Goal: Transaction & Acquisition: Purchase product/service

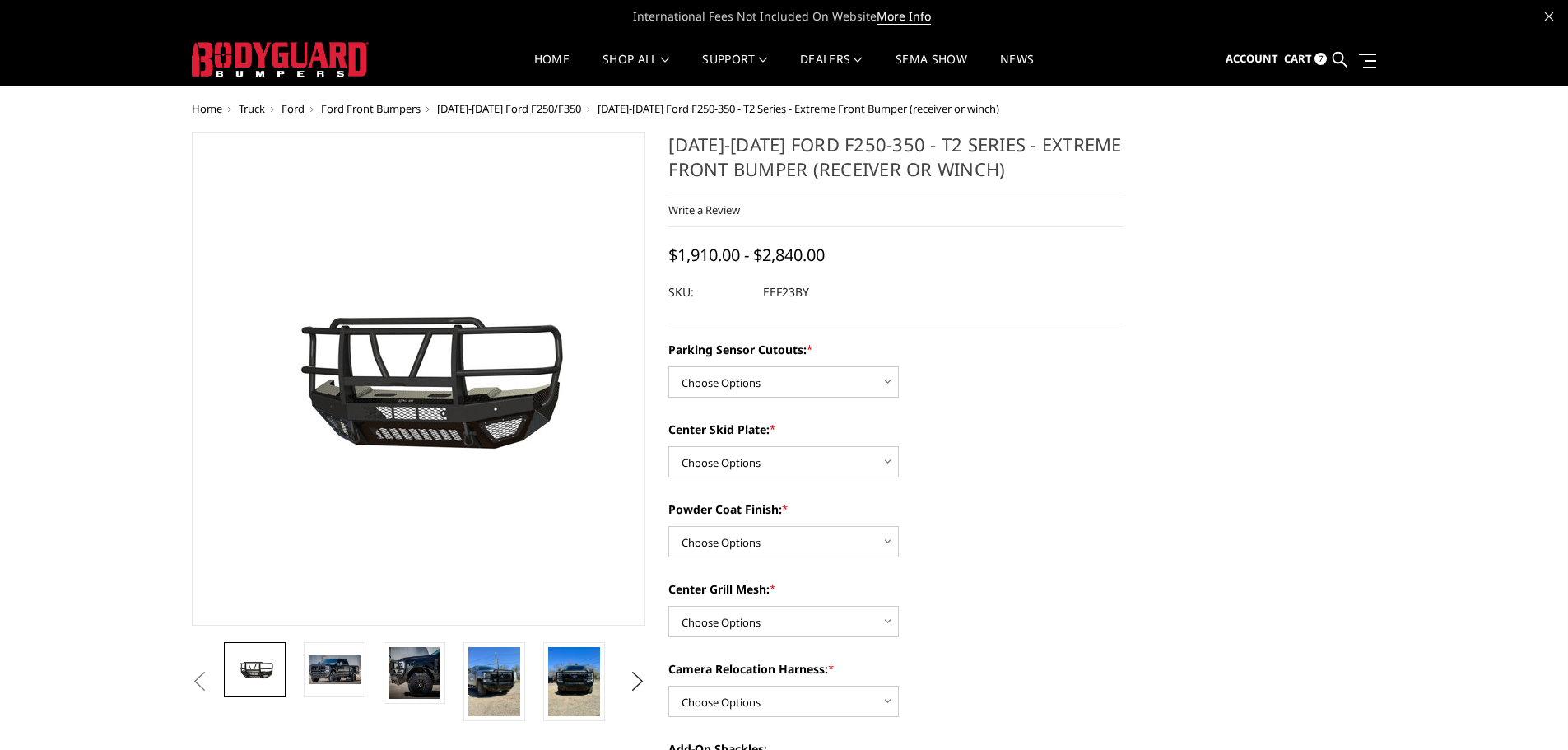
click at [1304, 59] on span "Cart" at bounding box center [1298, 59] width 28 height 15
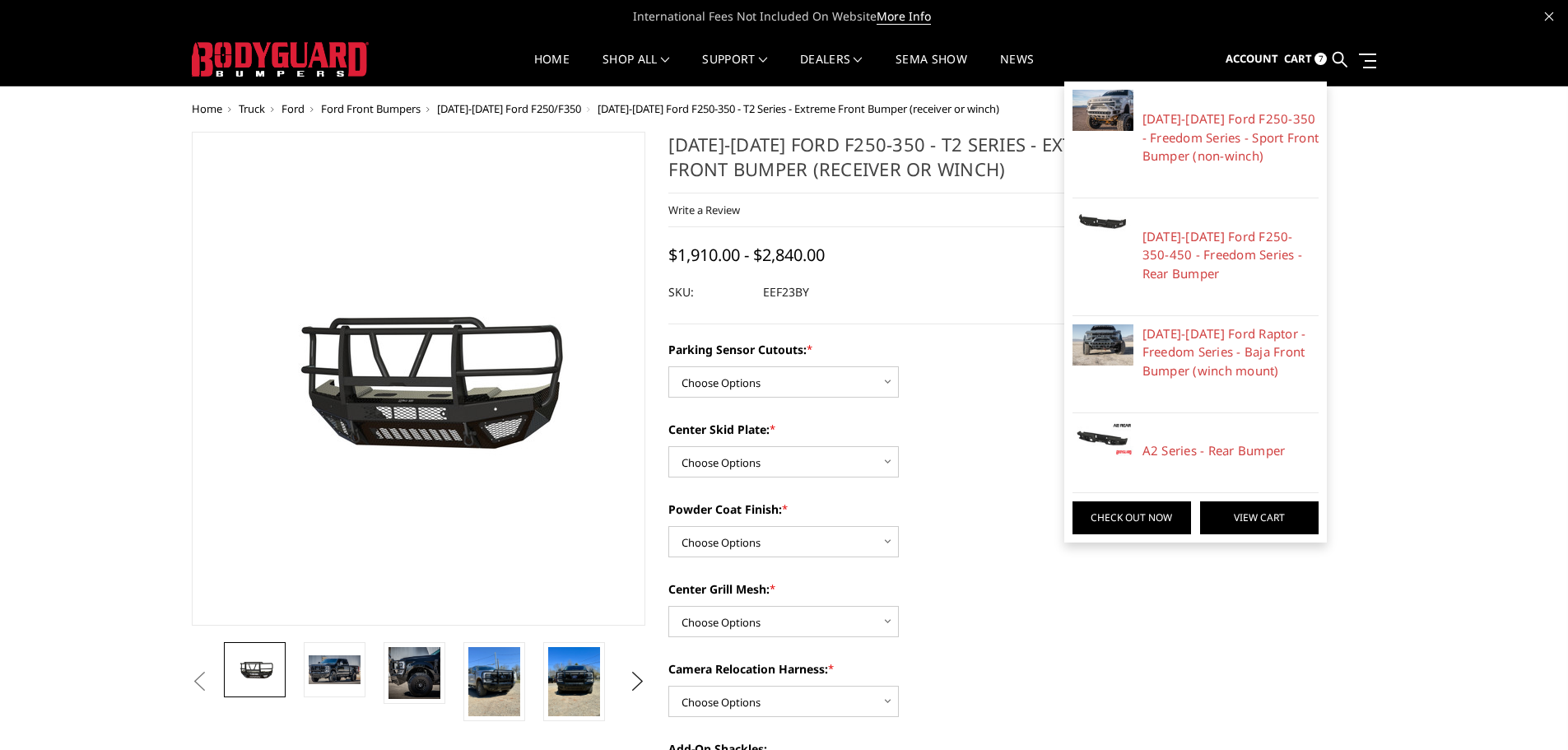
click at [1254, 517] on link "View Cart" at bounding box center [1259, 517] width 118 height 33
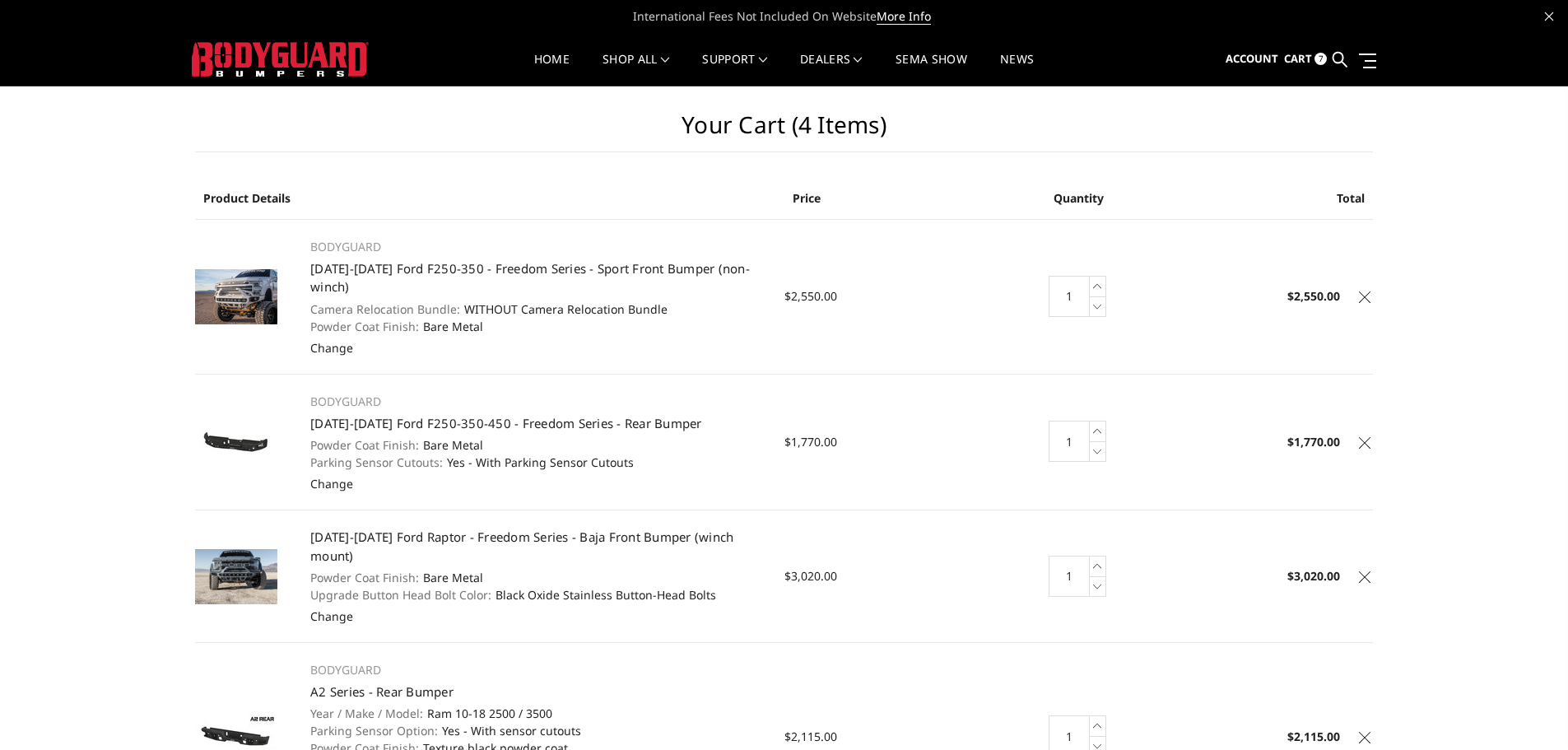
click at [1367, 299] on icon at bounding box center [1365, 297] width 11 height 11
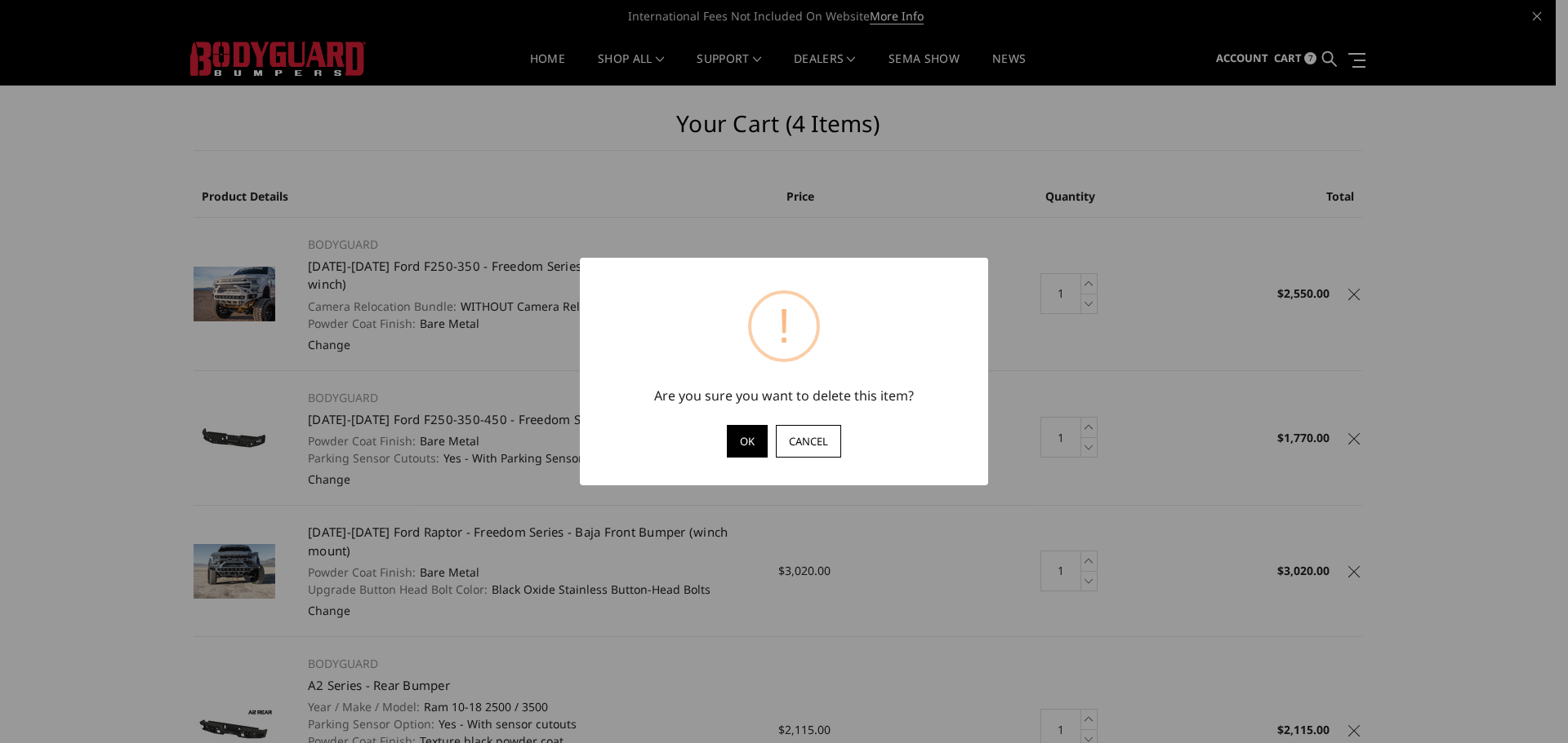
click at [743, 439] on button "OK" at bounding box center [747, 441] width 41 height 32
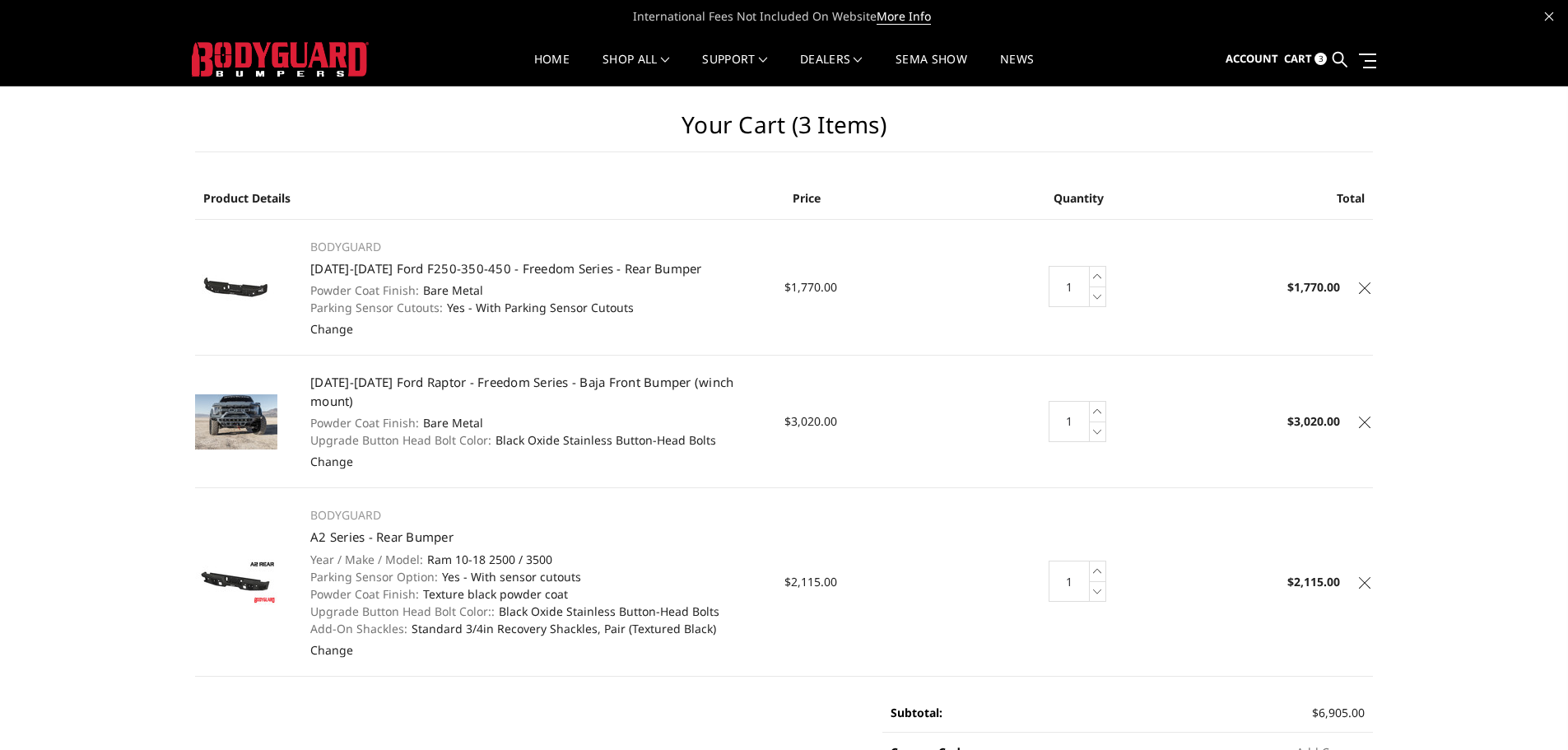
click at [1362, 286] on icon at bounding box center [1365, 288] width 11 height 11
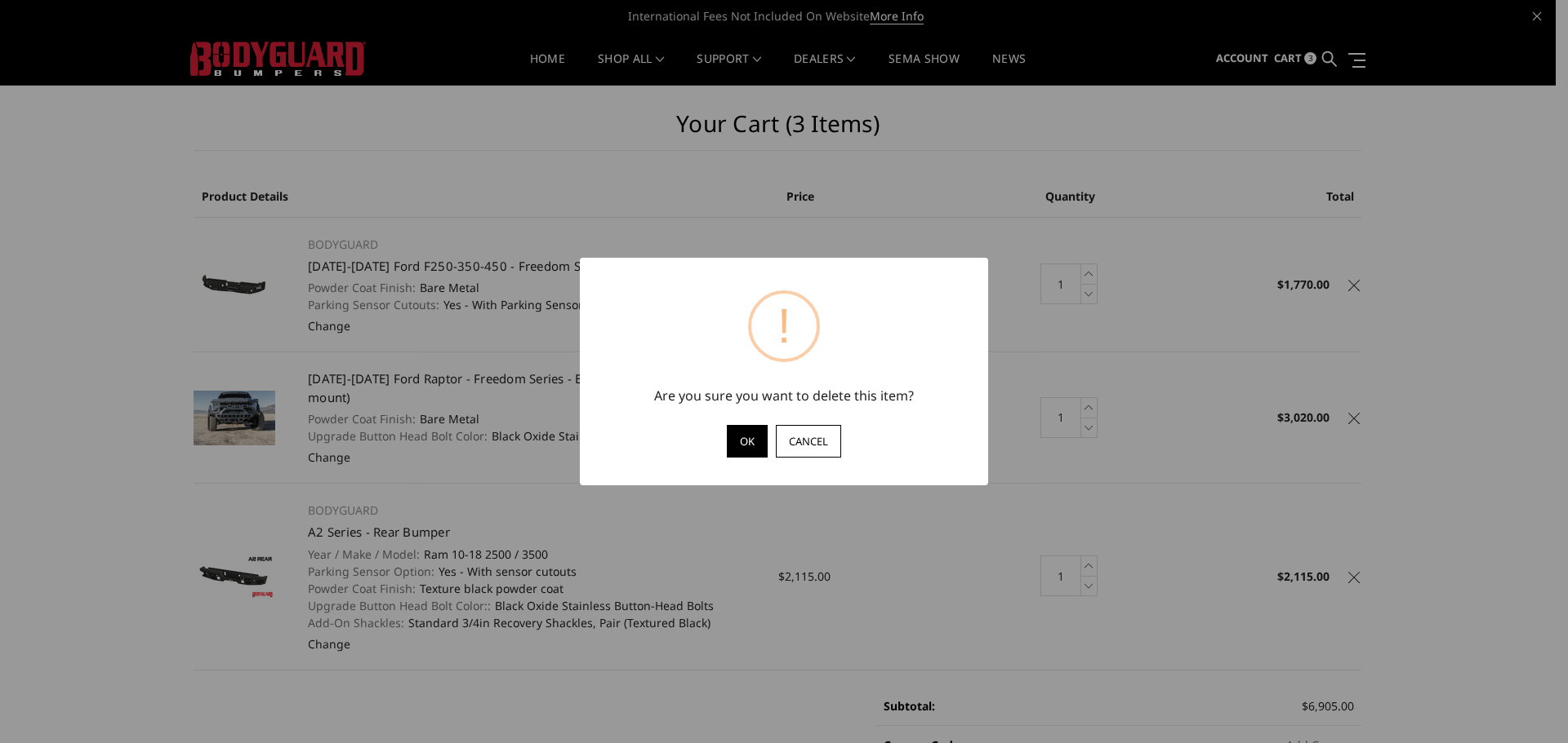
click at [753, 441] on button "OK" at bounding box center [747, 441] width 41 height 32
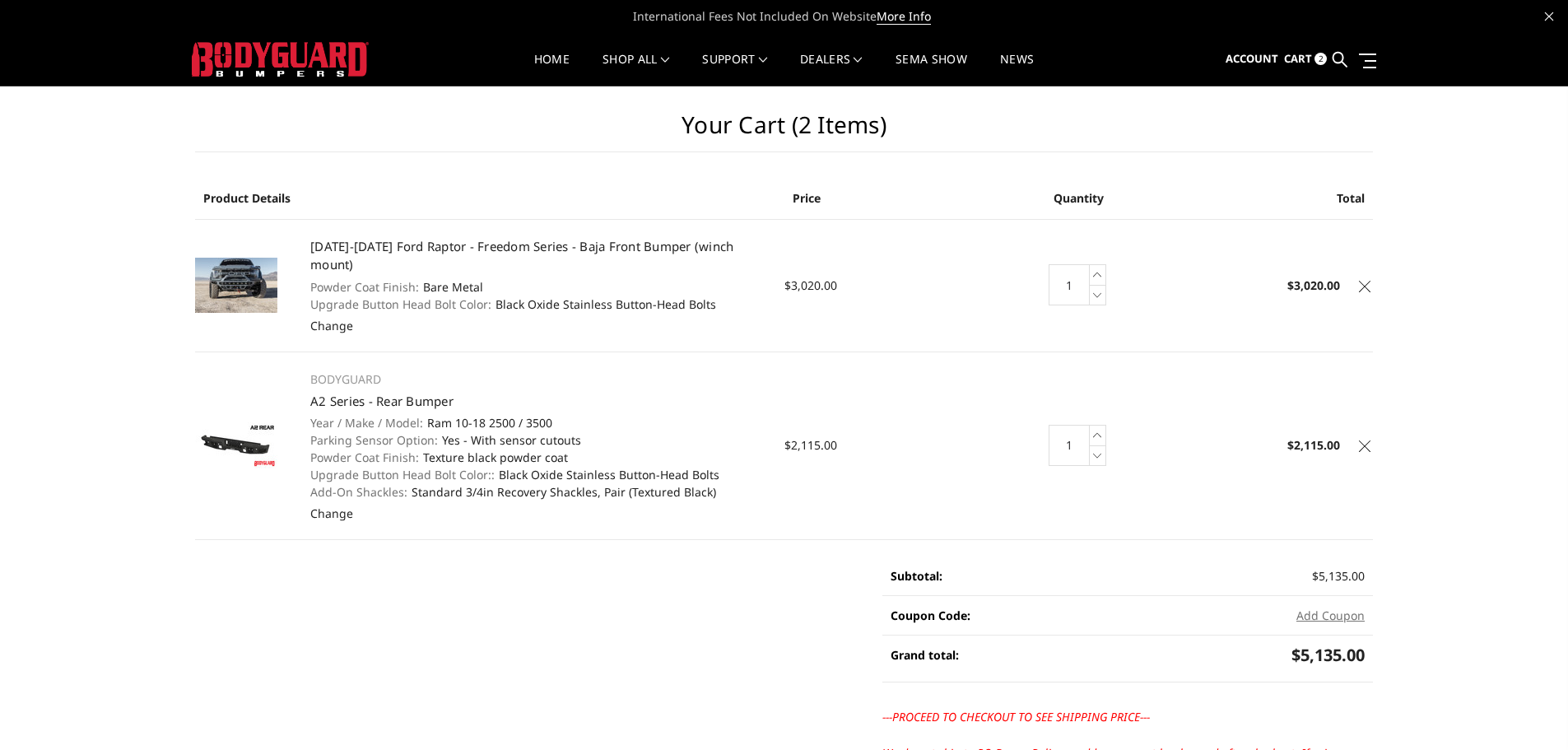
click at [1363, 280] on icon at bounding box center [1365, 286] width 11 height 11
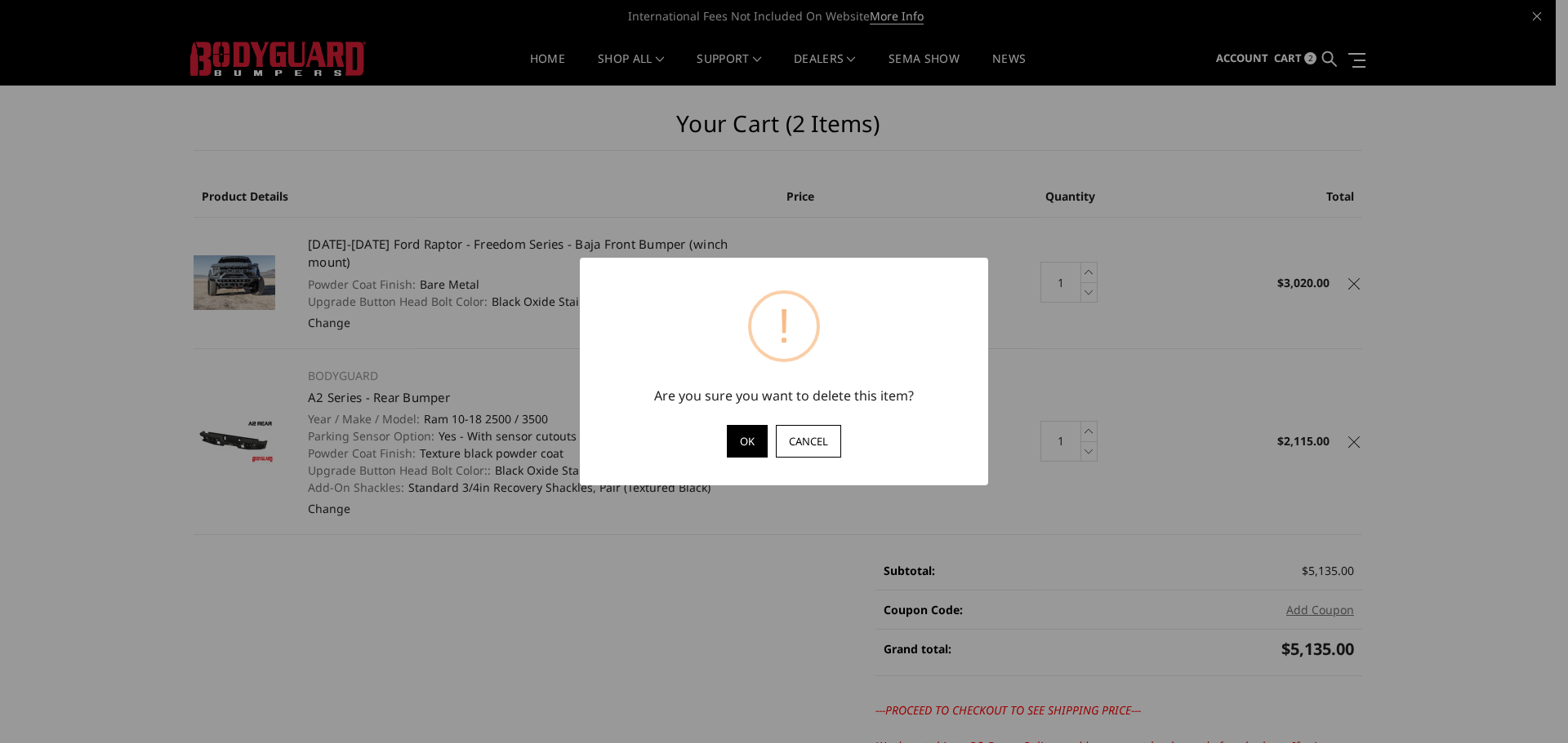
click at [736, 446] on button "OK" at bounding box center [747, 441] width 41 height 32
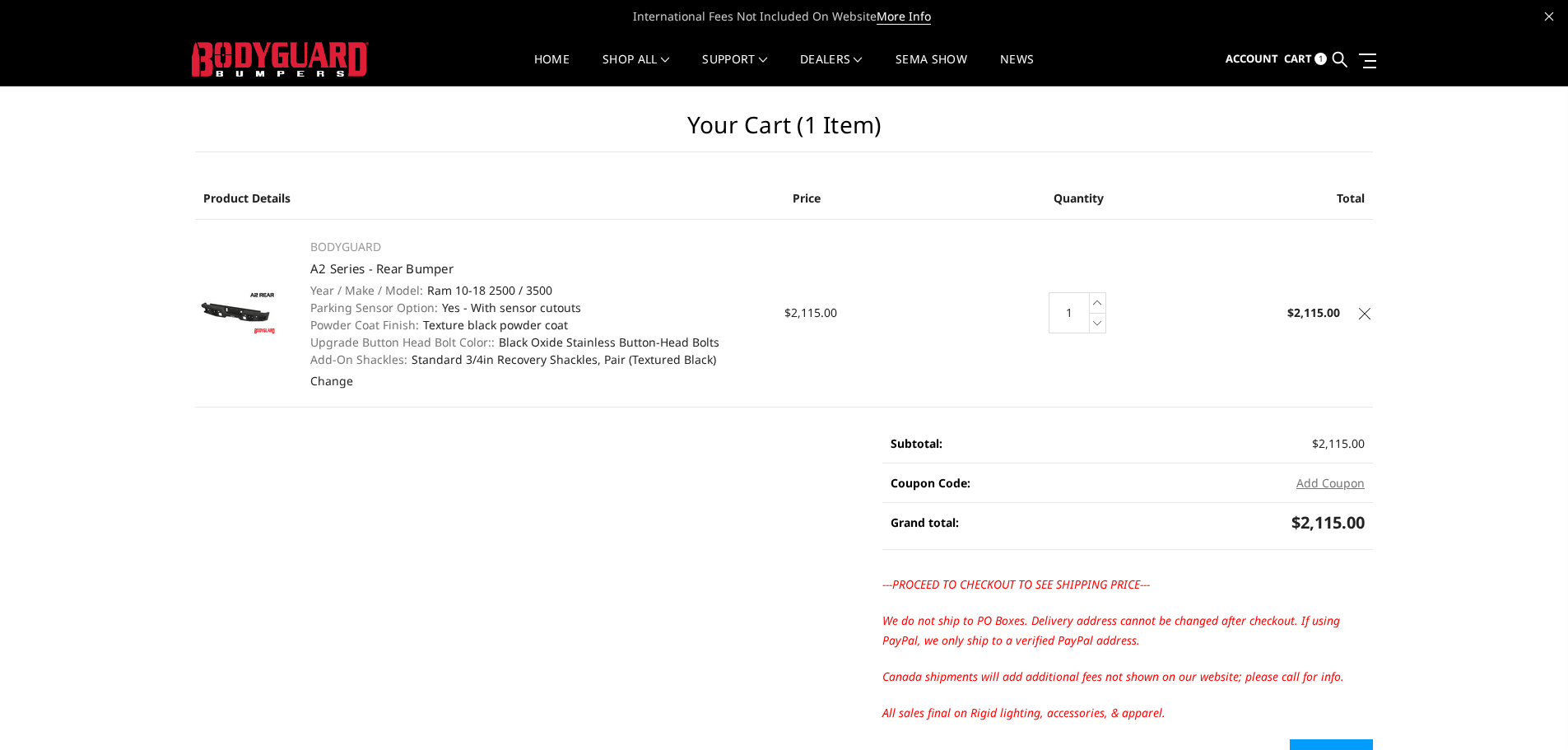
click at [1370, 307] on link at bounding box center [1365, 311] width 17 height 17
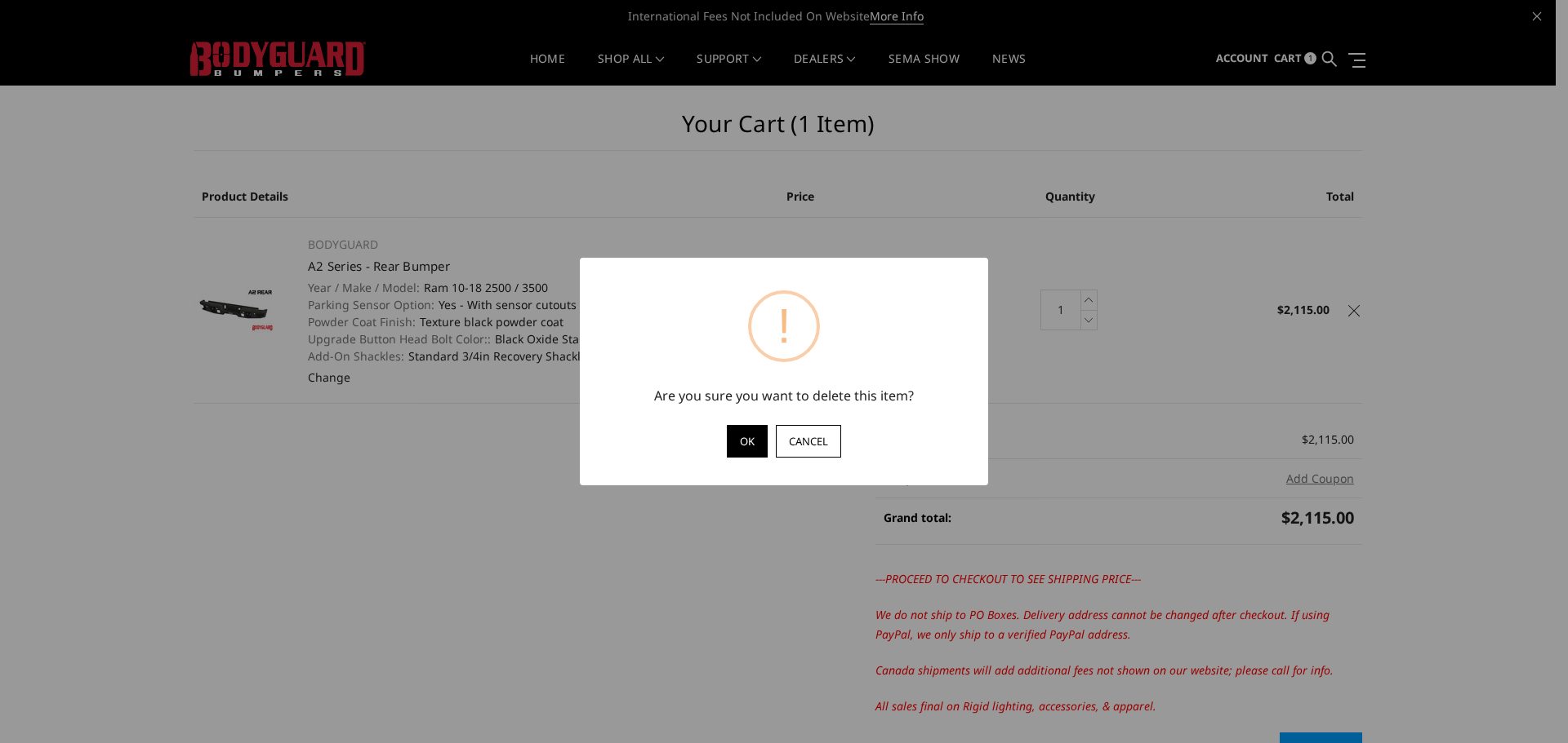
click at [763, 446] on button "OK" at bounding box center [747, 441] width 41 height 32
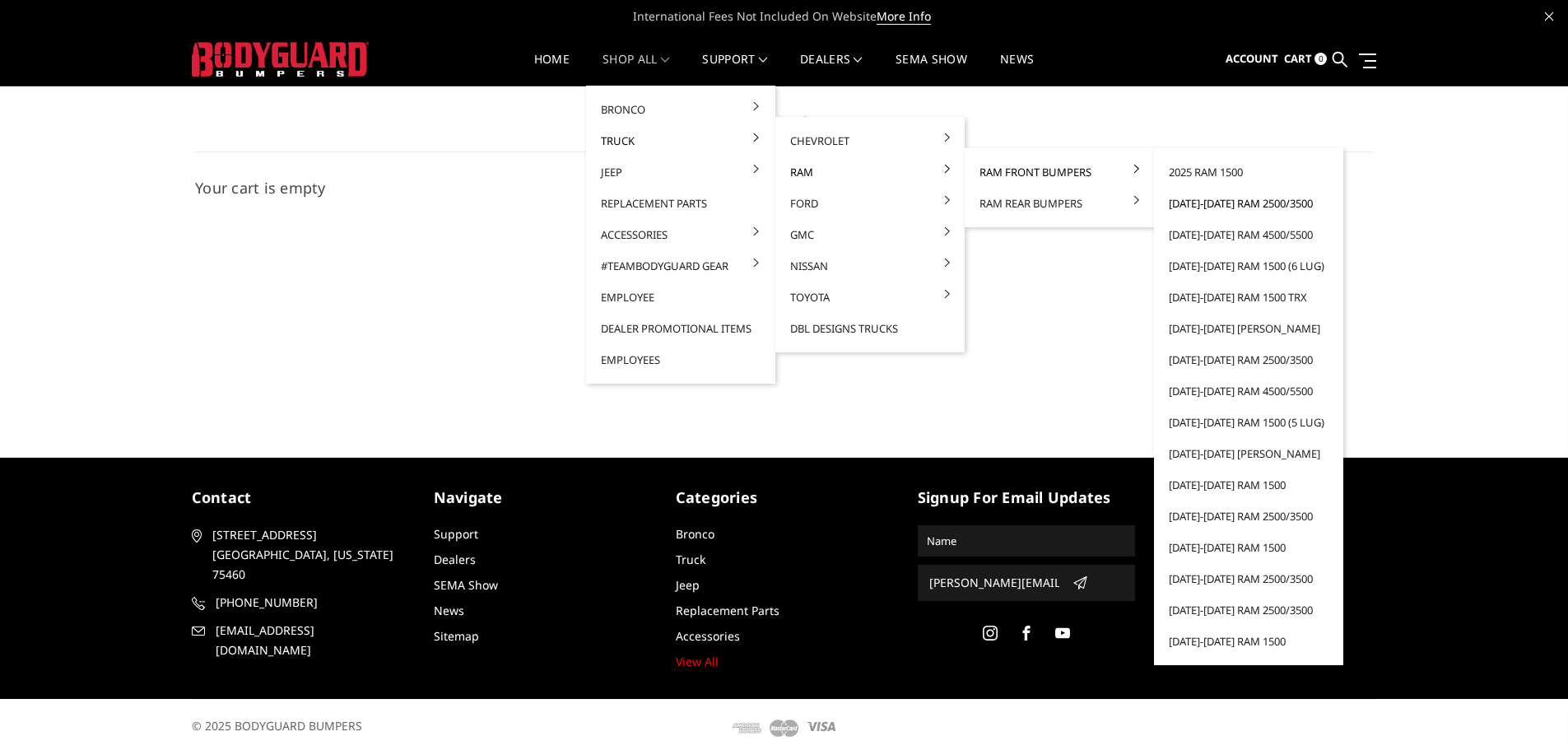
click at [1232, 201] on link "[DATE]-[DATE] Ram 2500/3500" at bounding box center [1249, 204] width 176 height 32
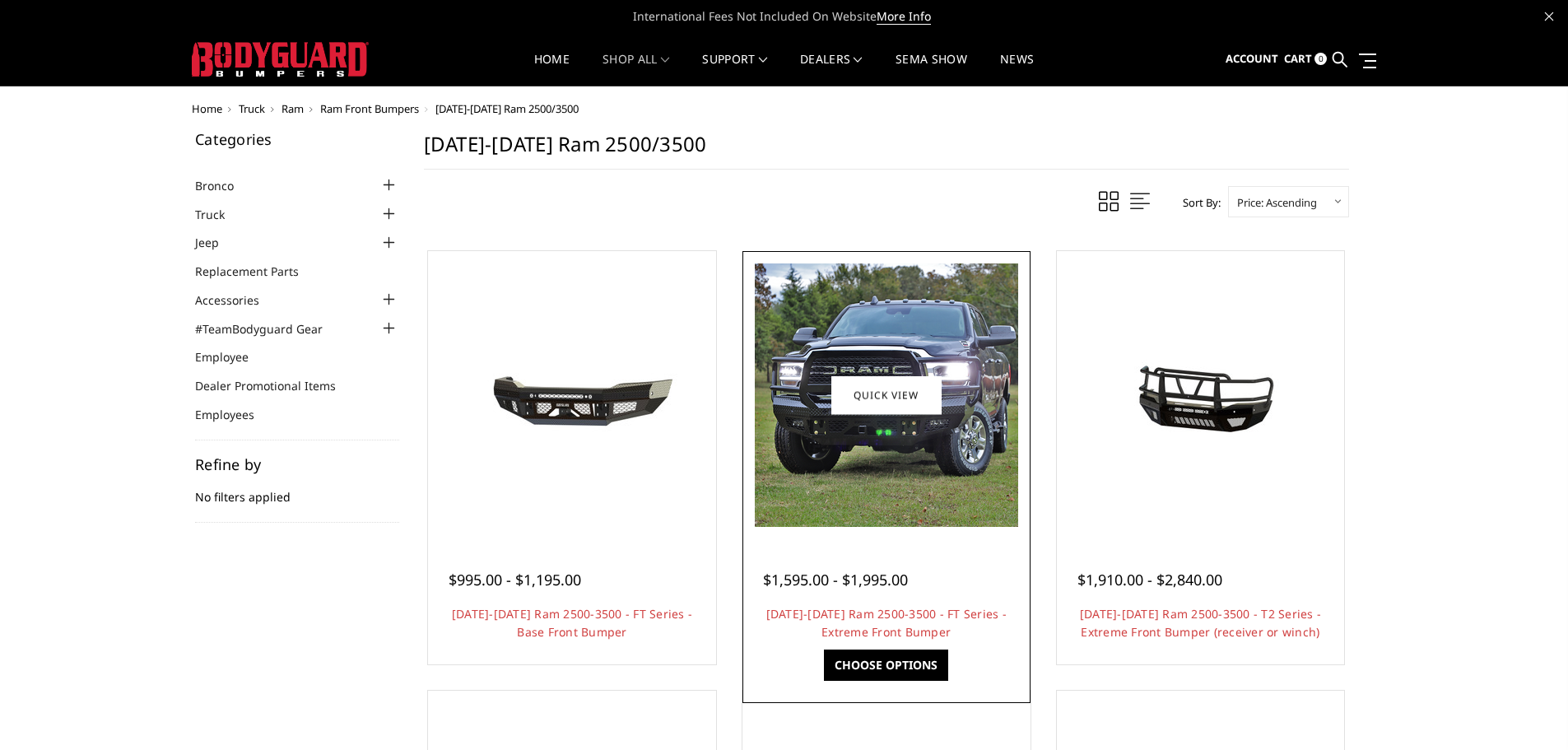
click at [927, 478] on img at bounding box center [886, 395] width 264 height 264
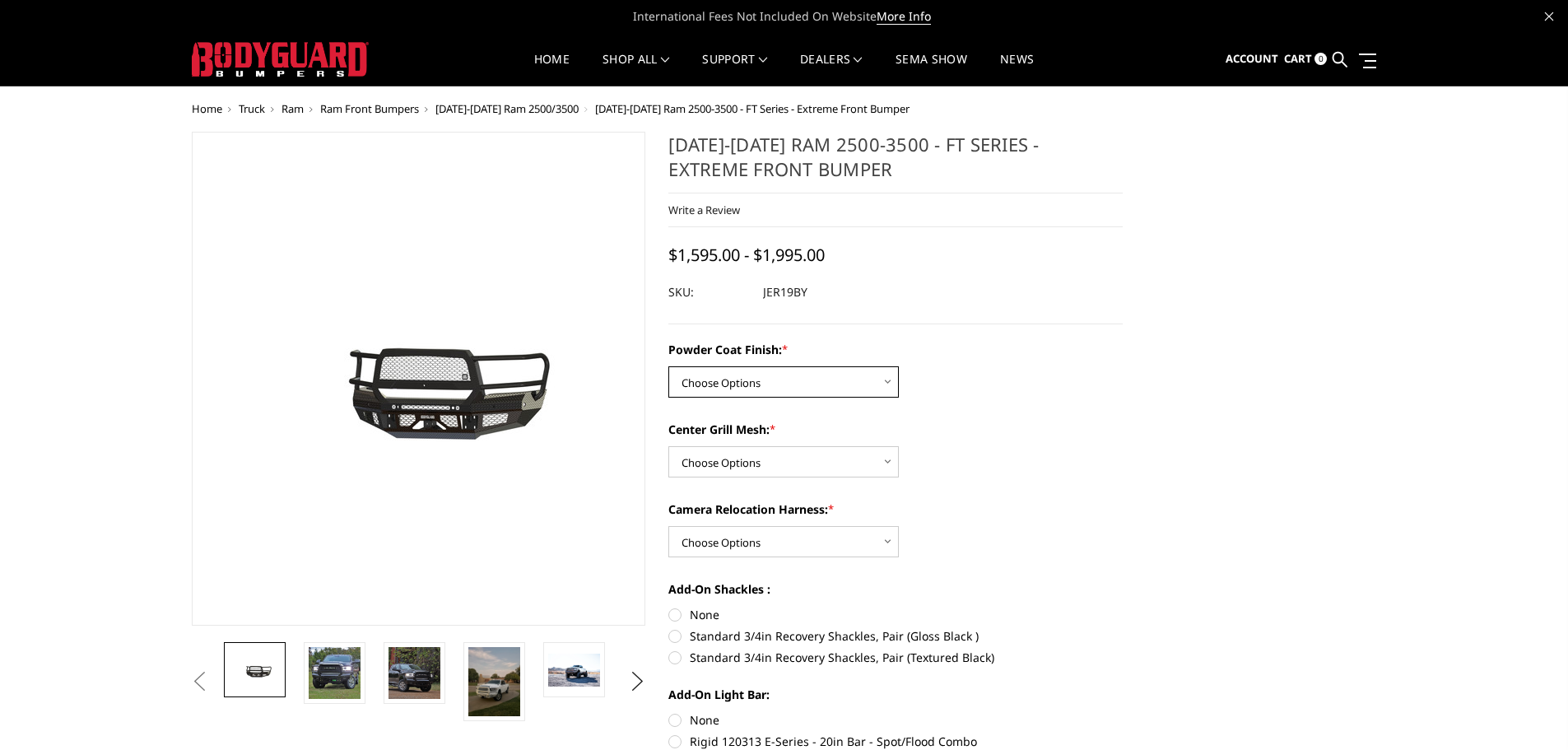
click at [851, 397] on select "Choose Options Bare Metal Gloss Black Powder Coat Textured Black Powder Coat" at bounding box center [784, 382] width 231 height 32
select select "3215"
click at [669, 366] on select "Choose Options Bare Metal Gloss Black Powder Coat Textured Black Powder Coat" at bounding box center [784, 382] width 231 height 32
click at [834, 473] on select "Choose Options WITH Expanded Metal in Center Grill WITHOUT Expanded Metal in Ce…" at bounding box center [784, 462] width 231 height 32
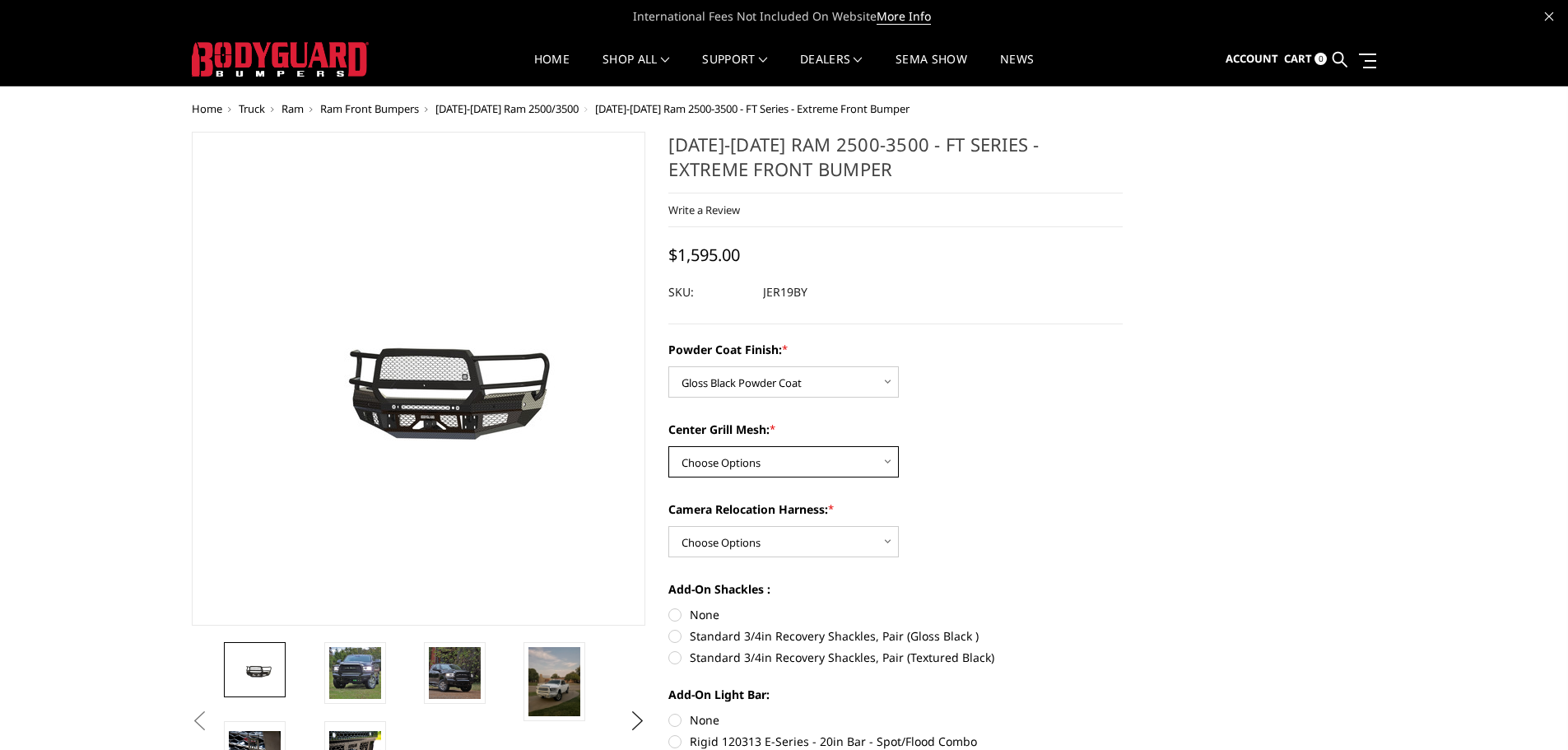
select select "3217"
click at [669, 446] on select "Choose Options WITH Expanded Metal in Center Grill WITHOUT Expanded Metal in Ce…" at bounding box center [784, 462] width 231 height 32
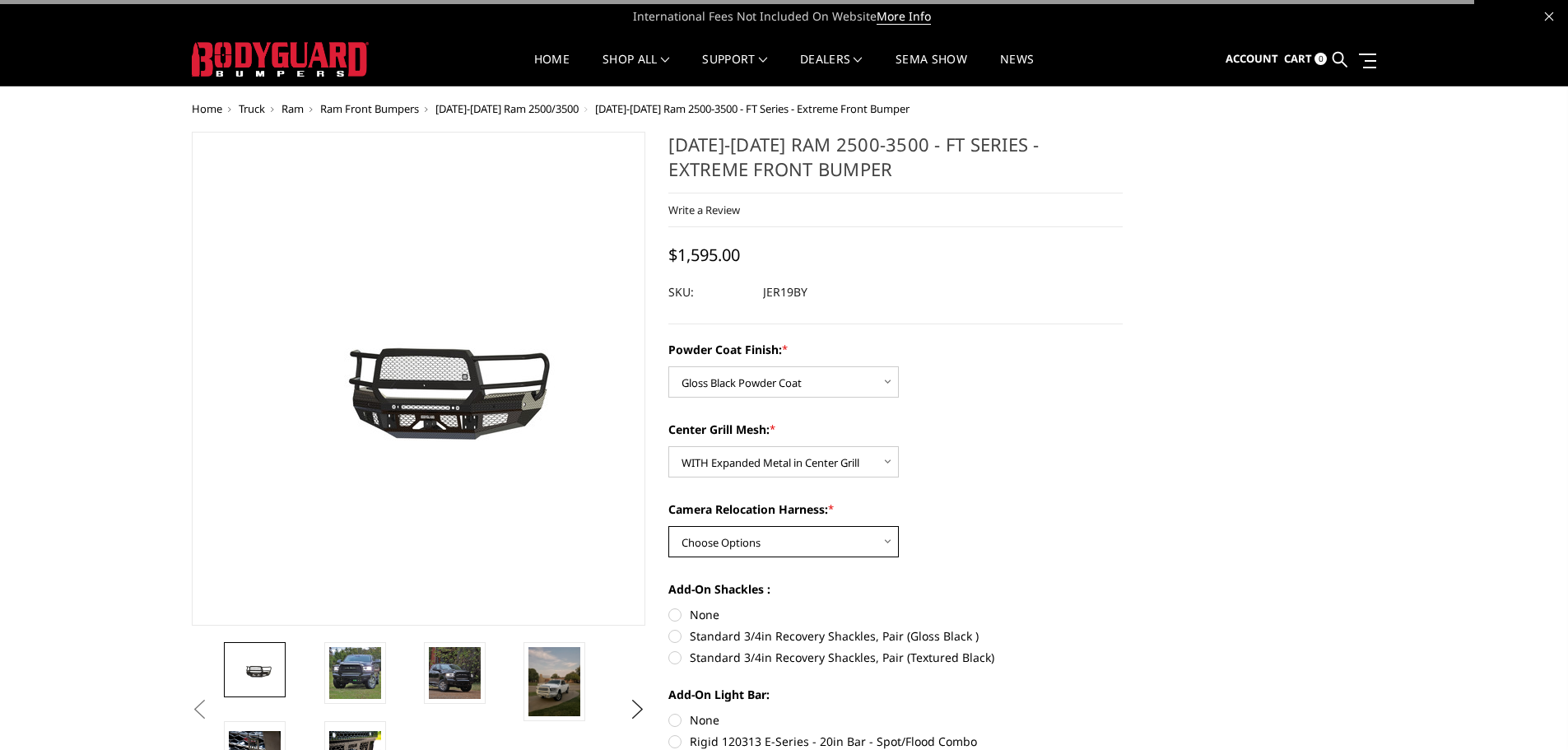
click at [820, 537] on select "Choose Options WITH Camera Relocation Harness WITHOUT Camera Relocation Harness" at bounding box center [784, 542] width 231 height 32
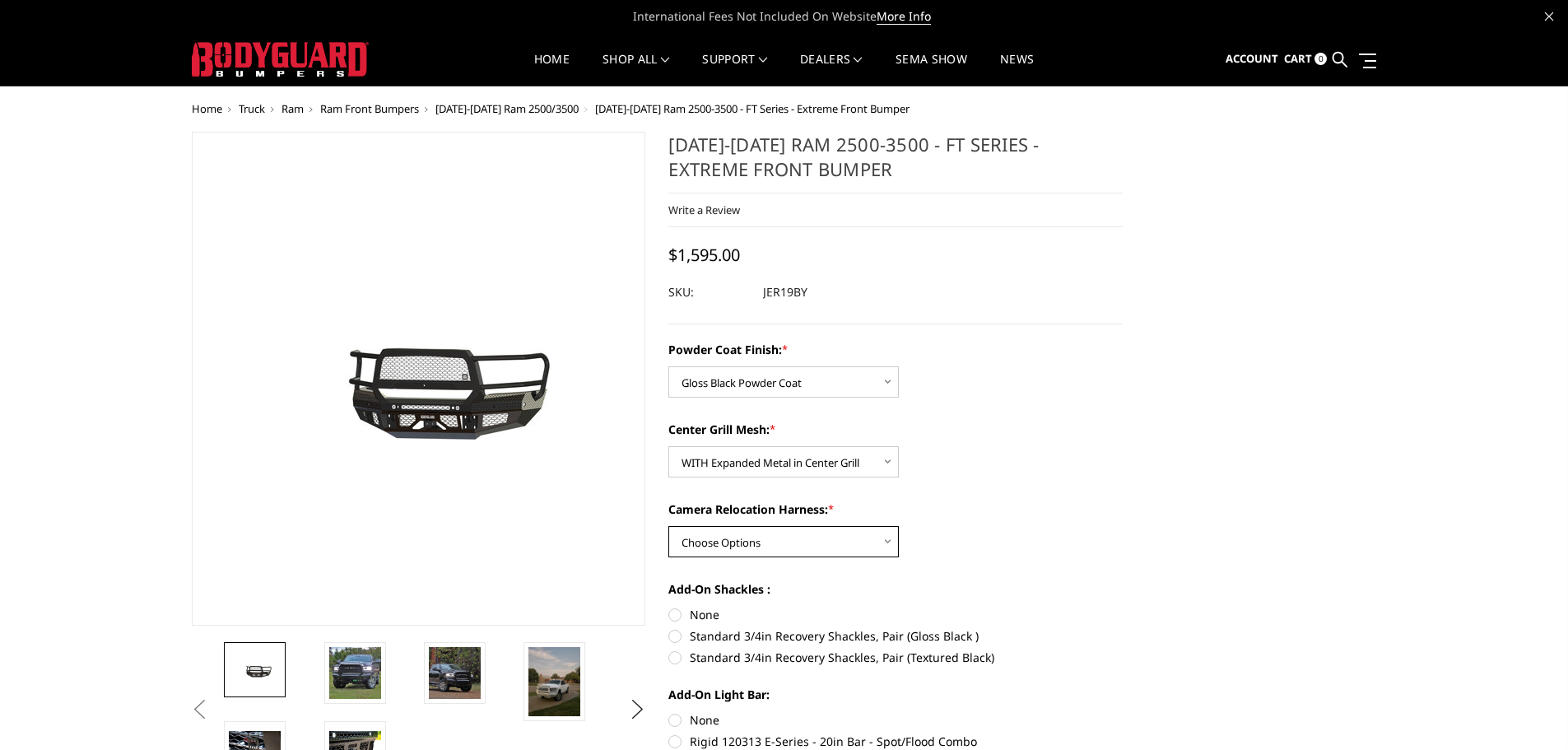
select select "3220"
click at [669, 526] on select "Choose Options WITH Camera Relocation Harness WITHOUT Camera Relocation Harness" at bounding box center [784, 542] width 231 height 32
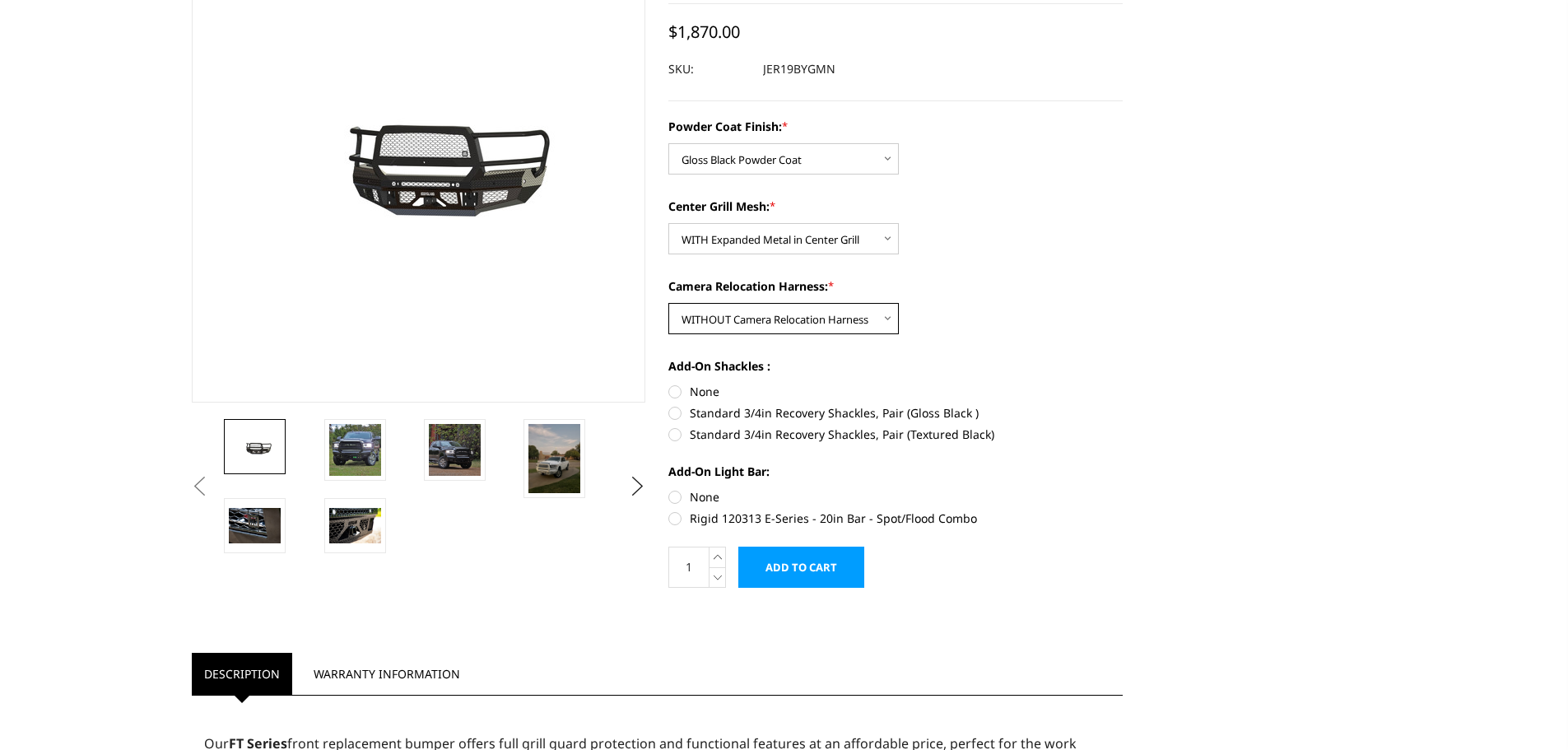
scroll to position [247, 0]
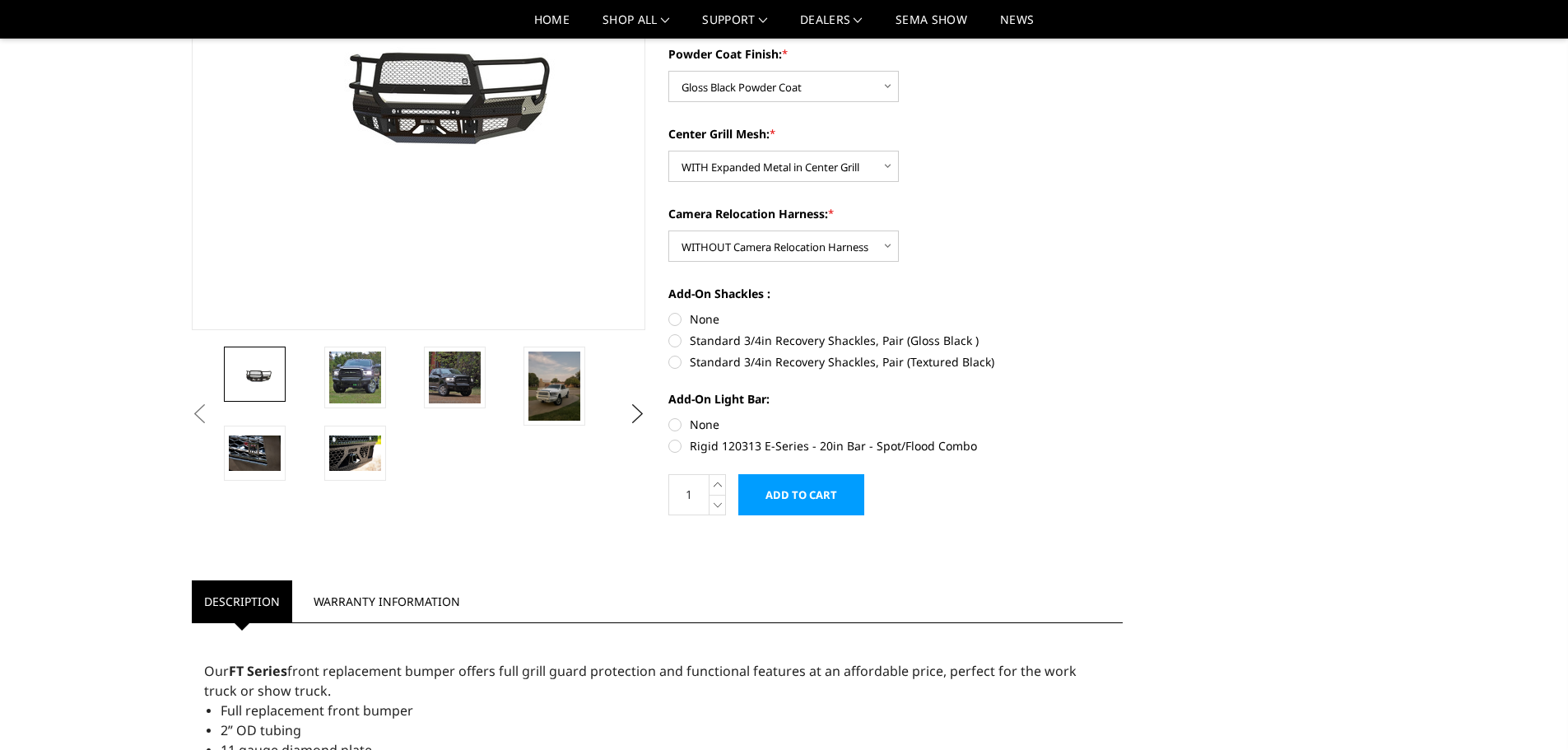
click at [677, 322] on label "None" at bounding box center [896, 319] width 454 height 18
click at [669, 311] on input "None" at bounding box center [669, 310] width 1 height 1
radio input "true"
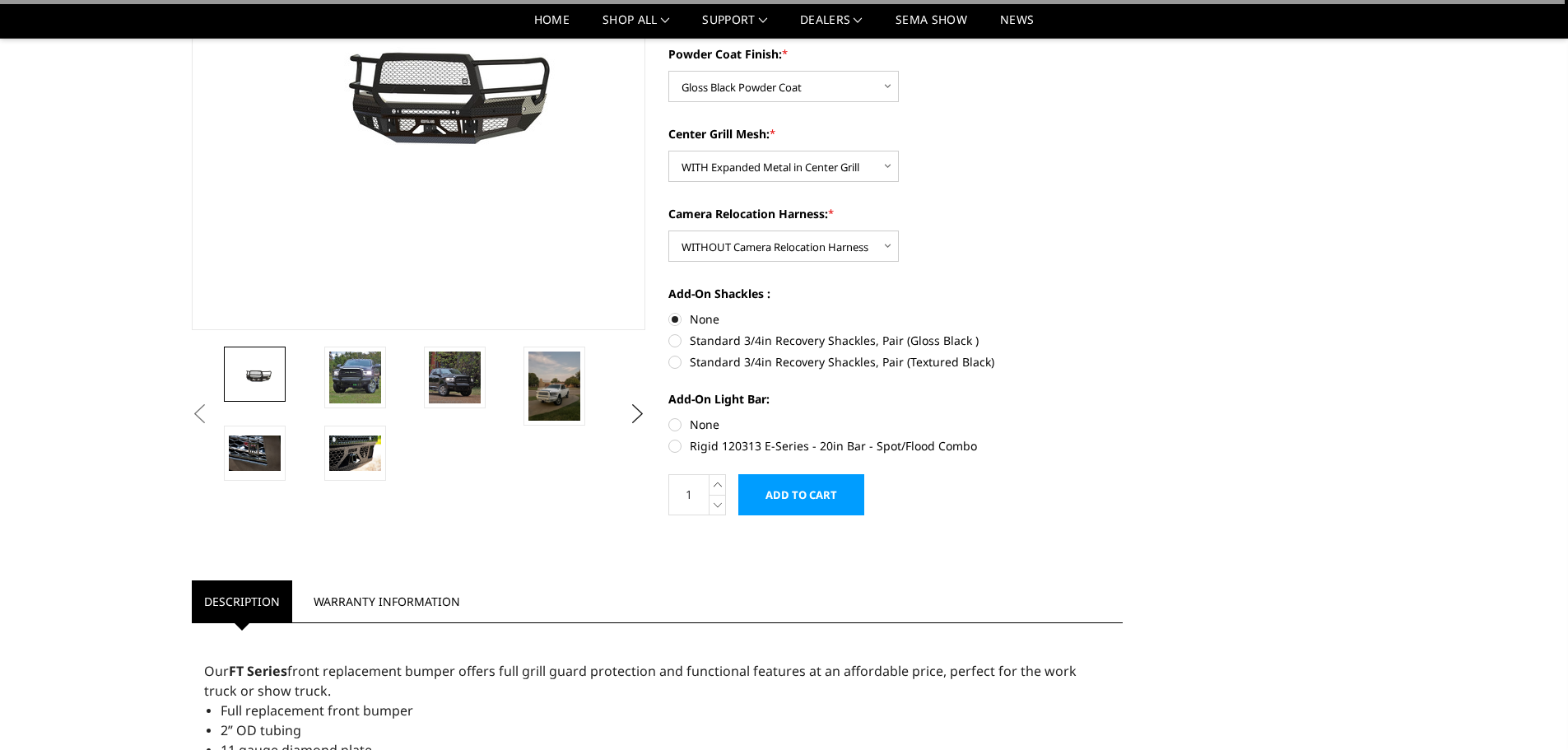
click at [673, 423] on label "None" at bounding box center [896, 424] width 454 height 18
click at [669, 416] on input "None" at bounding box center [669, 416] width 1 height 1
radio input "true"
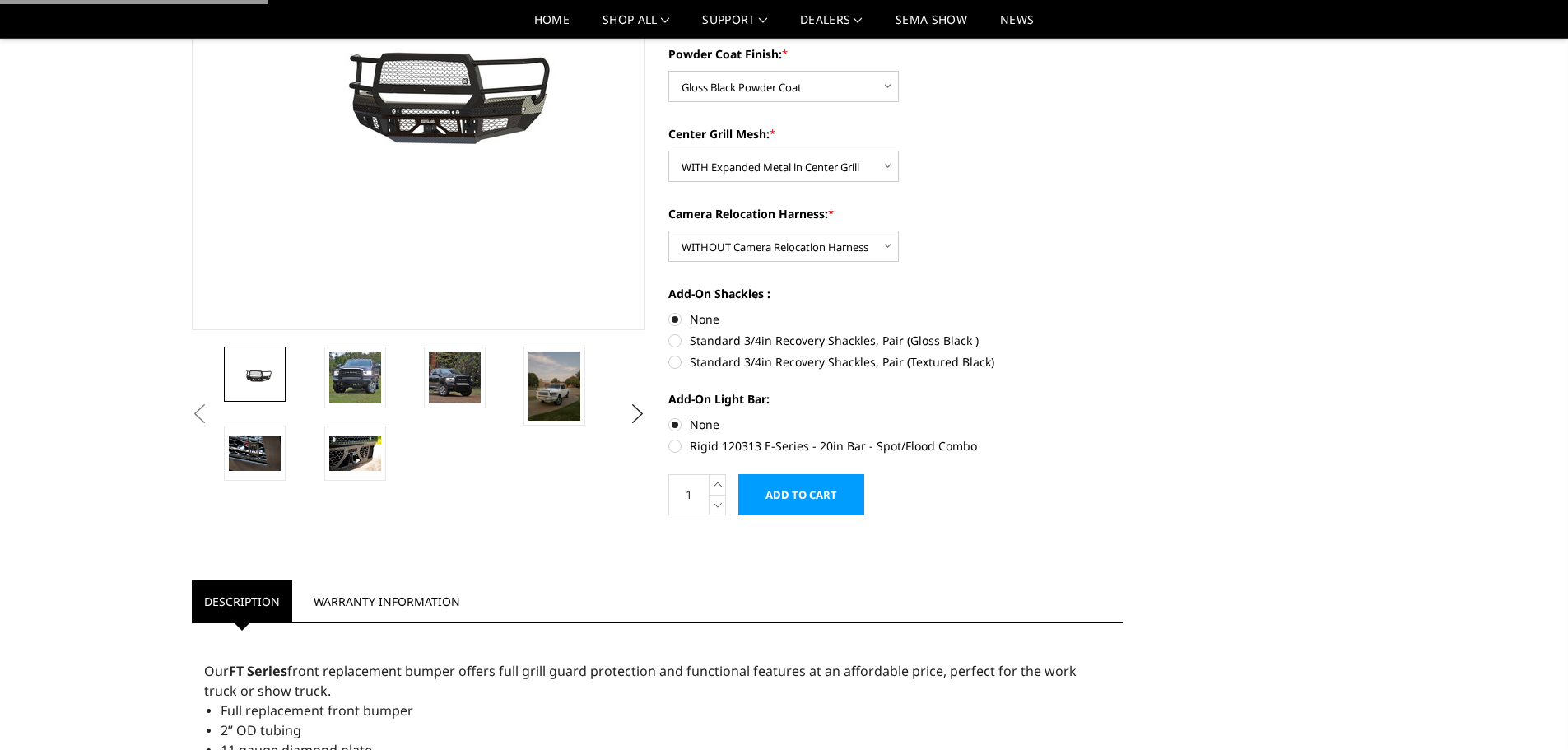
click at [818, 503] on input "Add to Cart" at bounding box center [801, 495] width 126 height 41
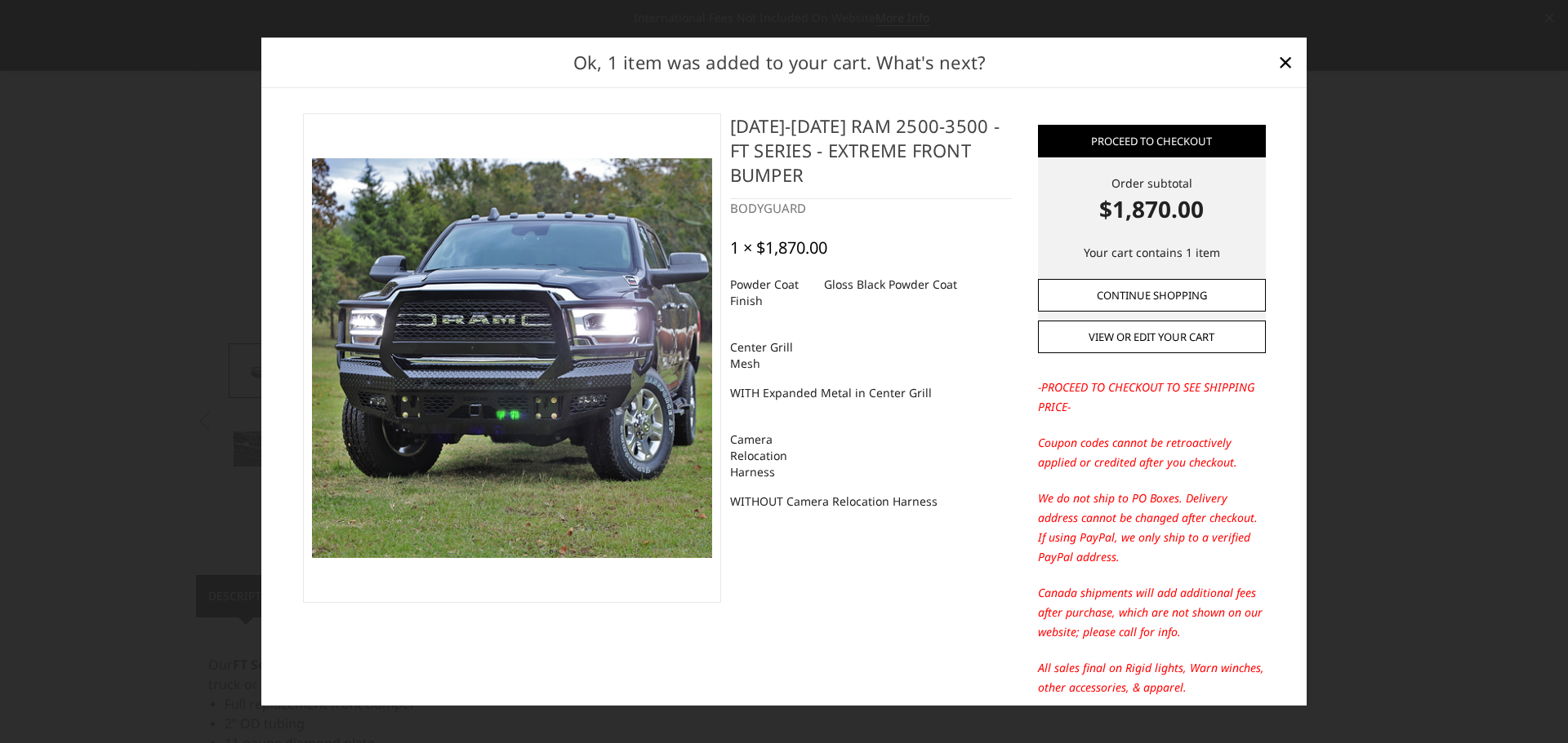
click at [1144, 297] on link "Continue Shopping" at bounding box center [1152, 294] width 228 height 32
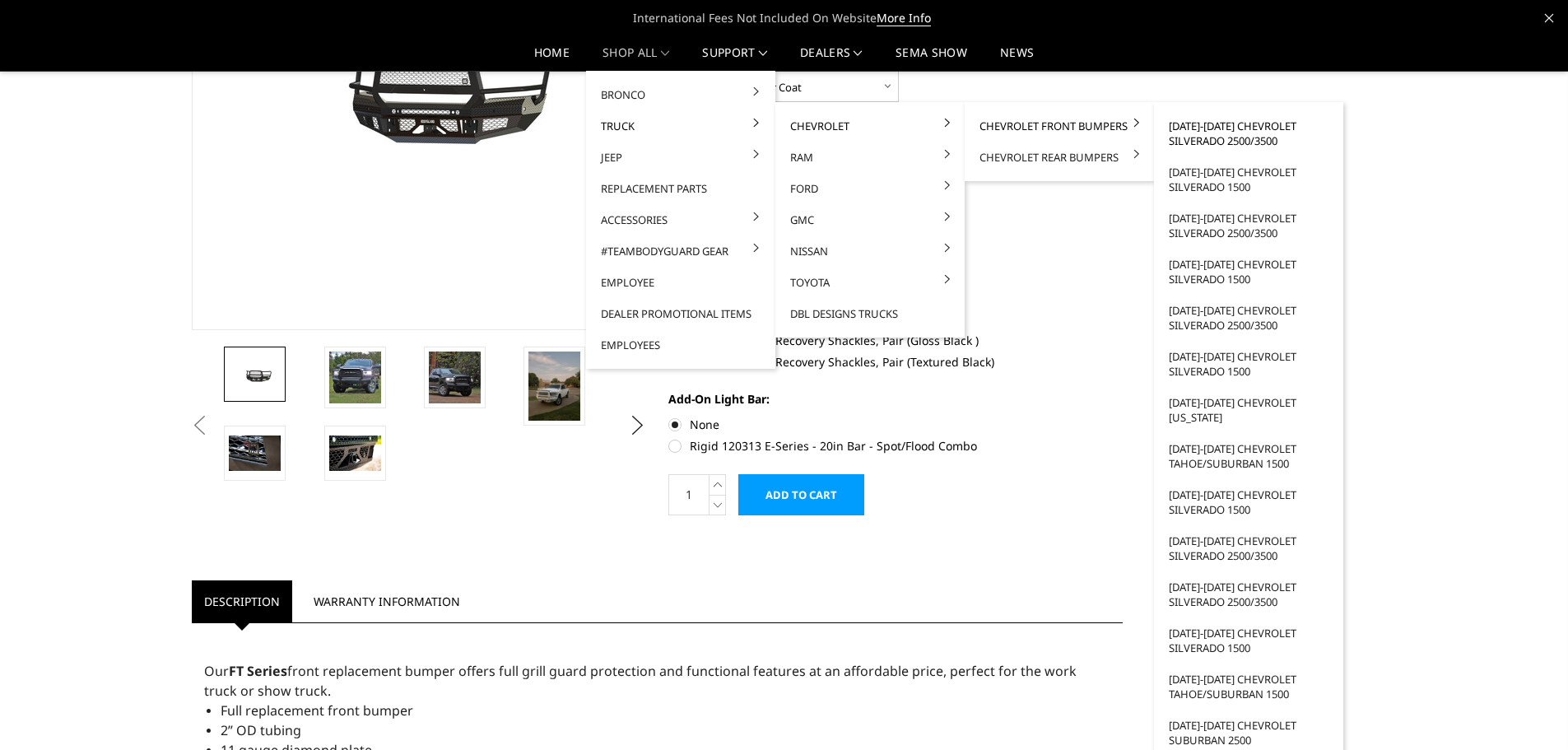
click at [1197, 130] on link "2024-2025 Chevrolet Silverado 2500/3500" at bounding box center [1249, 133] width 176 height 47
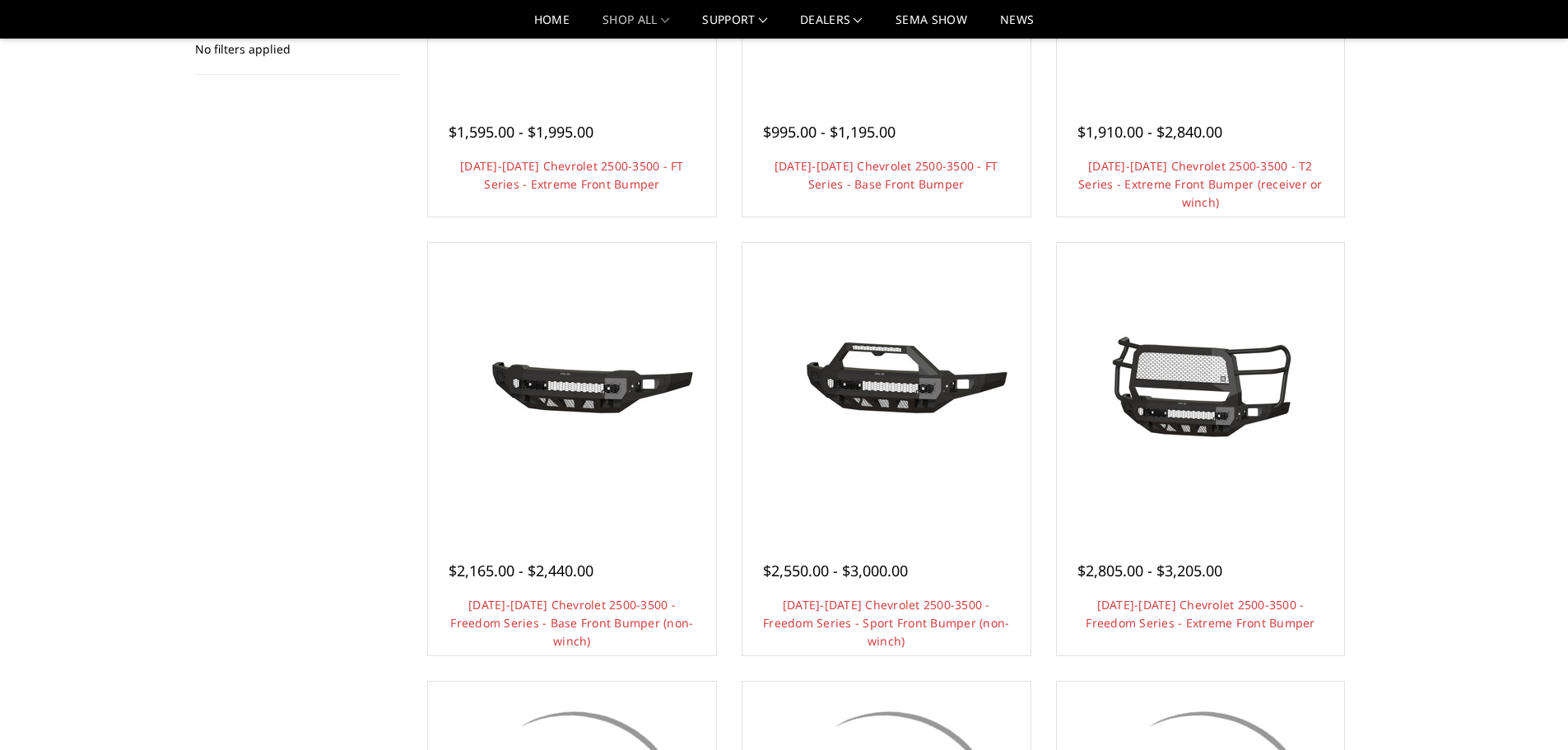
scroll to position [412, 0]
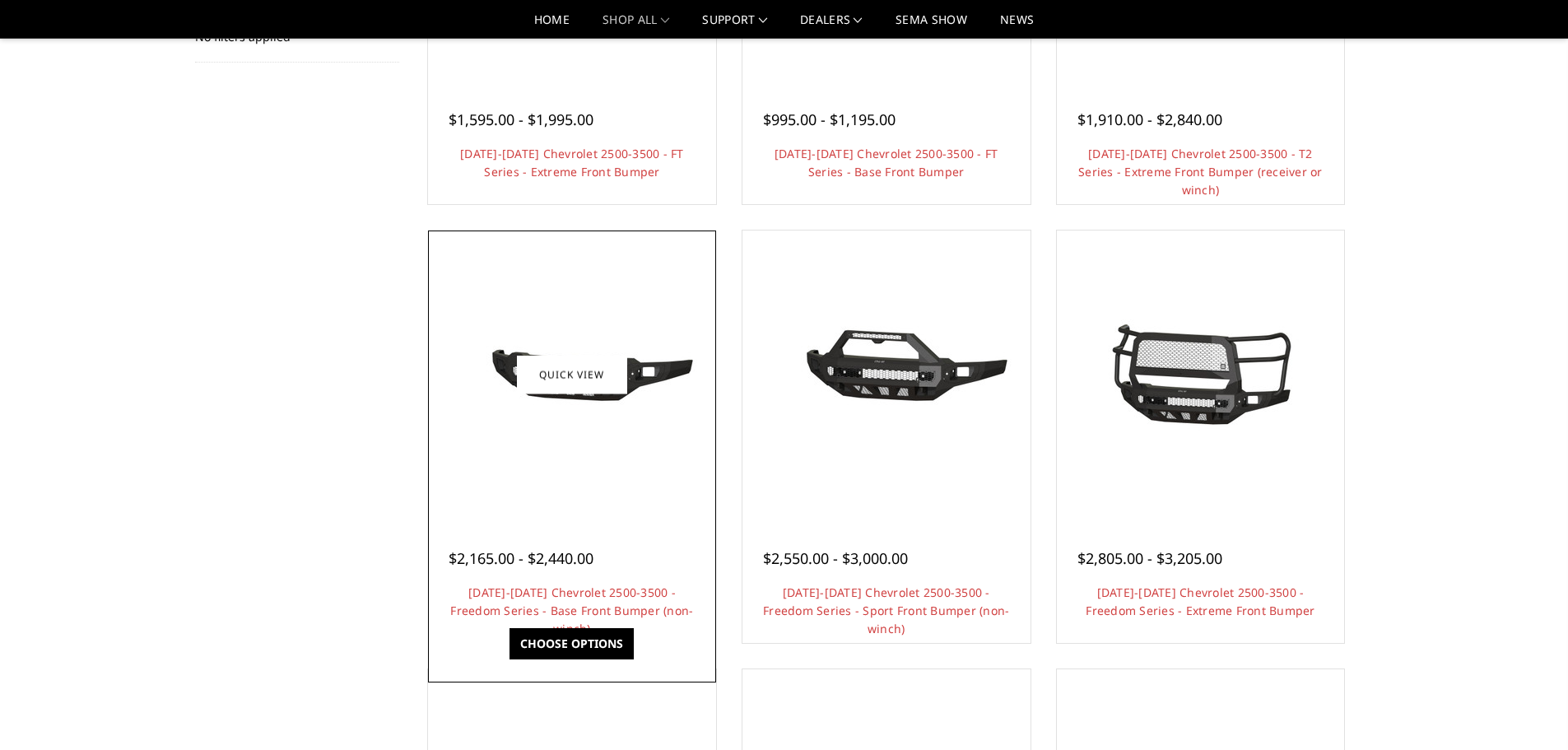
click at [584, 474] on div at bounding box center [572, 375] width 280 height 280
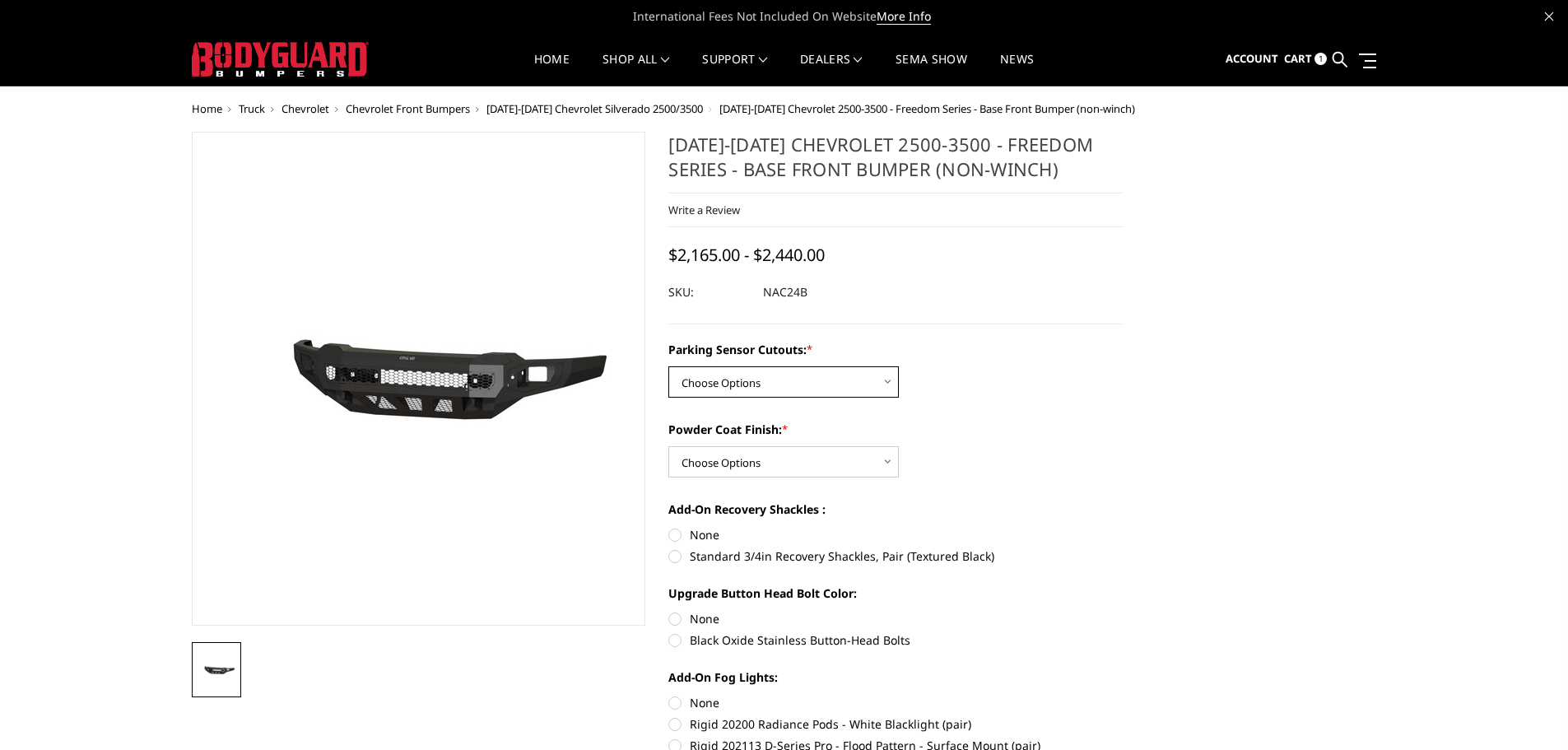
click at [885, 375] on select "Choose Options No - Without Parking Sensor Cutouts Yes - With Parking Sensor Cu…" at bounding box center [784, 382] width 231 height 32
select select "2968"
click at [669, 366] on select "Choose Options No - Without Parking Sensor Cutouts Yes - With Parking Sensor Cu…" at bounding box center [784, 382] width 231 height 32
click at [849, 477] on div "Parking Sensor Cutouts: * Choose Options No - Without Parking Sensor Cutouts Ye…" at bounding box center [896, 588] width 454 height 494
click at [847, 461] on select "Choose Options Bare Metal Texture Black Powder Coat" at bounding box center [784, 462] width 231 height 32
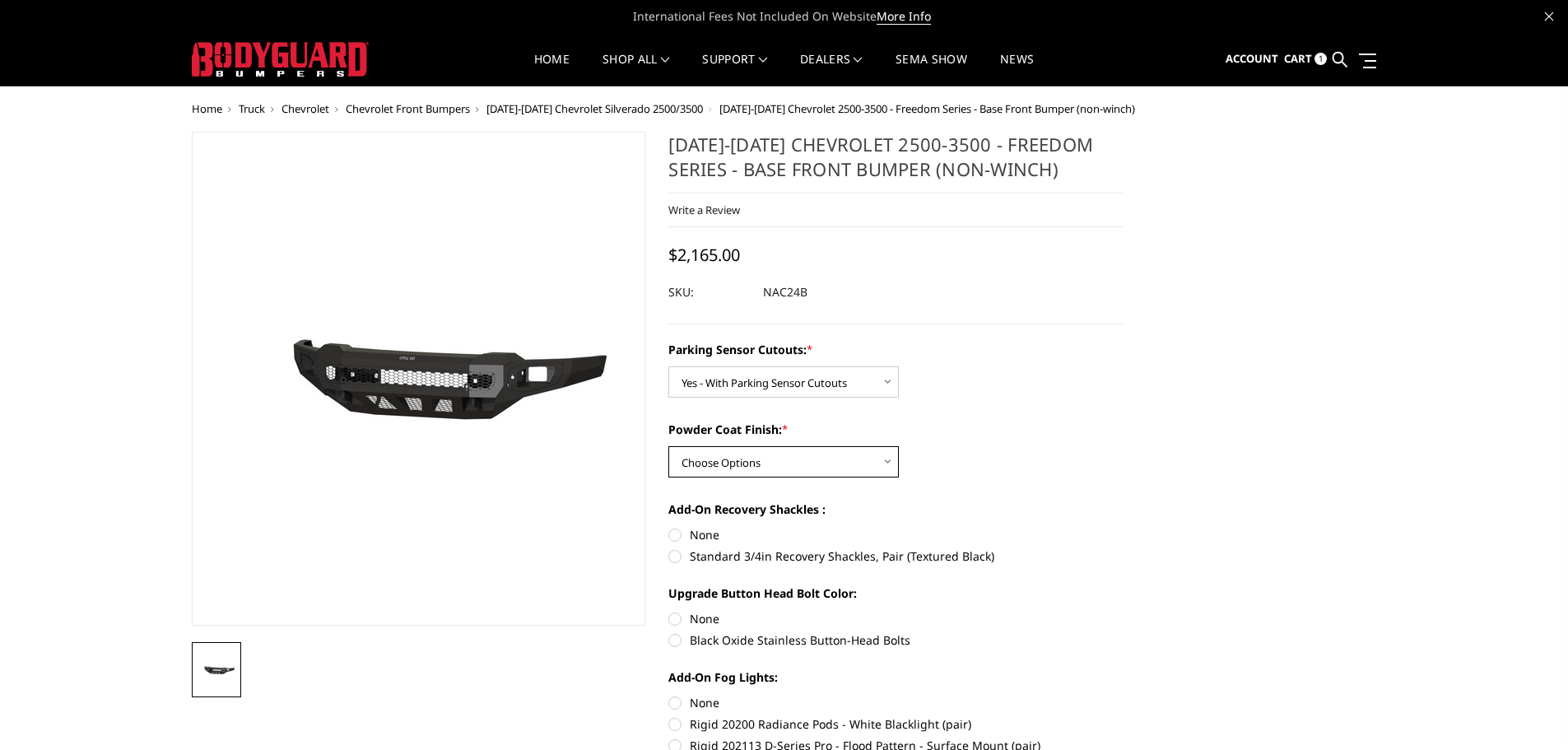
select select "2970"
click at [669, 446] on select "Choose Options Bare Metal Texture Black Powder Coat" at bounding box center [784, 462] width 231 height 32
click at [671, 641] on label "Black Oxide Stainless Button-Head Bolts" at bounding box center [896, 640] width 454 height 18
click at [1123, 611] on input "Black Oxide Stainless Button-Head Bolts" at bounding box center [1123, 610] width 1 height 1
radio input "true"
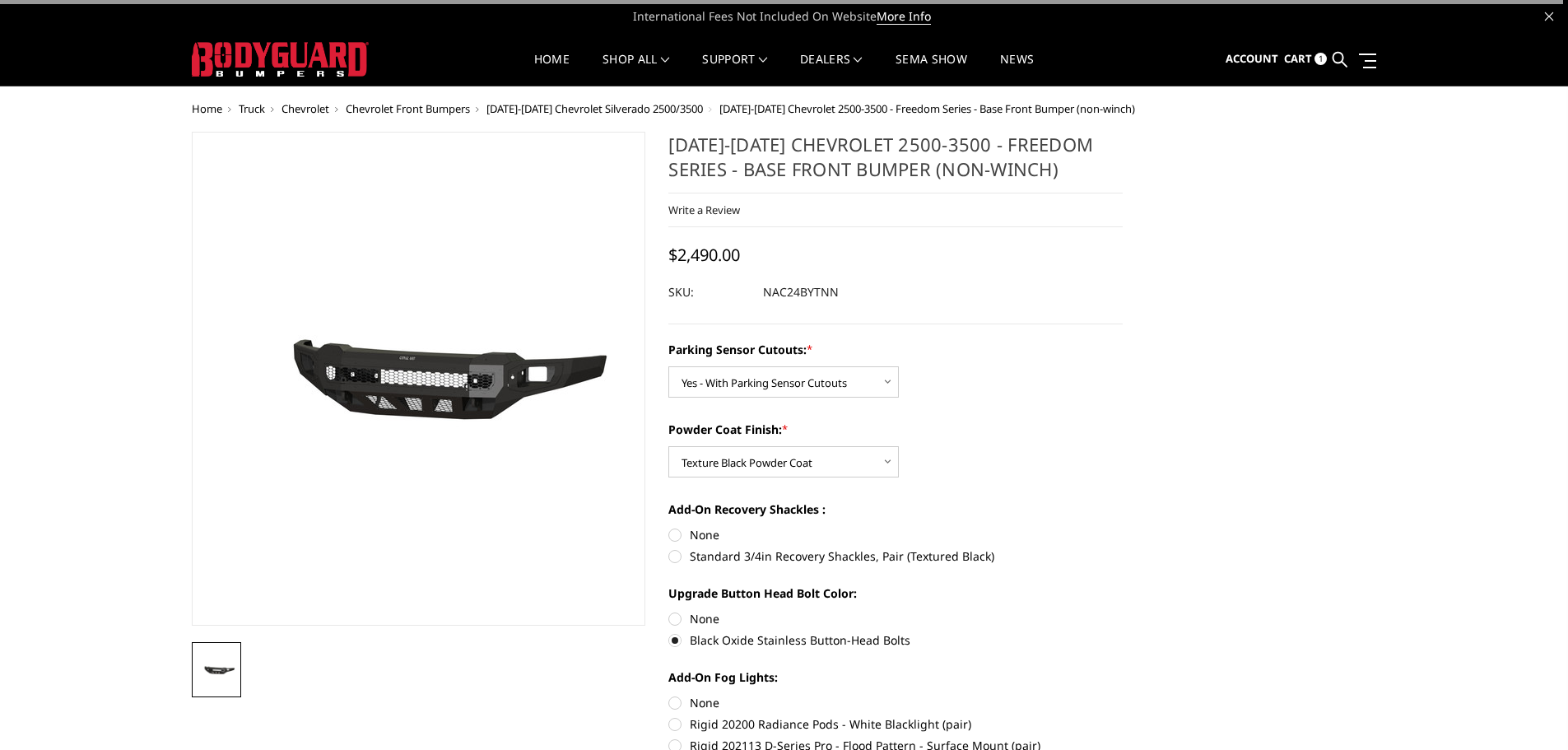
click at [678, 528] on label "None" at bounding box center [896, 535] width 454 height 18
click at [669, 527] on input "None" at bounding box center [669, 526] width 1 height 1
radio input "true"
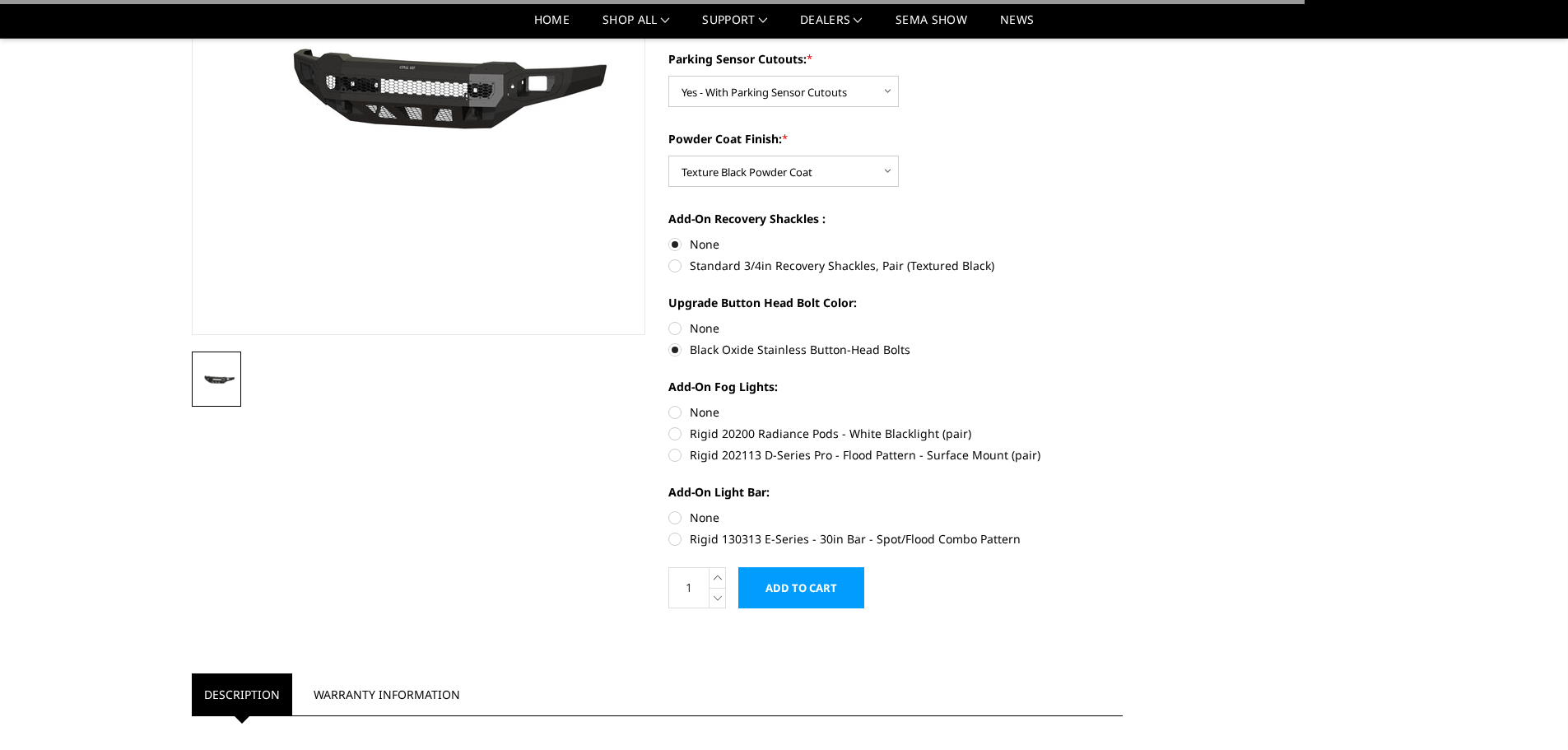
scroll to position [247, 0]
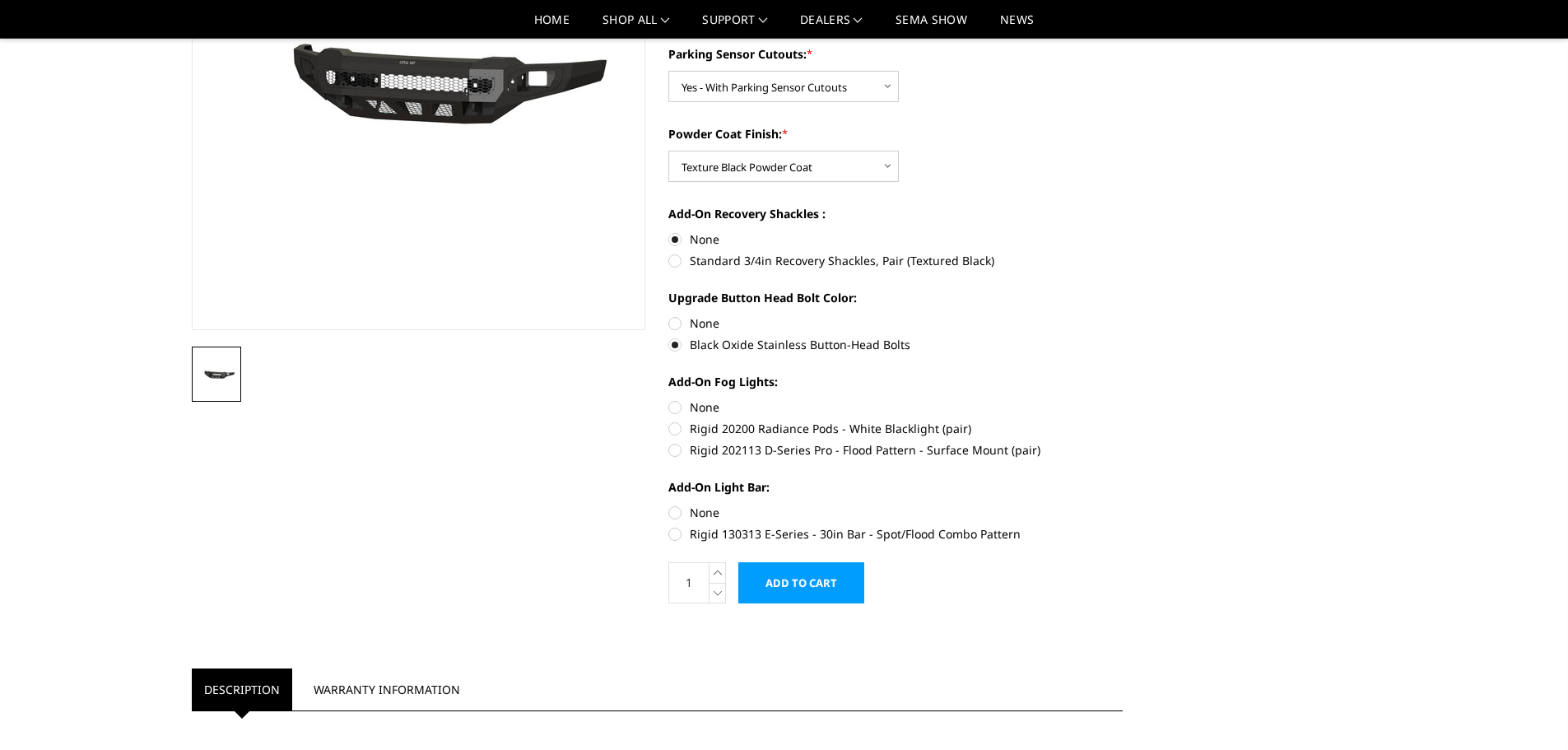
click at [671, 406] on label "None" at bounding box center [896, 407] width 454 height 18
click at [669, 400] on input "None" at bounding box center [669, 399] width 1 height 1
radio input "true"
click at [676, 511] on label "None" at bounding box center [896, 512] width 454 height 18
click at [669, 505] on input "None" at bounding box center [669, 504] width 1 height 1
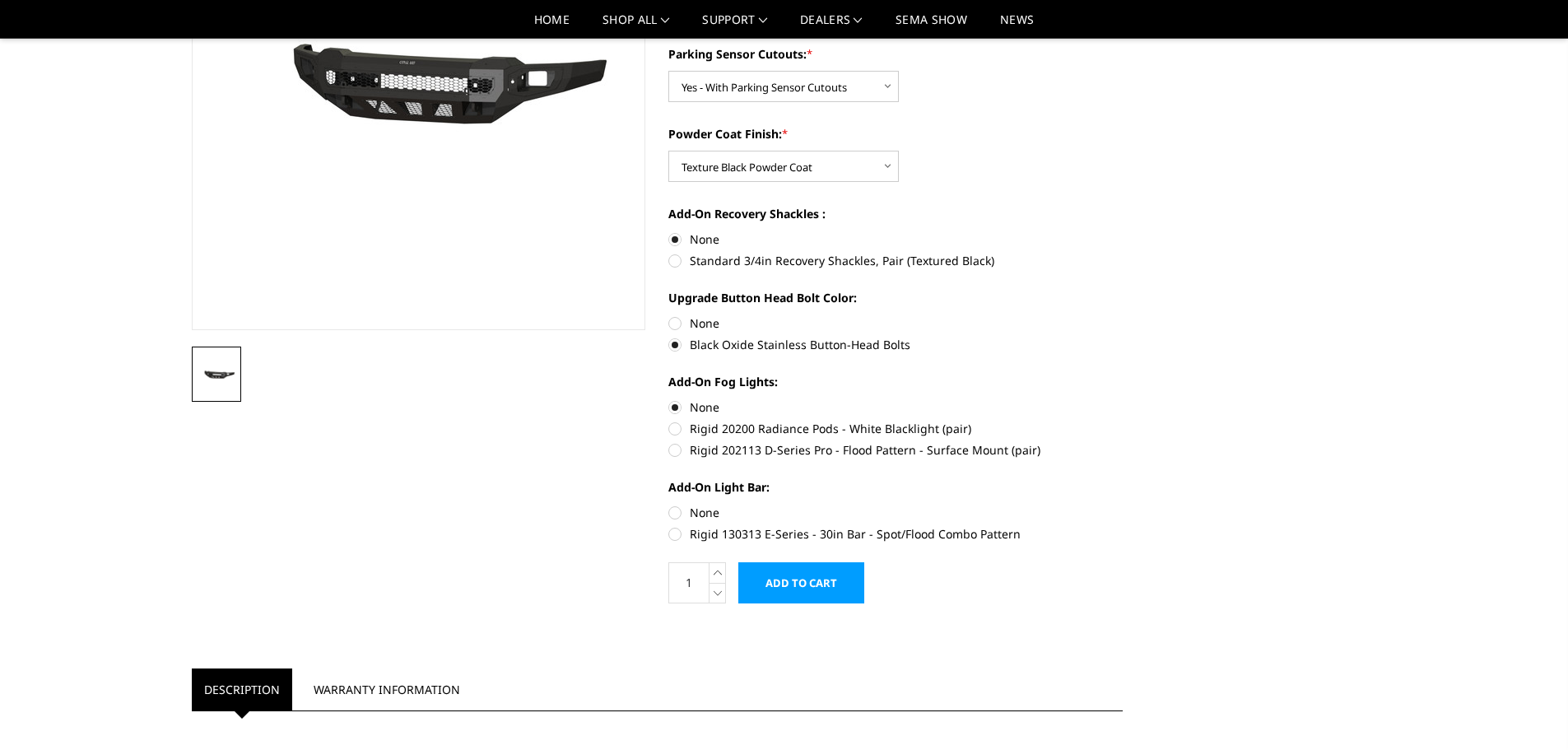
radio input "true"
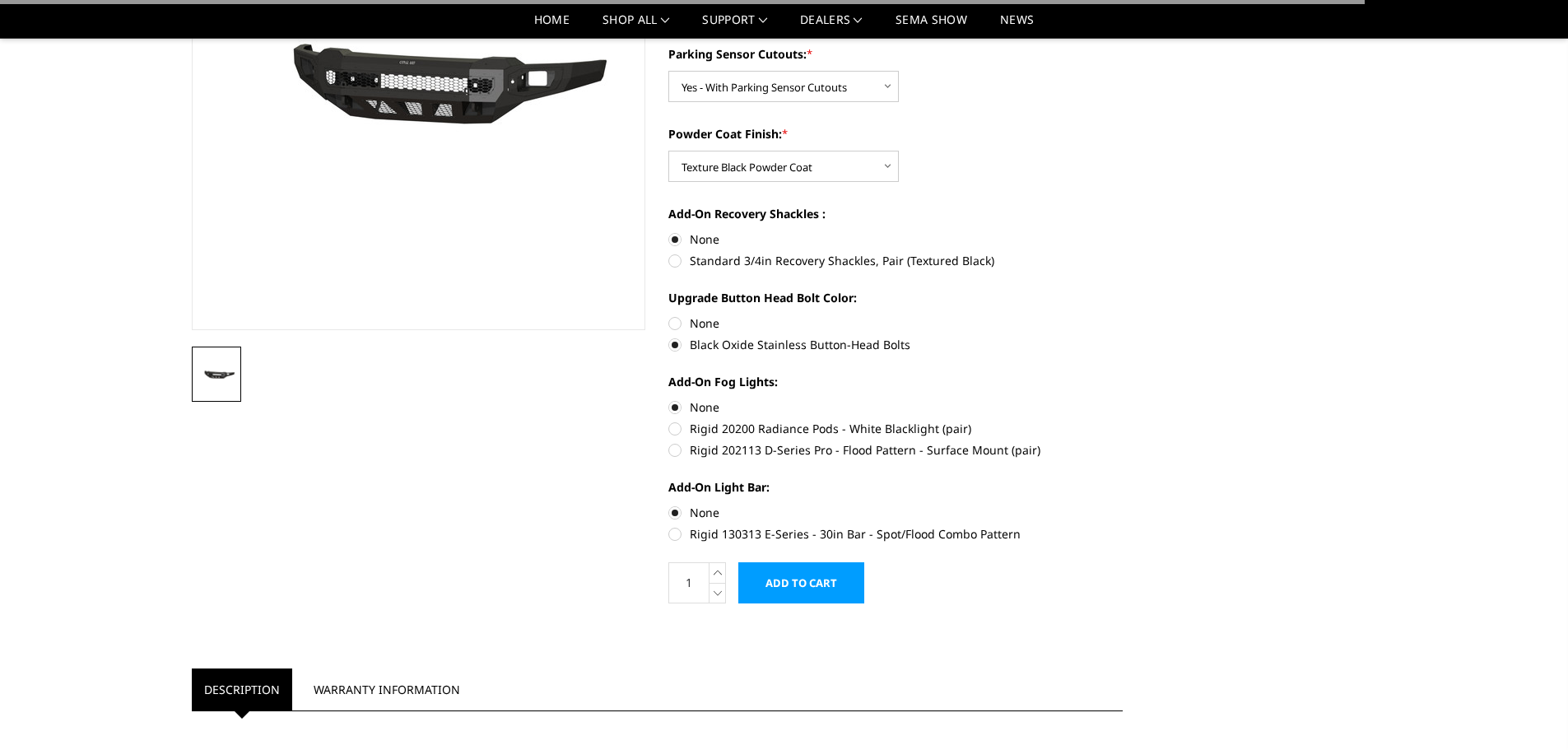
click at [818, 583] on input "Add to Cart" at bounding box center [801, 583] width 126 height 41
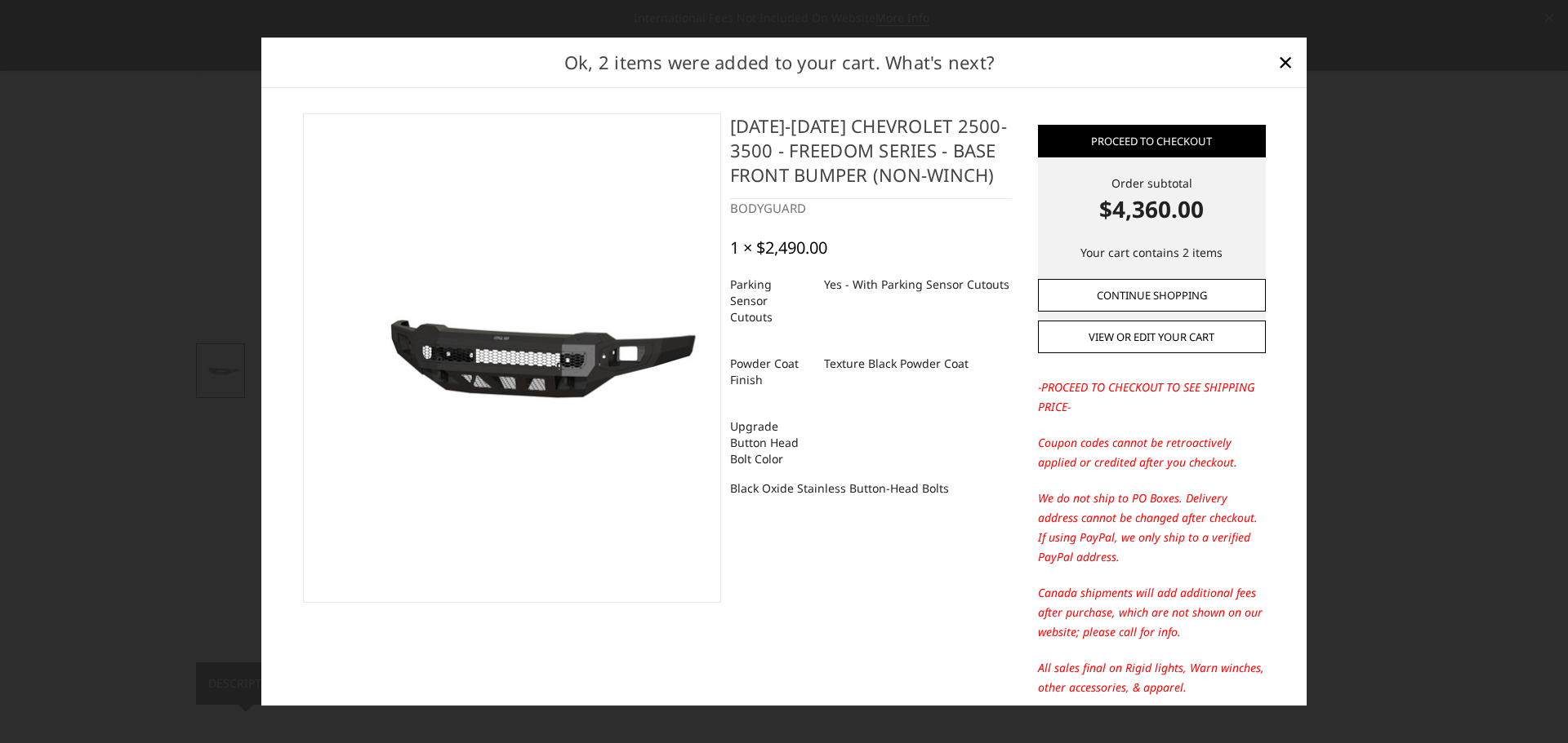
click at [1139, 299] on link "Continue Shopping" at bounding box center [1152, 294] width 228 height 32
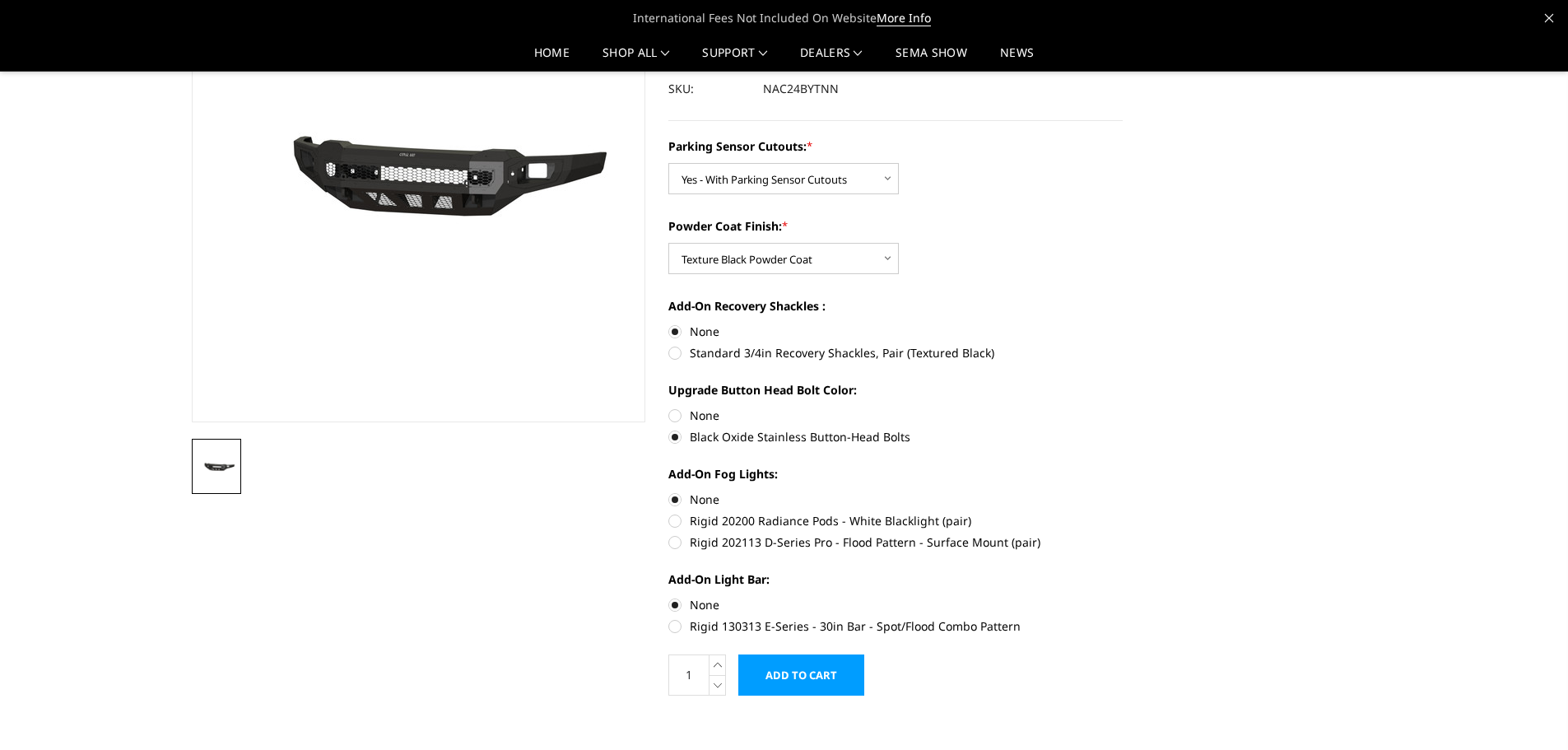
scroll to position [165, 0]
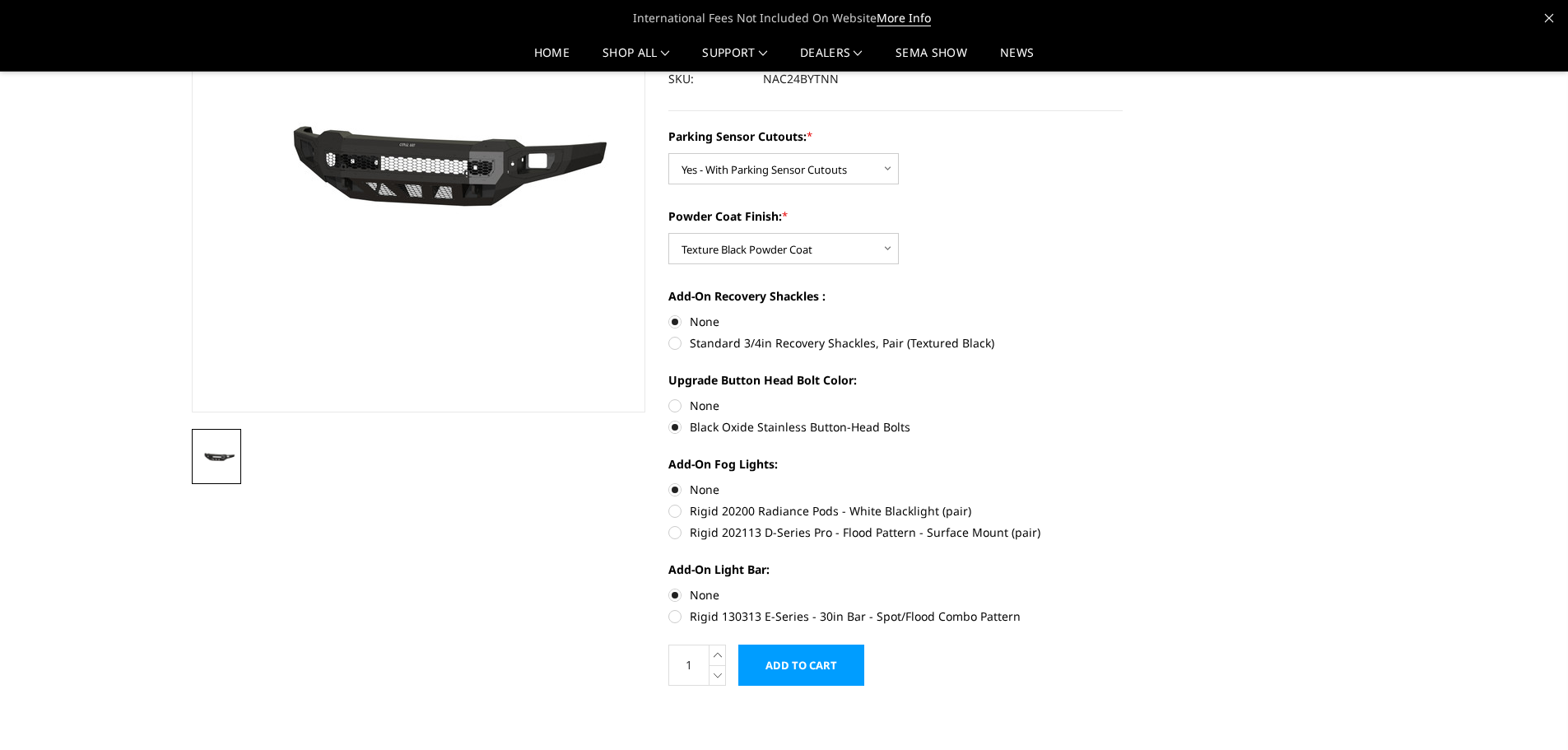
click at [812, 665] on input "Add to Cart" at bounding box center [801, 665] width 126 height 41
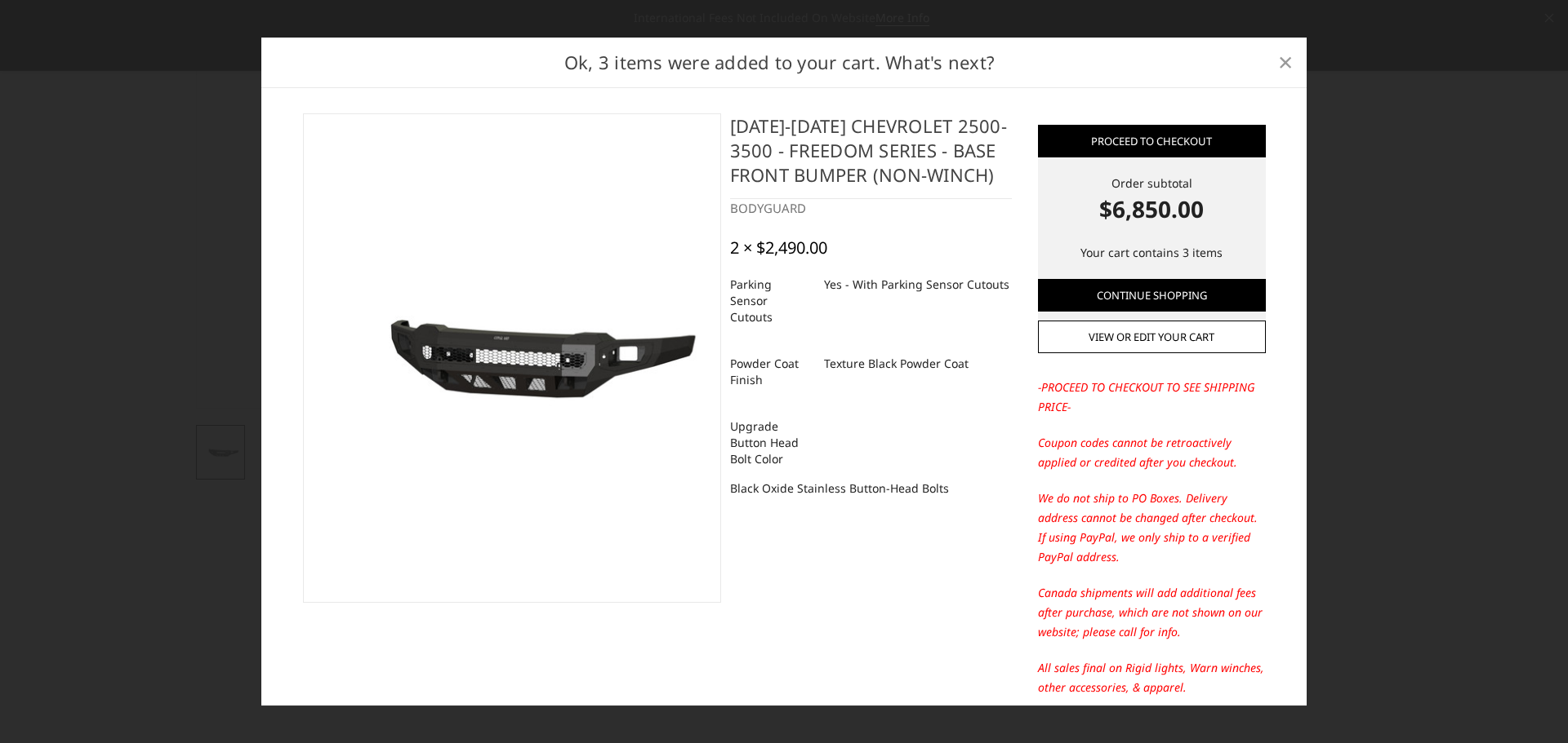
click at [1289, 67] on span "×" at bounding box center [1285, 62] width 15 height 35
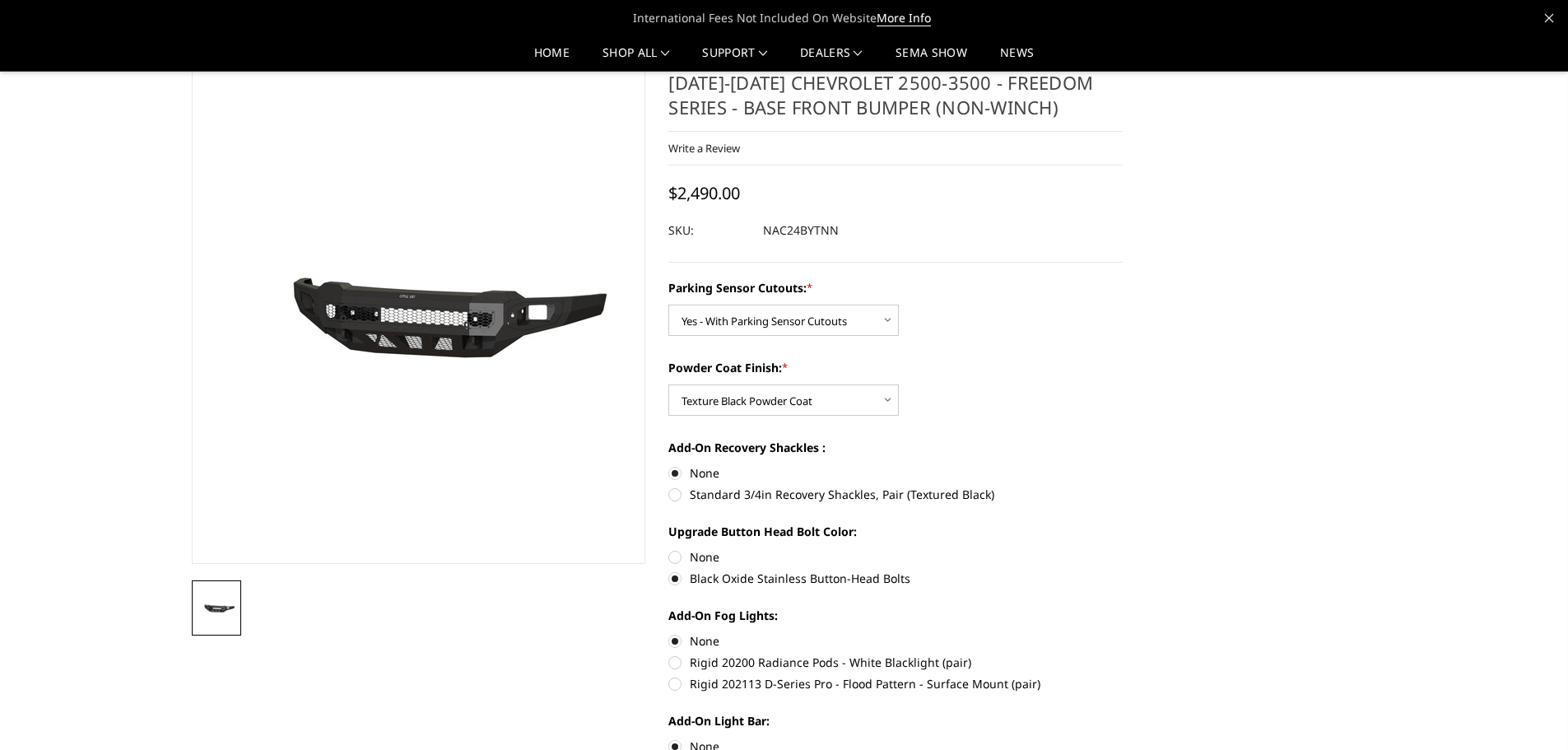
scroll to position [0, 0]
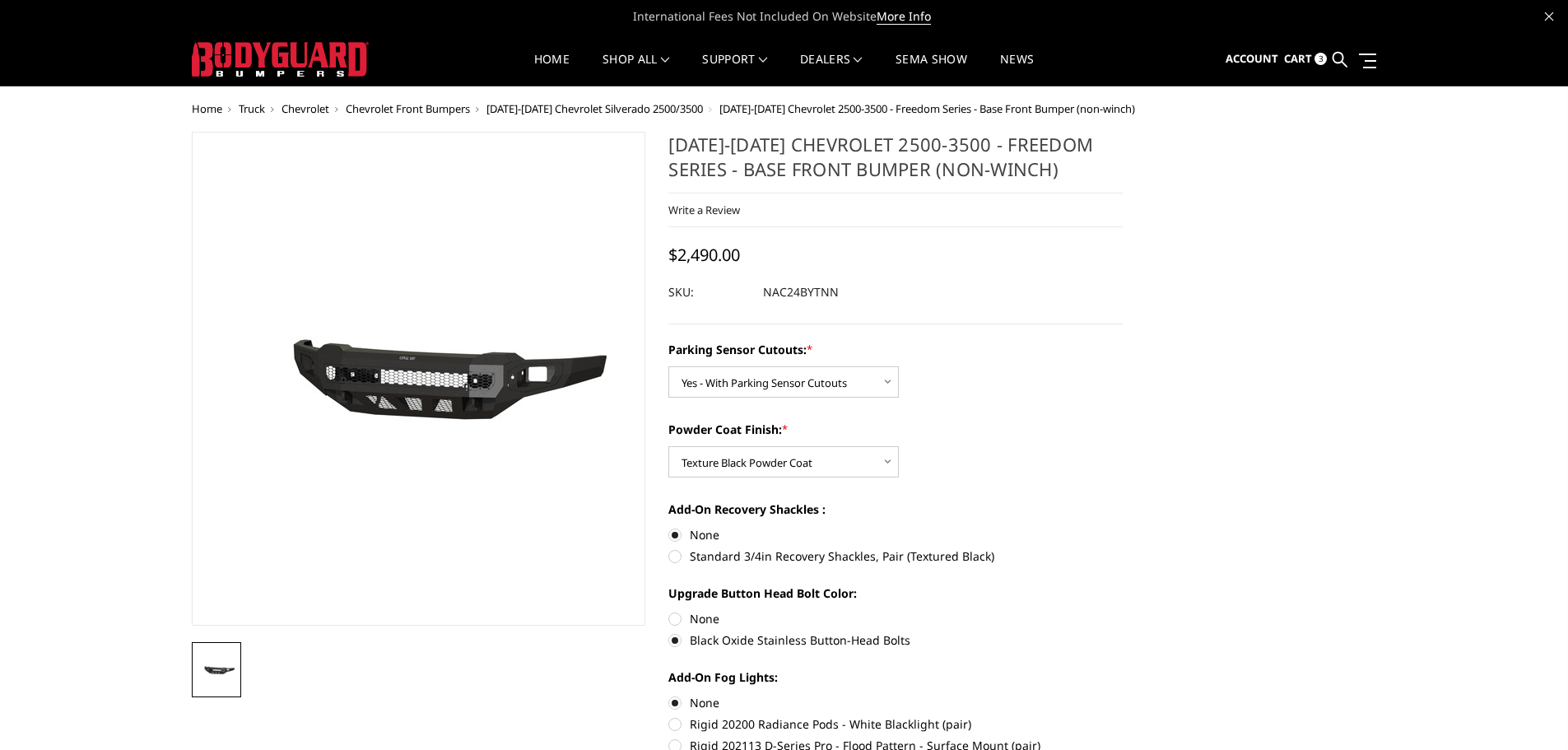
click at [1301, 53] on span "Cart" at bounding box center [1298, 59] width 28 height 15
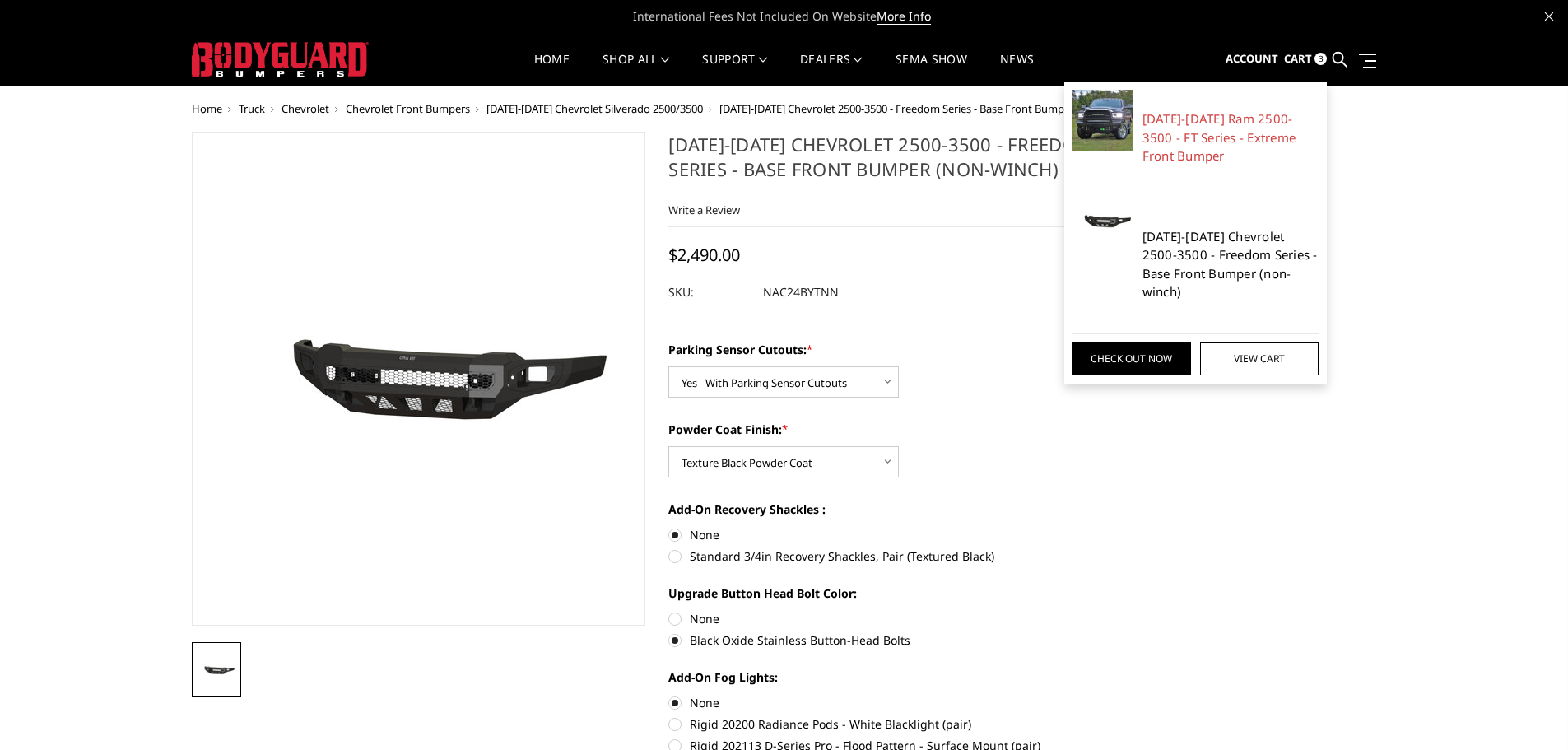
click at [1190, 243] on link "2024-2025 Chevrolet 2500-3500 - Freedom Series - Base Front Bumper (non-winch)" at bounding box center [1231, 265] width 177 height 75
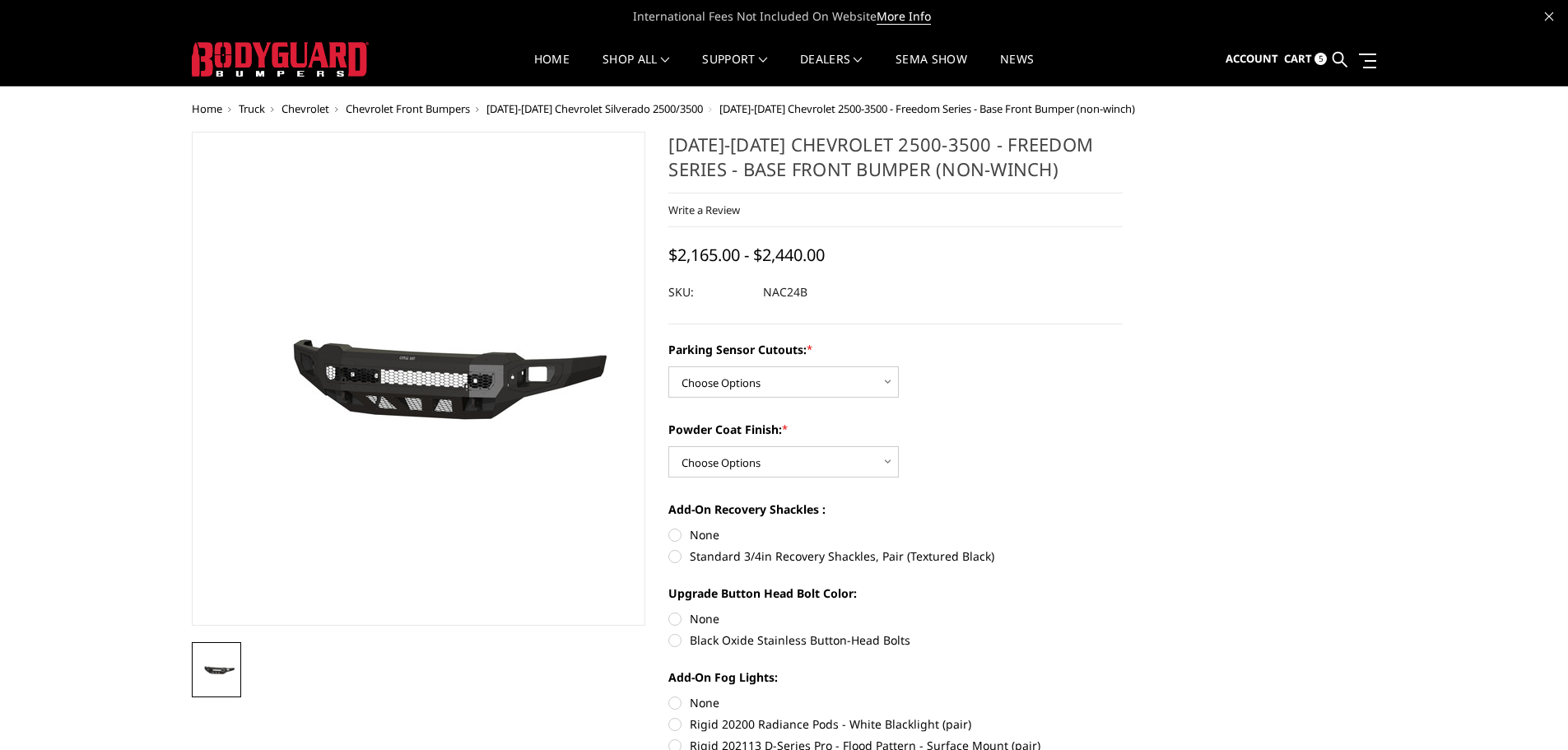
click at [1295, 59] on span "Cart" at bounding box center [1298, 59] width 28 height 15
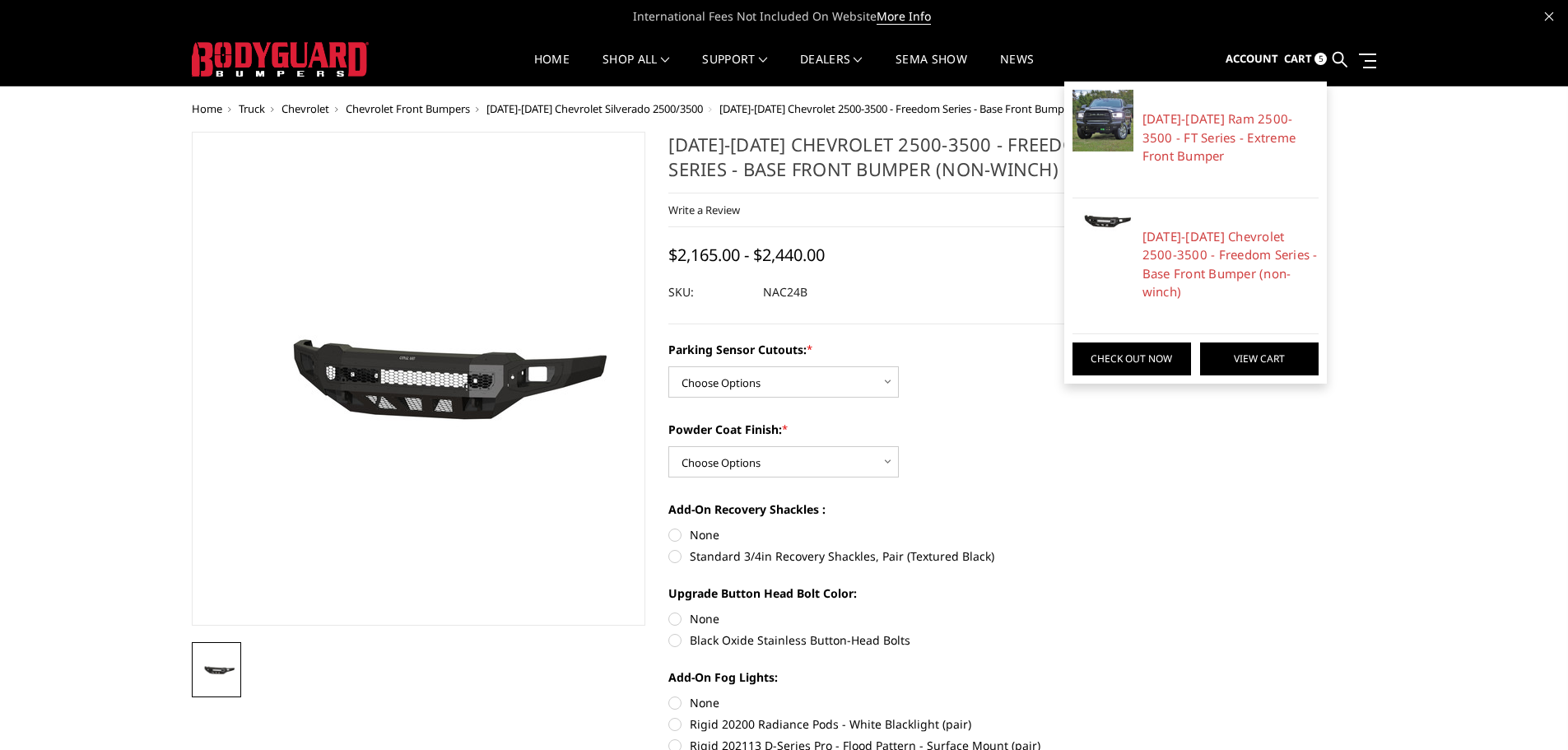
click at [1263, 343] on link "View Cart" at bounding box center [1259, 359] width 118 height 33
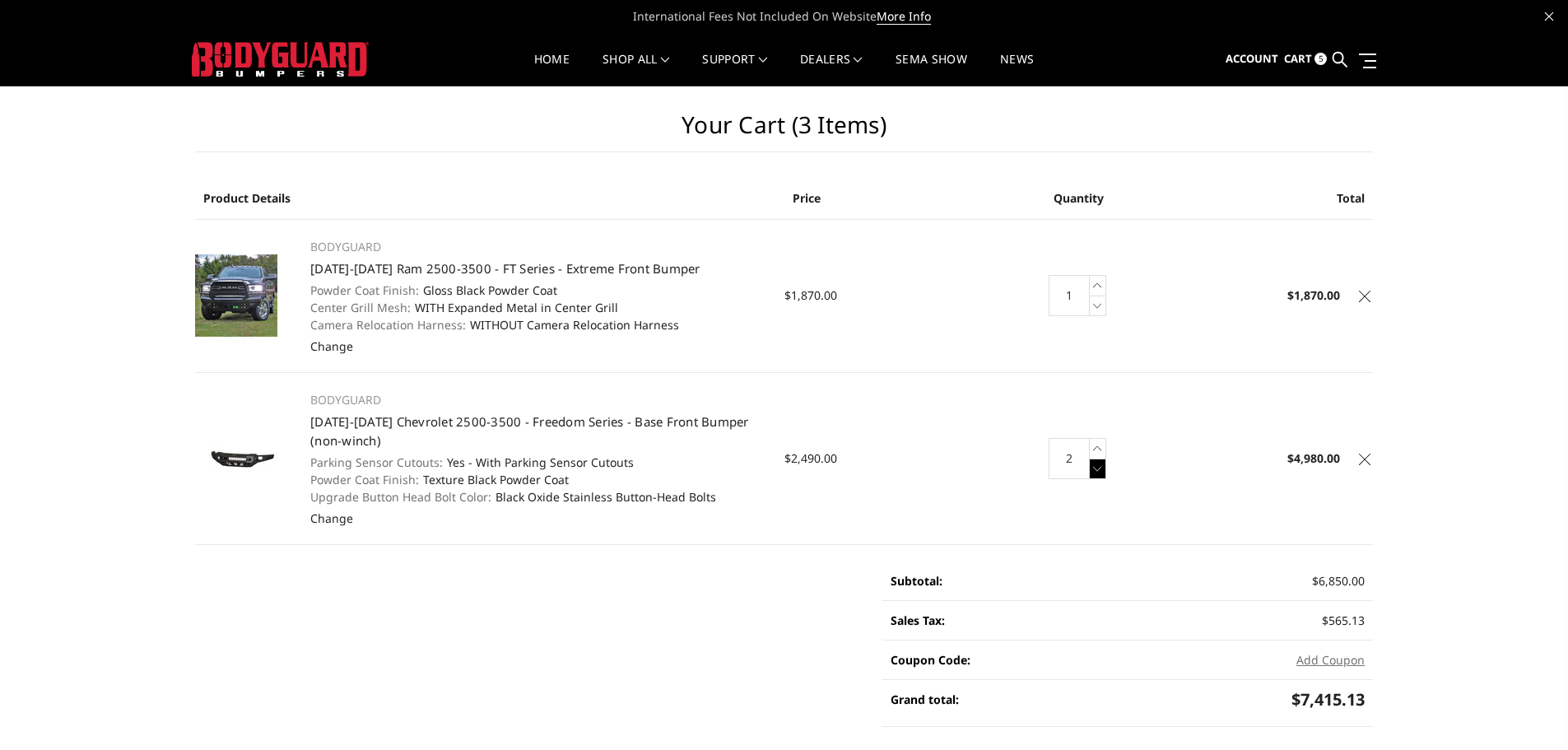
click at [1097, 473] on icon at bounding box center [1099, 469] width 17 height 20
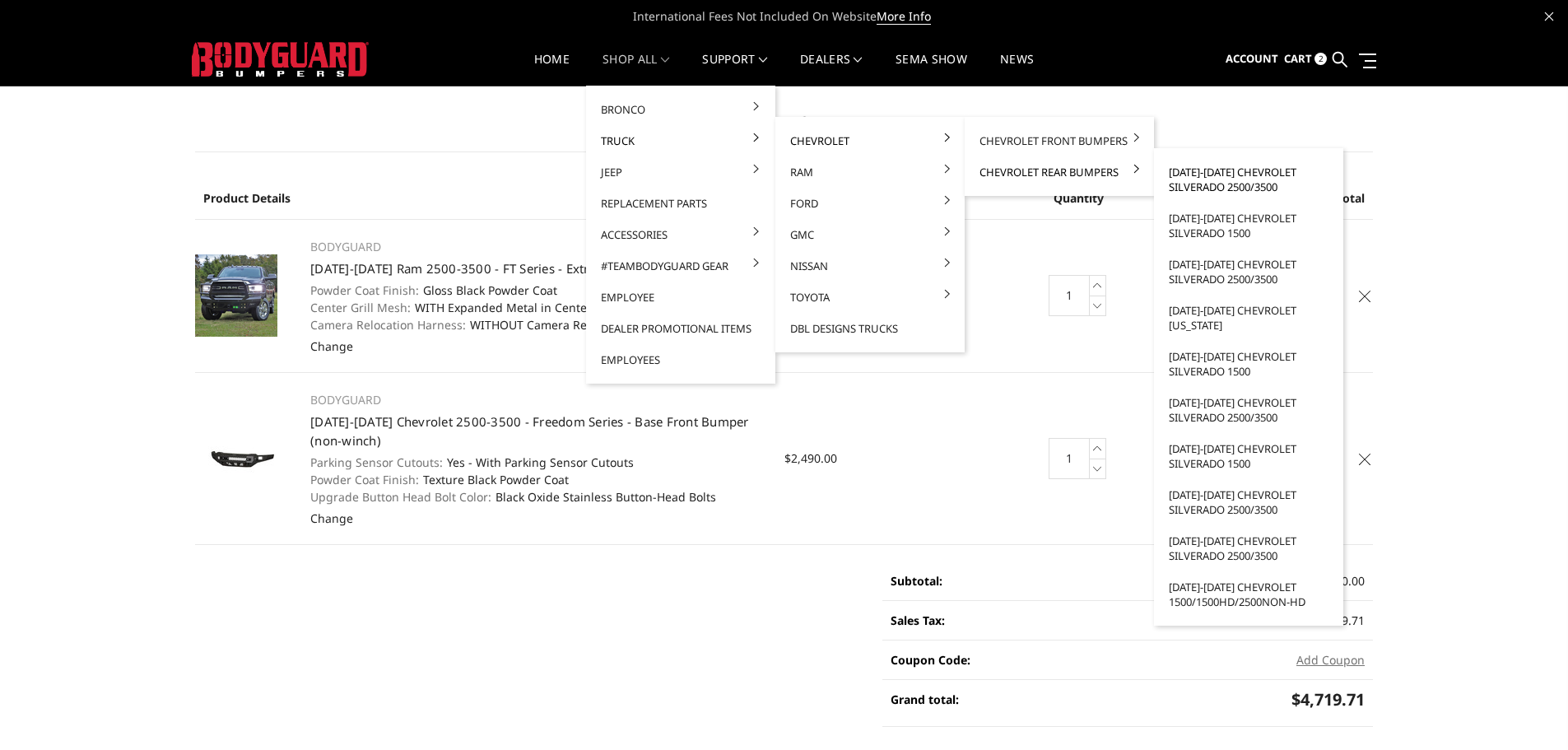
click at [1213, 174] on link "[DATE]-[DATE] Chevrolet Silverado 2500/3500" at bounding box center [1249, 180] width 176 height 47
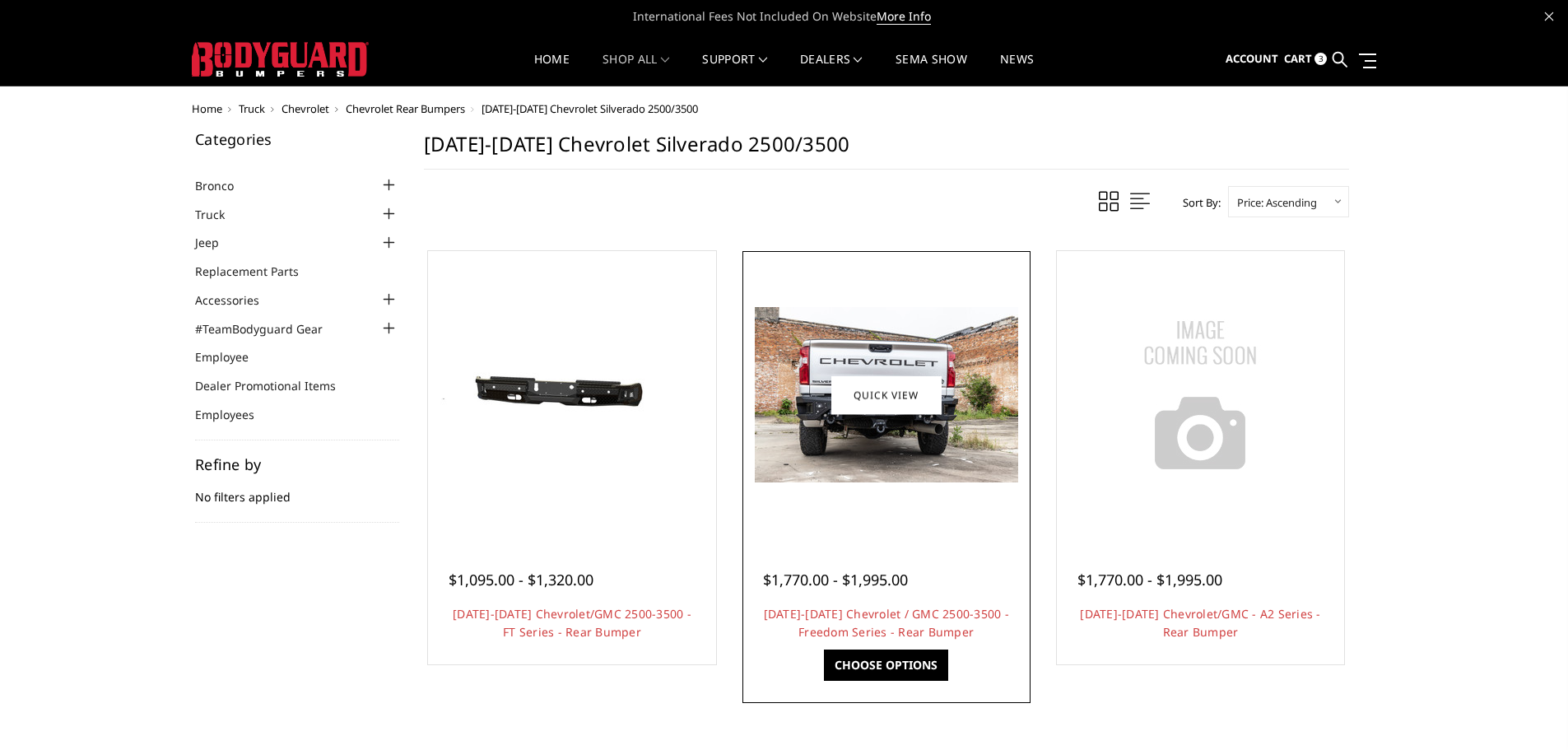
click at [899, 522] on div at bounding box center [886, 395] width 280 height 280
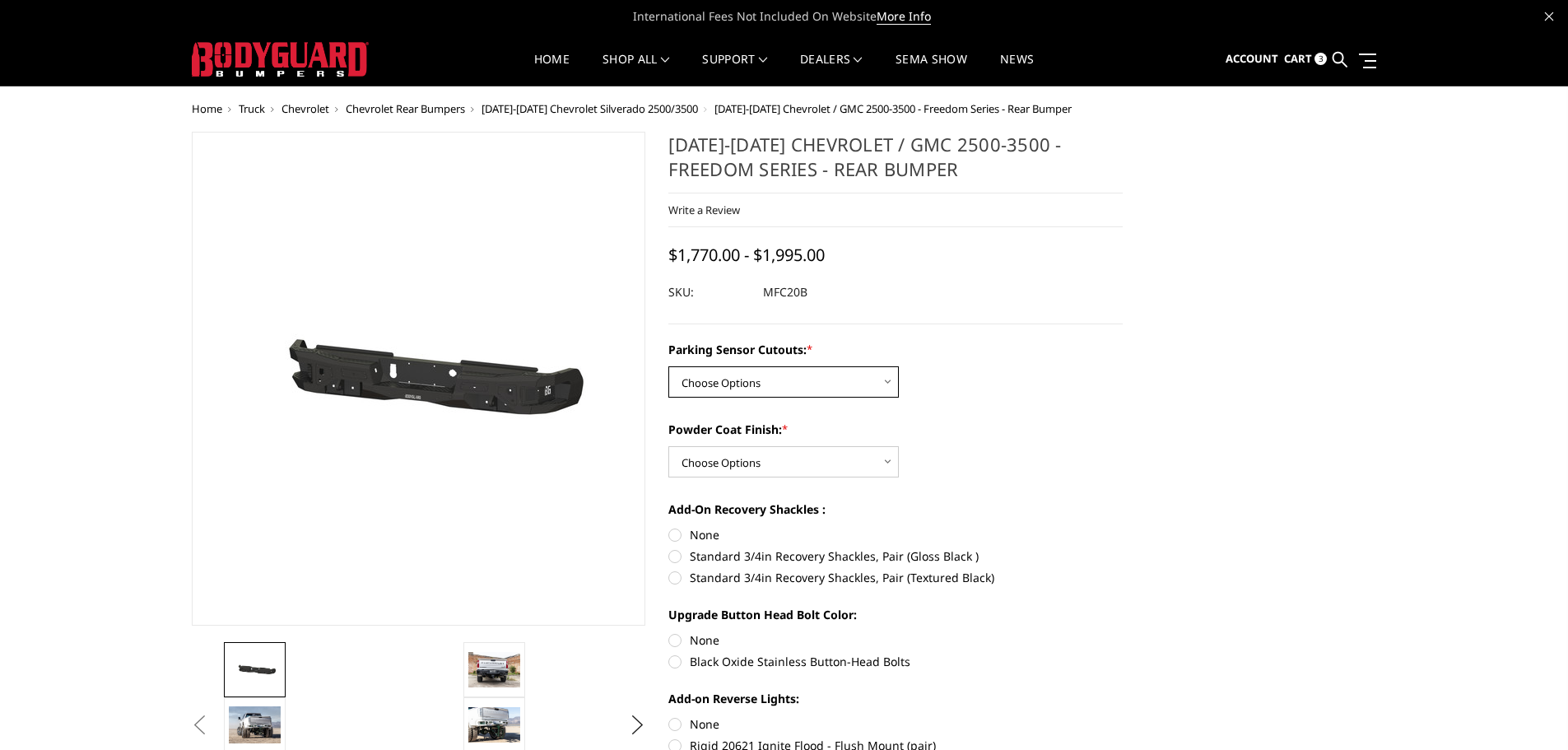
click at [853, 389] on select "Choose Options No - Without Parking Sensor Cutouts Yes - With Parking Sensor Cu…" at bounding box center [784, 382] width 231 height 32
select select "2870"
click at [669, 366] on select "Choose Options No - Without Parking Sensor Cutouts Yes - With Parking Sensor Cu…" at bounding box center [784, 382] width 231 height 32
click at [824, 461] on select "Choose Options Bare Metal Texture Black Powder Coat" at bounding box center [784, 462] width 231 height 32
select select "2872"
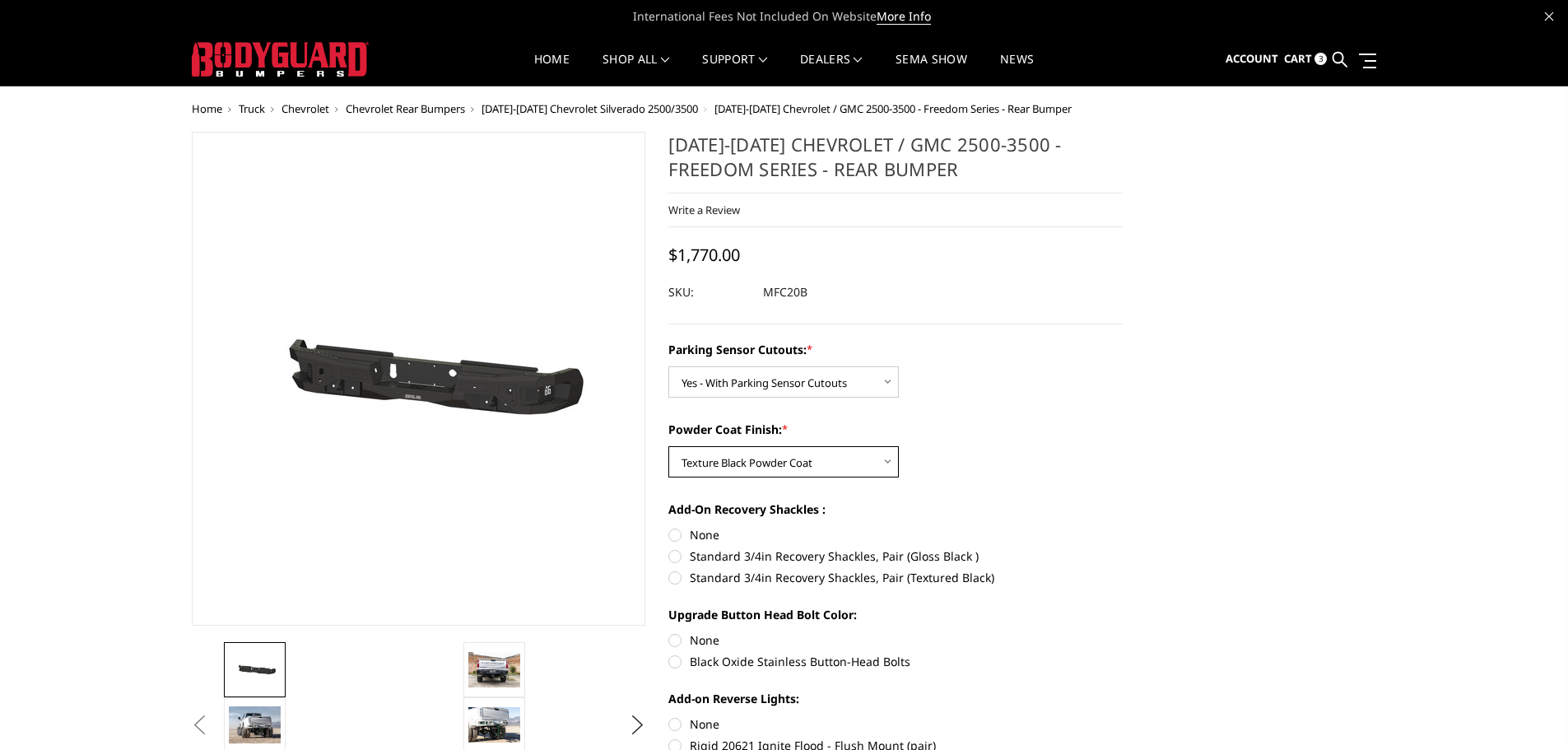
click at [669, 446] on select "Choose Options Bare Metal Texture Black Powder Coat" at bounding box center [784, 462] width 231 height 32
click at [678, 535] on label "None" at bounding box center [896, 535] width 454 height 18
click at [669, 527] on input "None" at bounding box center [669, 526] width 1 height 1
radio input "true"
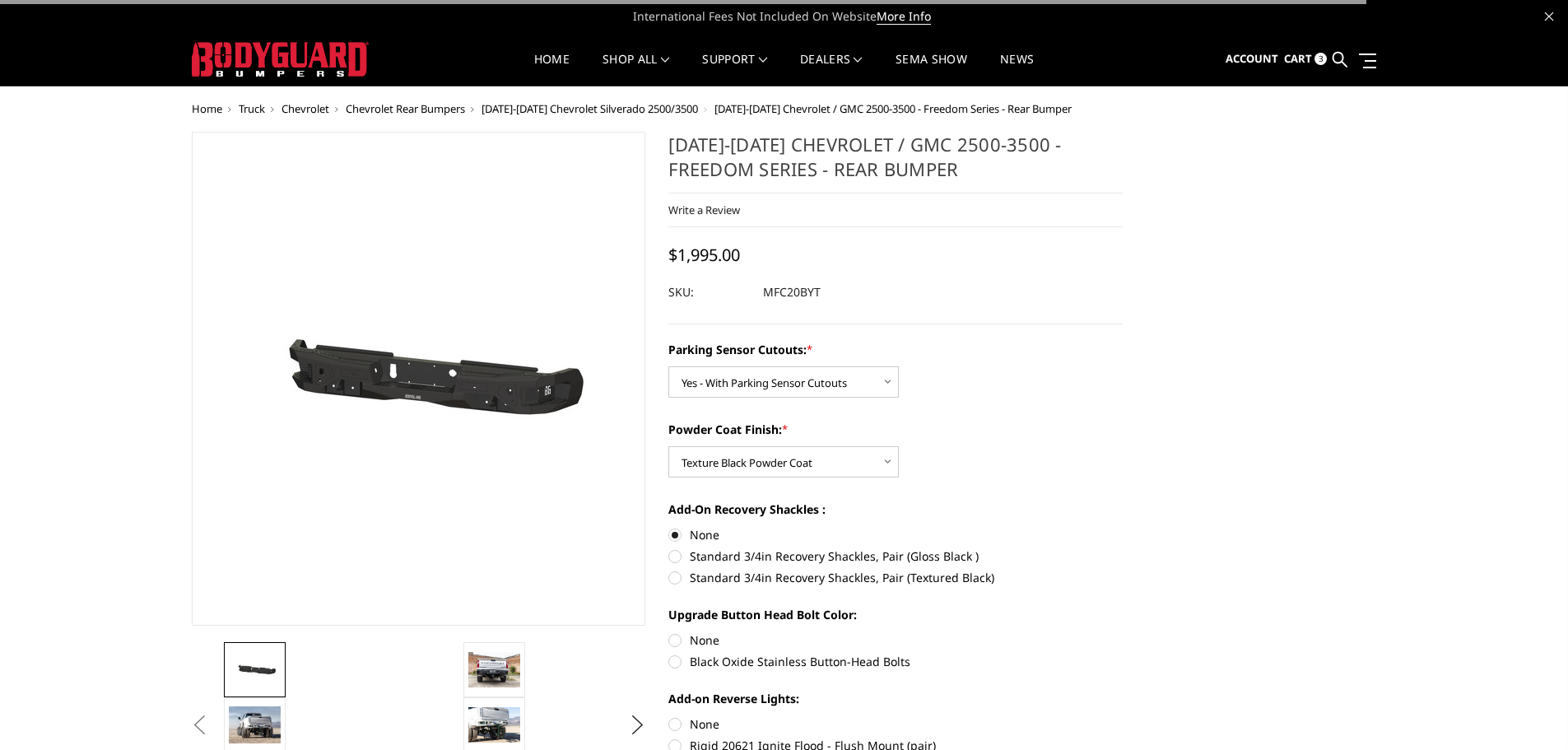
click at [678, 670] on label "Black Oxide Stainless Button-Head Bolts" at bounding box center [896, 661] width 454 height 18
click at [1123, 633] on input "Black Oxide Stainless Button-Head Bolts" at bounding box center [1123, 632] width 1 height 1
radio input "true"
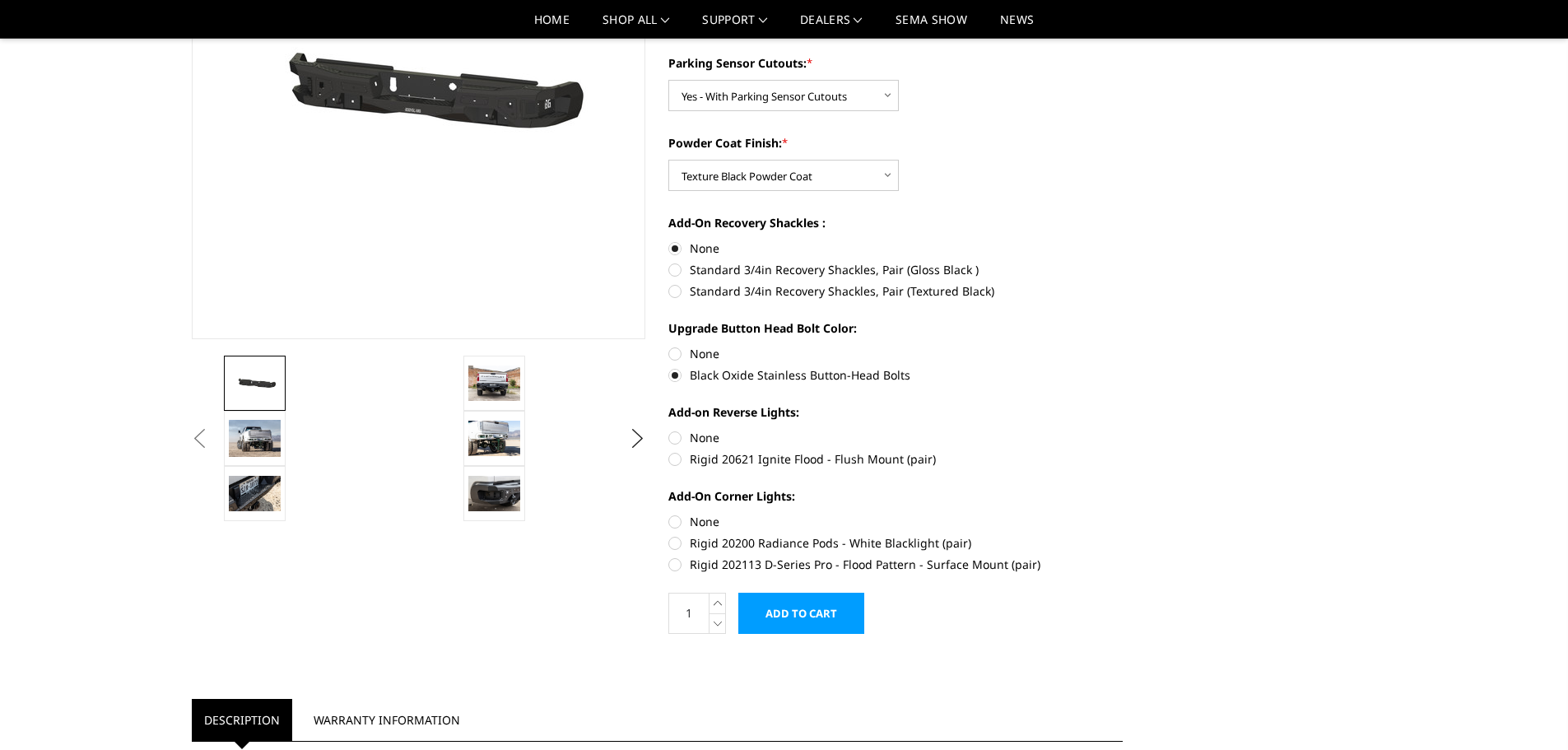
scroll to position [247, 0]
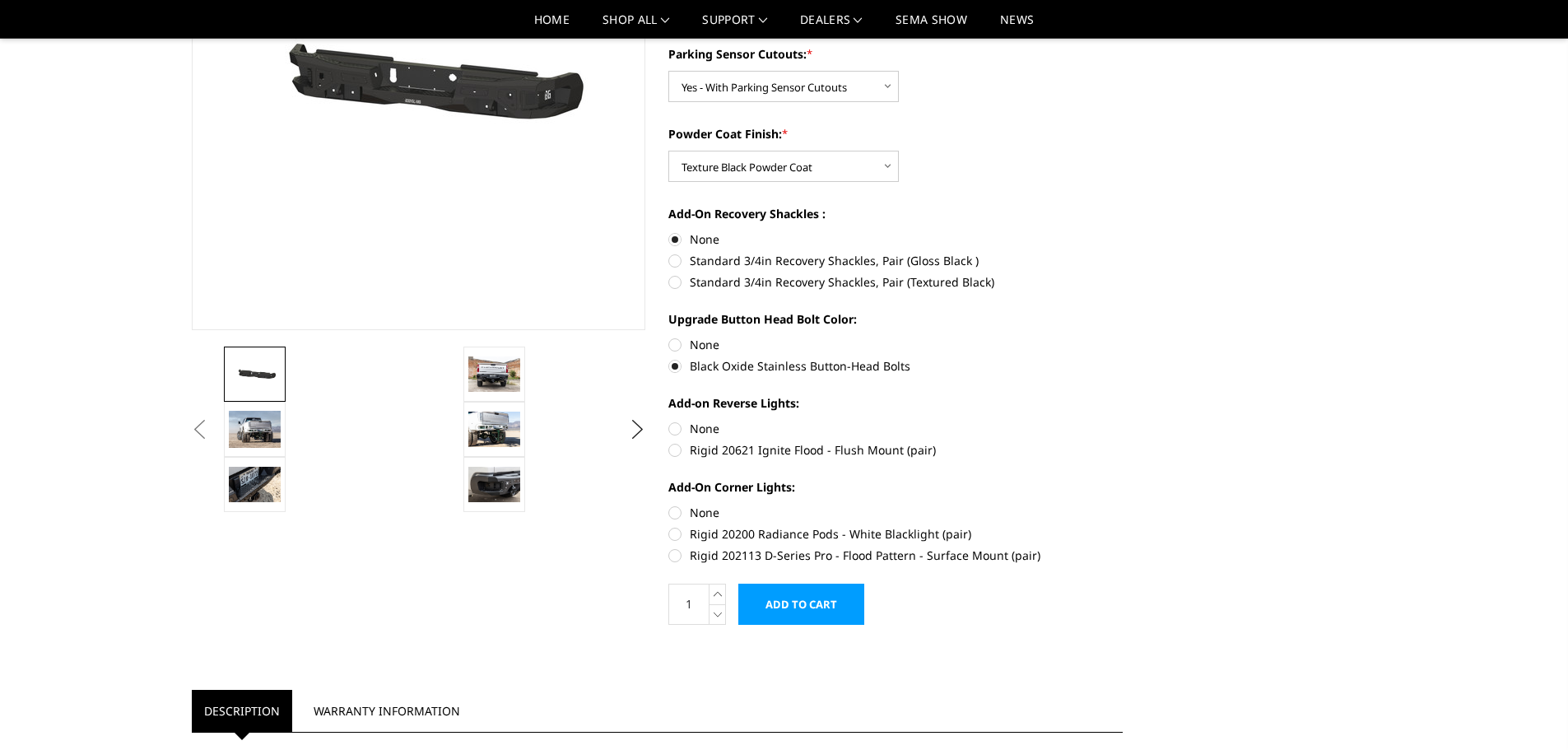
click at [678, 431] on label "None" at bounding box center [896, 429] width 454 height 18
click at [669, 421] on input "None" at bounding box center [669, 420] width 1 height 1
radio input "true"
click at [672, 512] on label "None" at bounding box center [896, 512] width 454 height 18
click at [669, 505] on input "None" at bounding box center [669, 504] width 1 height 1
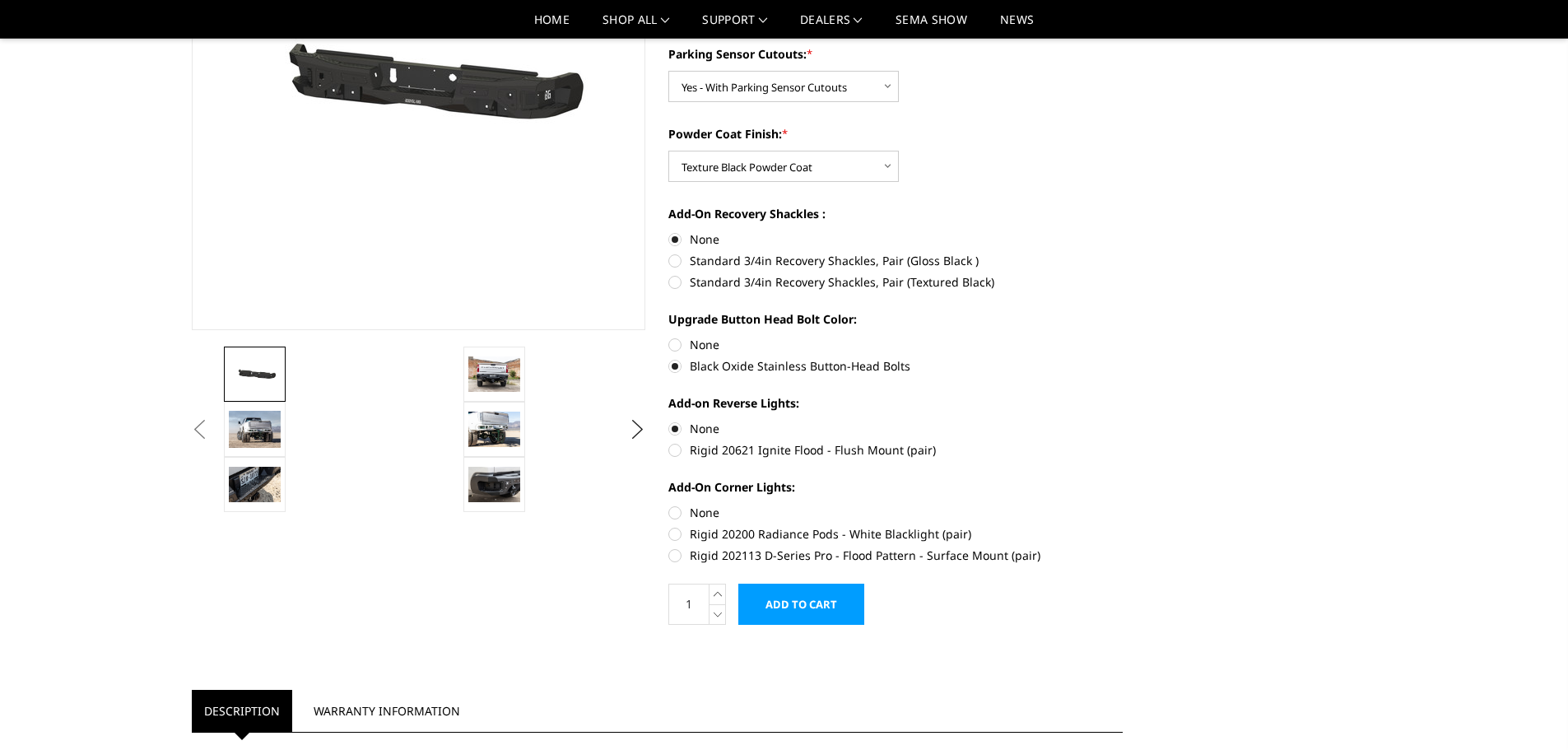
radio input "true"
click at [794, 604] on input "Add to Cart" at bounding box center [801, 605] width 126 height 41
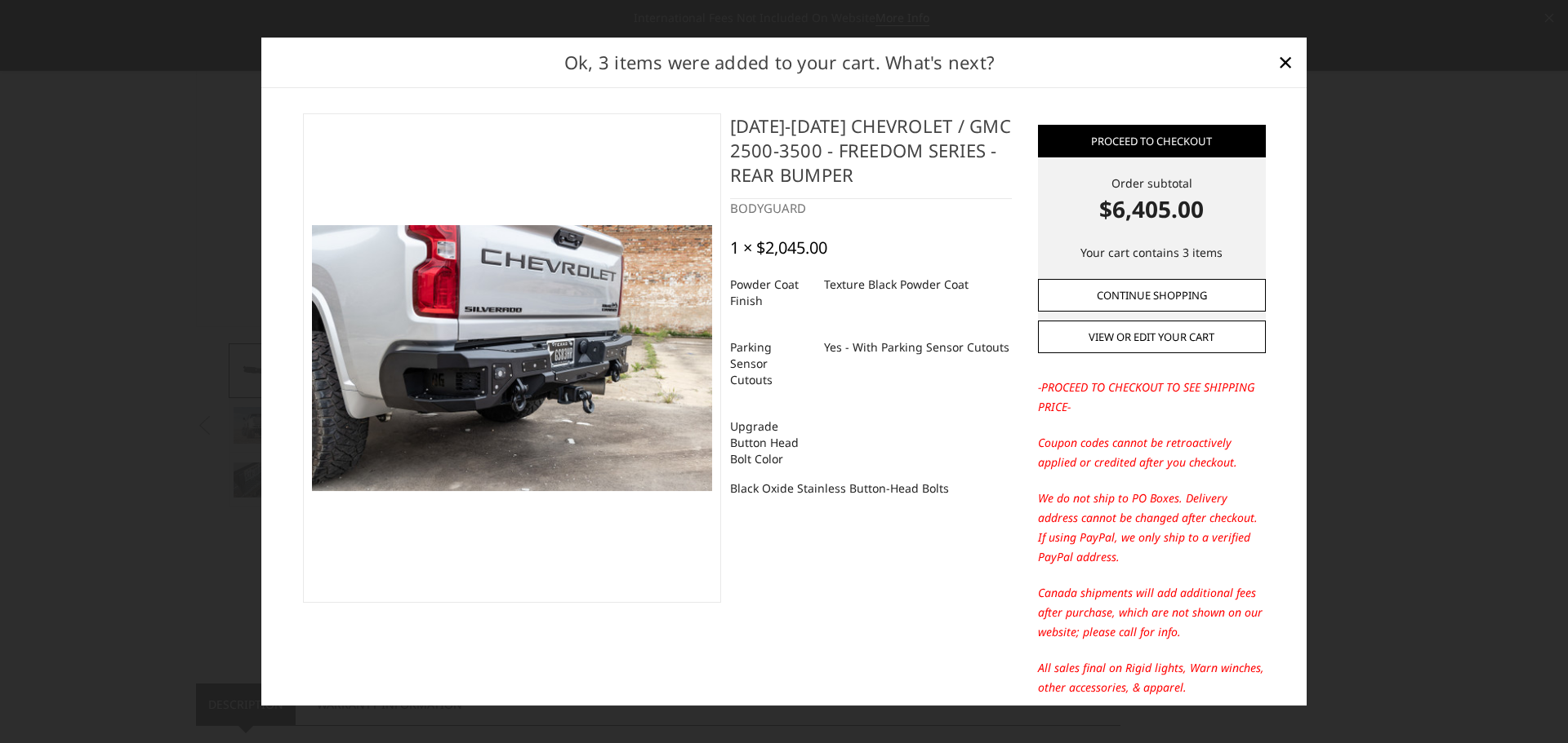
click at [1129, 298] on link "Continue Shopping" at bounding box center [1152, 294] width 228 height 32
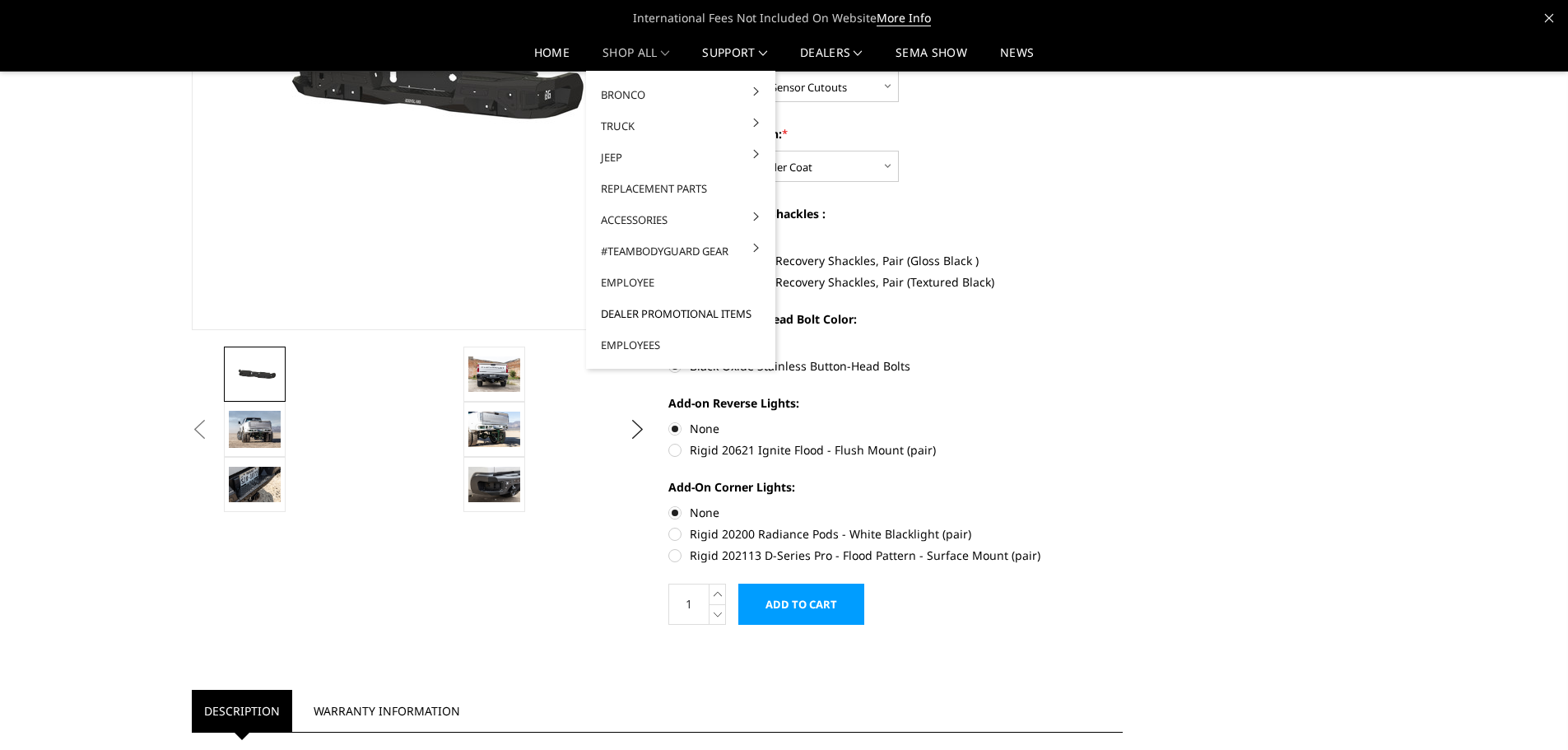
click at [664, 312] on link "Dealer Promotional Items" at bounding box center [681, 314] width 176 height 32
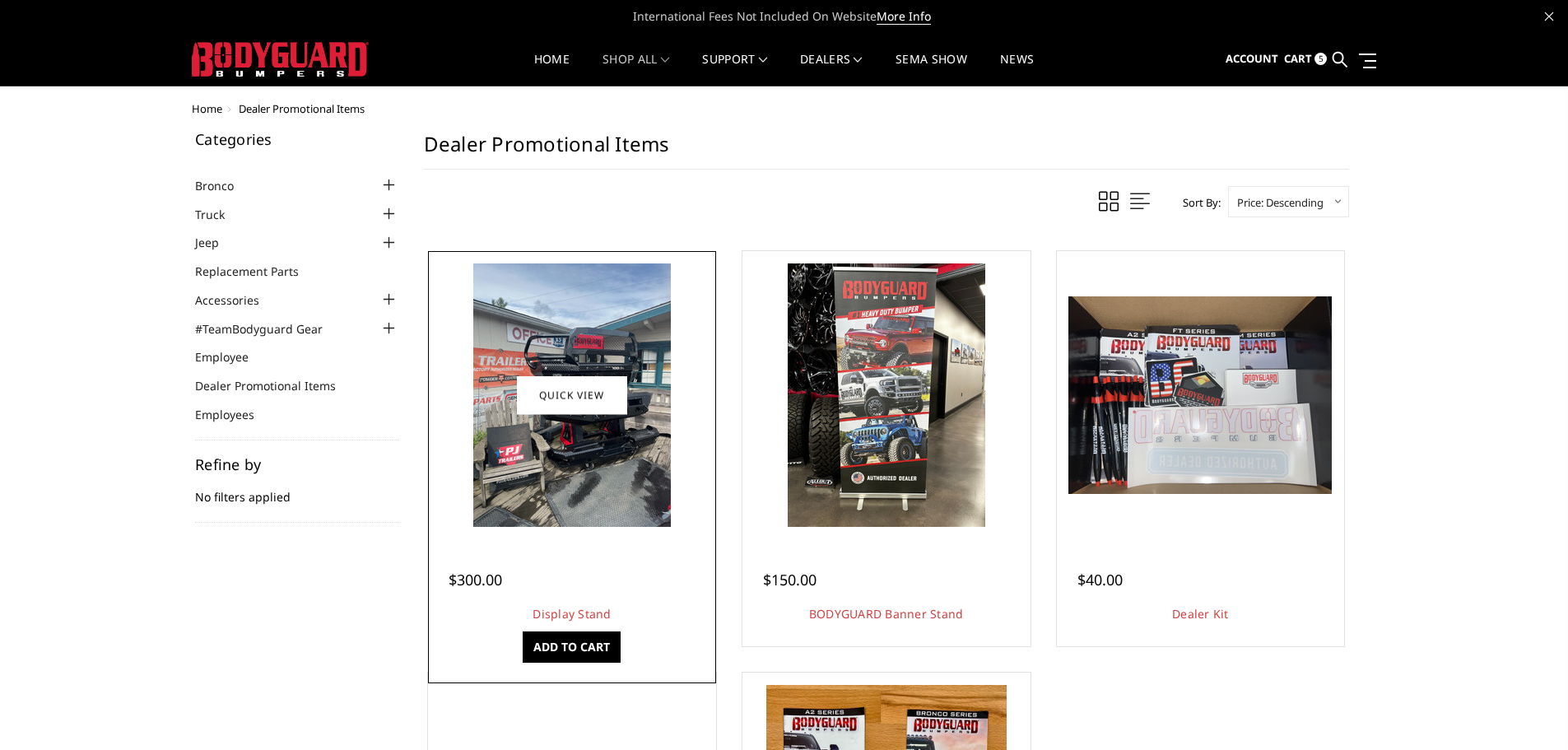
click at [565, 520] on img at bounding box center [572, 395] width 197 height 264
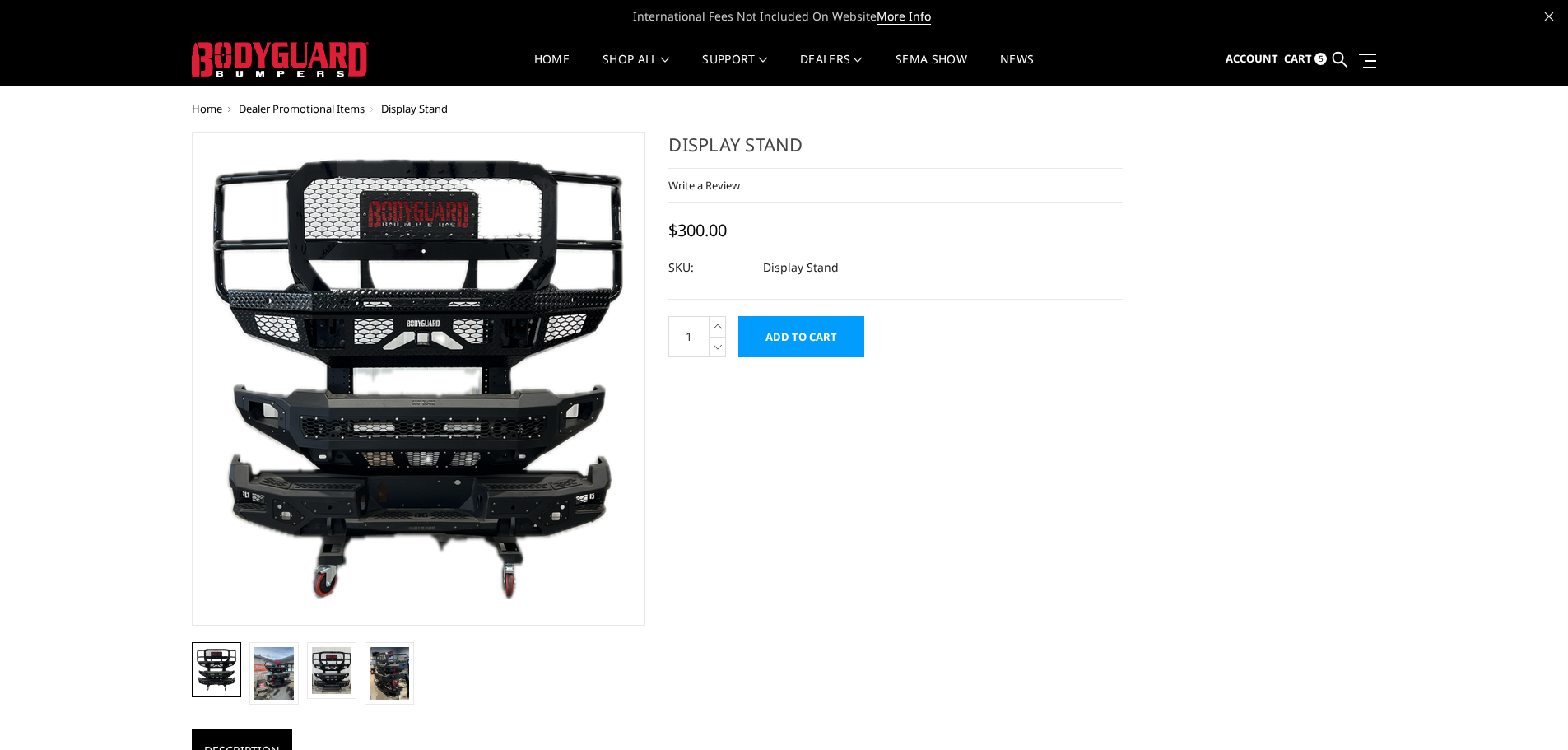
click at [771, 342] on input "Add to Cart" at bounding box center [801, 337] width 126 height 41
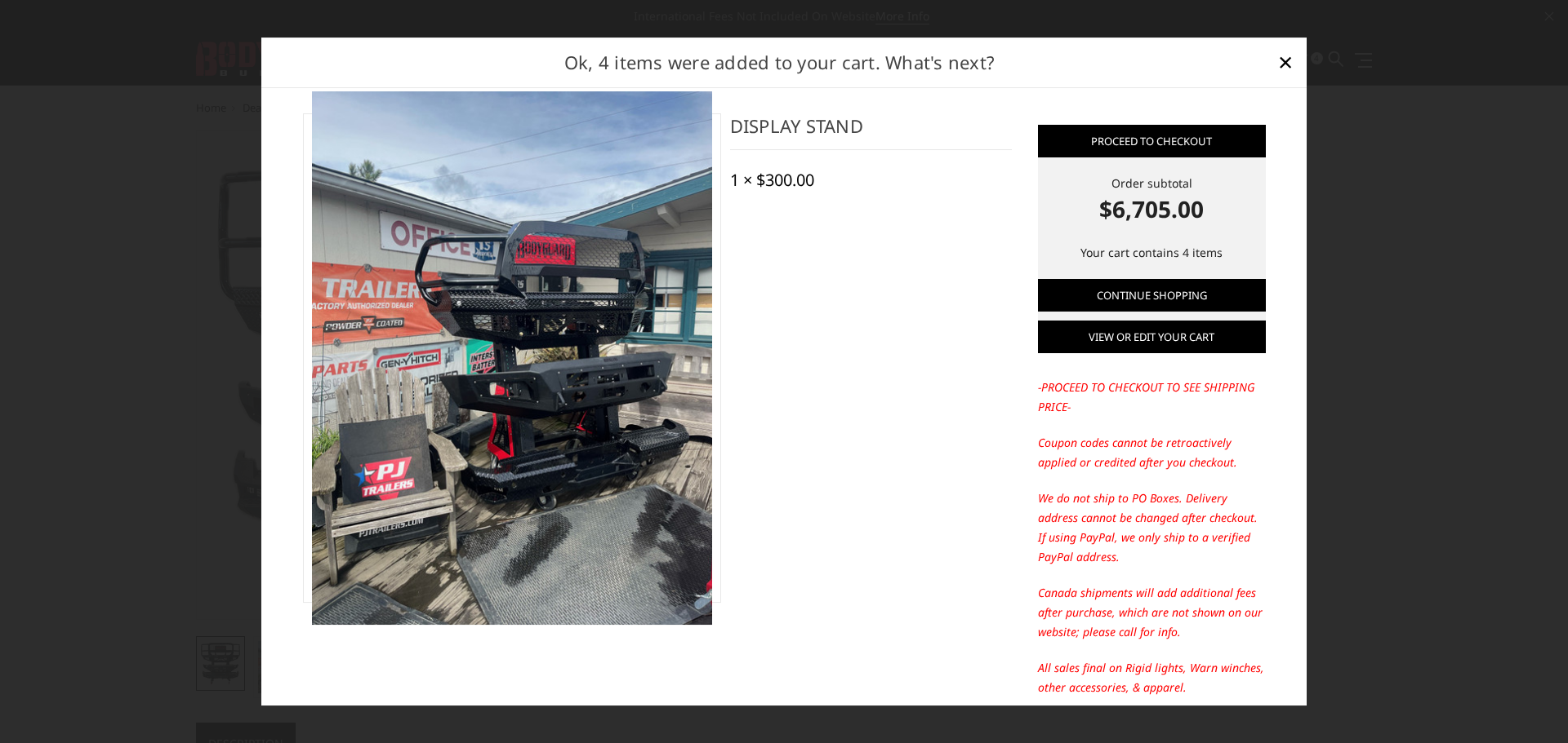
click at [1152, 340] on link "View or edit your cart" at bounding box center [1152, 336] width 228 height 32
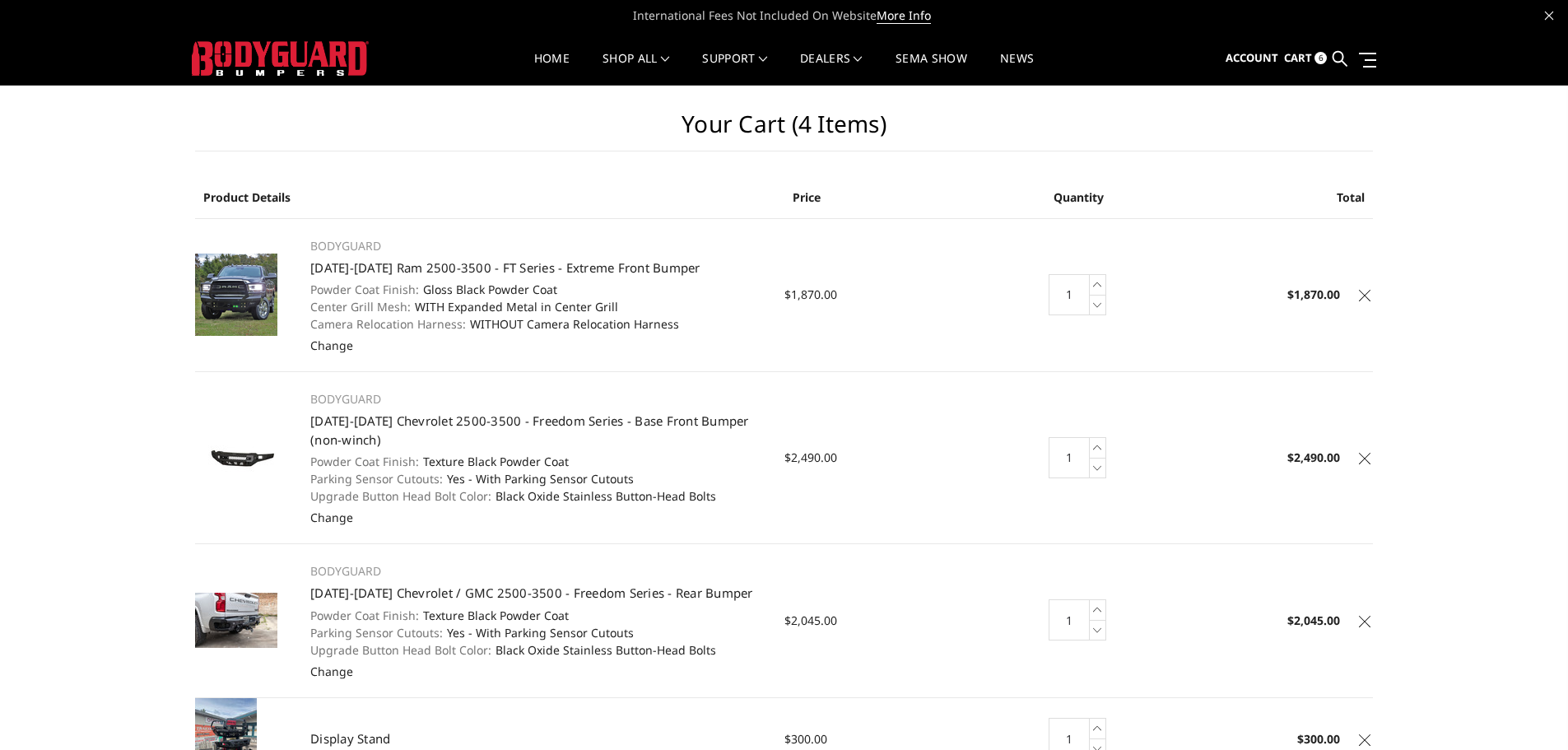
scroll to position [412, 0]
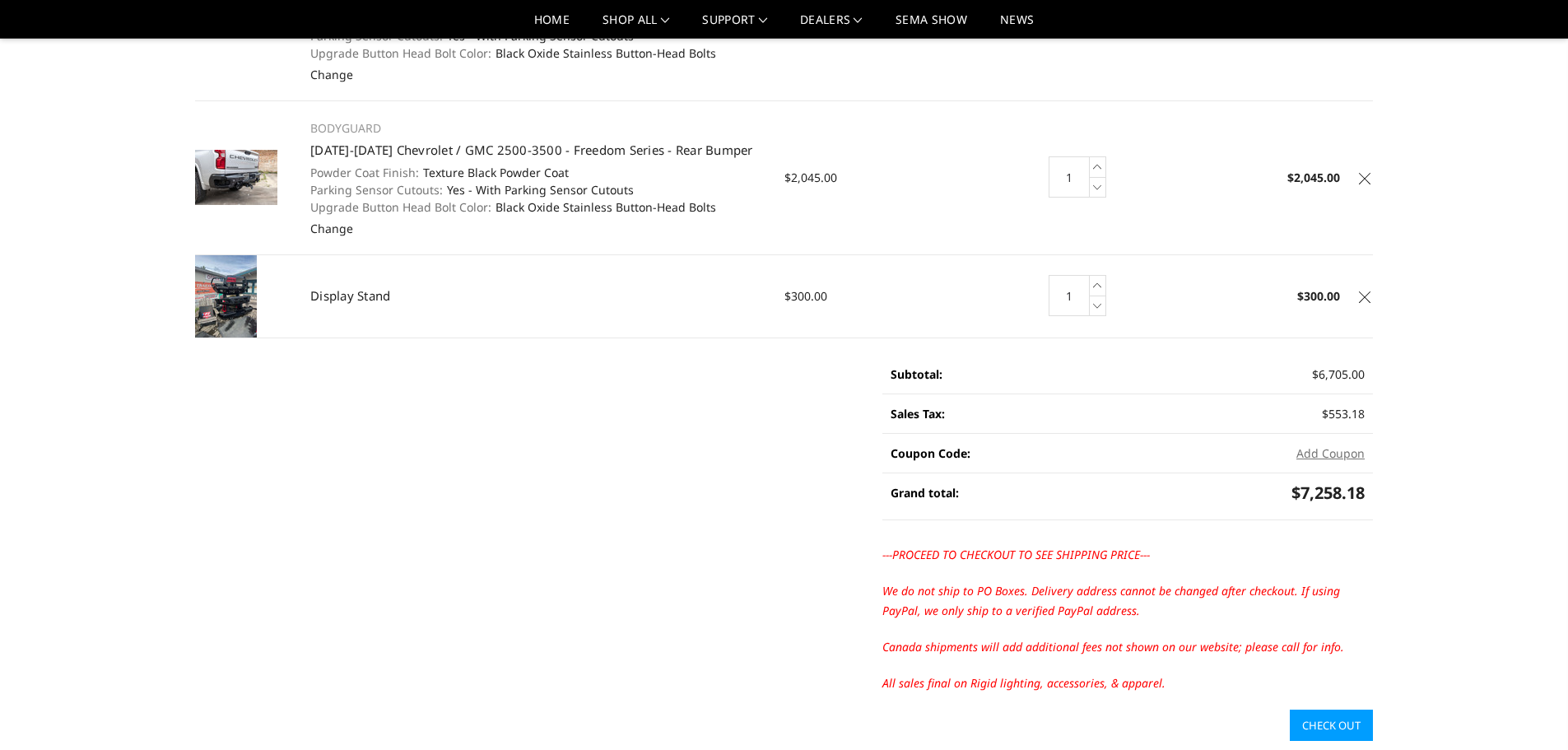
click at [1334, 724] on link "Check out" at bounding box center [1331, 726] width 83 height 32
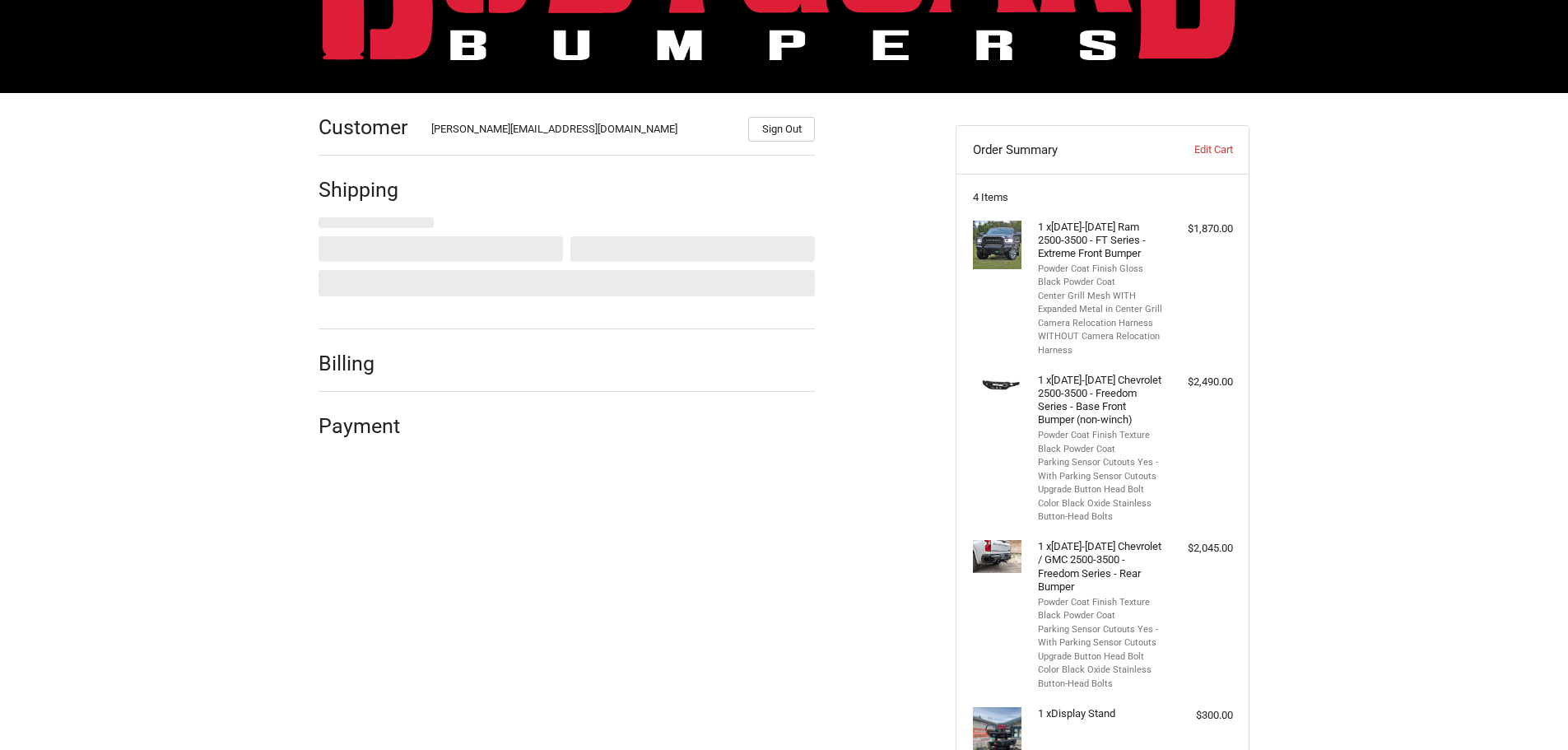
scroll to position [160, 0]
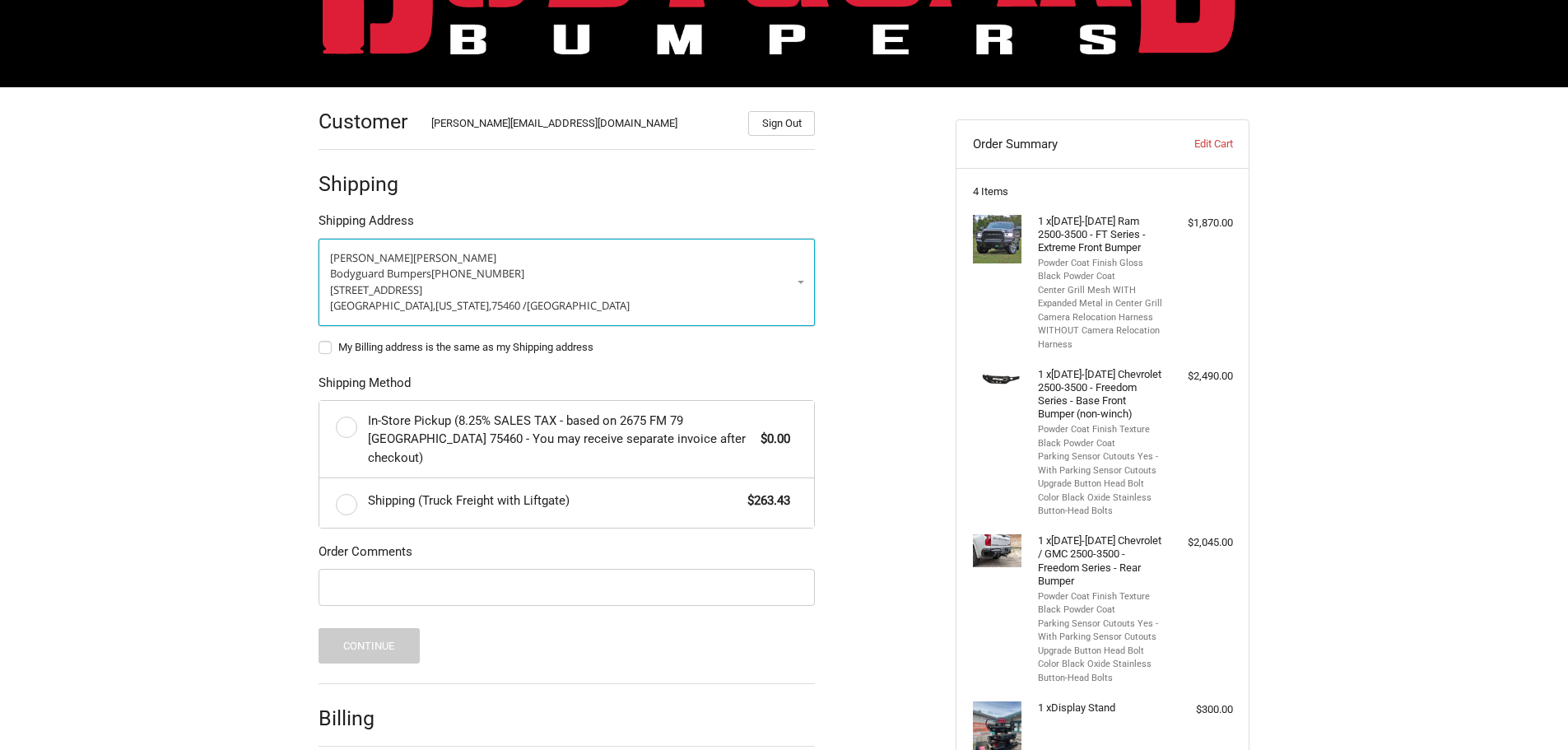
click at [804, 280] on link "[PERSON_NAME] Bodyguard Bumpers [PHONE_NUMBER] [STREET_ADDRESS][US_STATE]" at bounding box center [566, 282] width 496 height 88
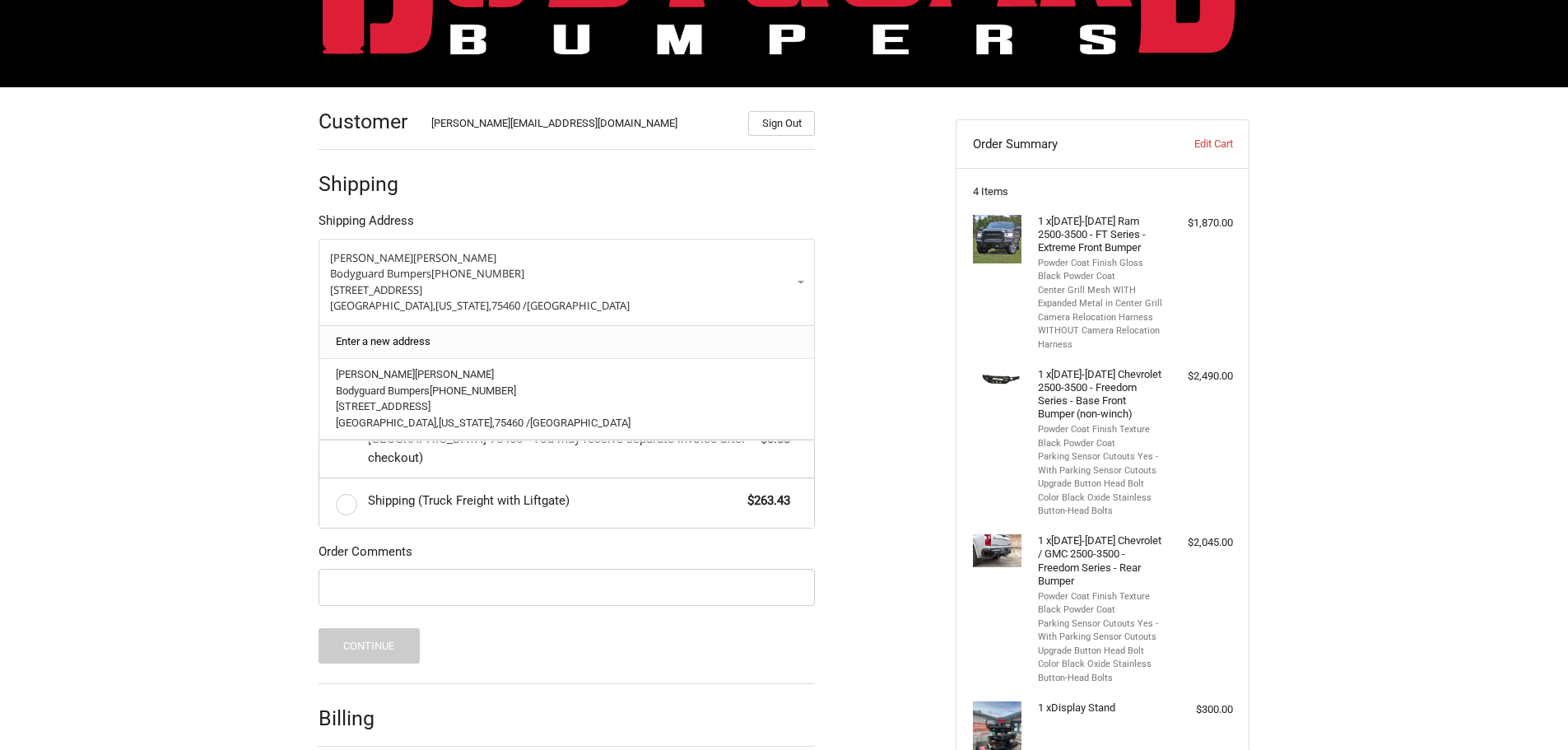
click at [416, 343] on link "Enter a new address" at bounding box center [567, 342] width 480 height 32
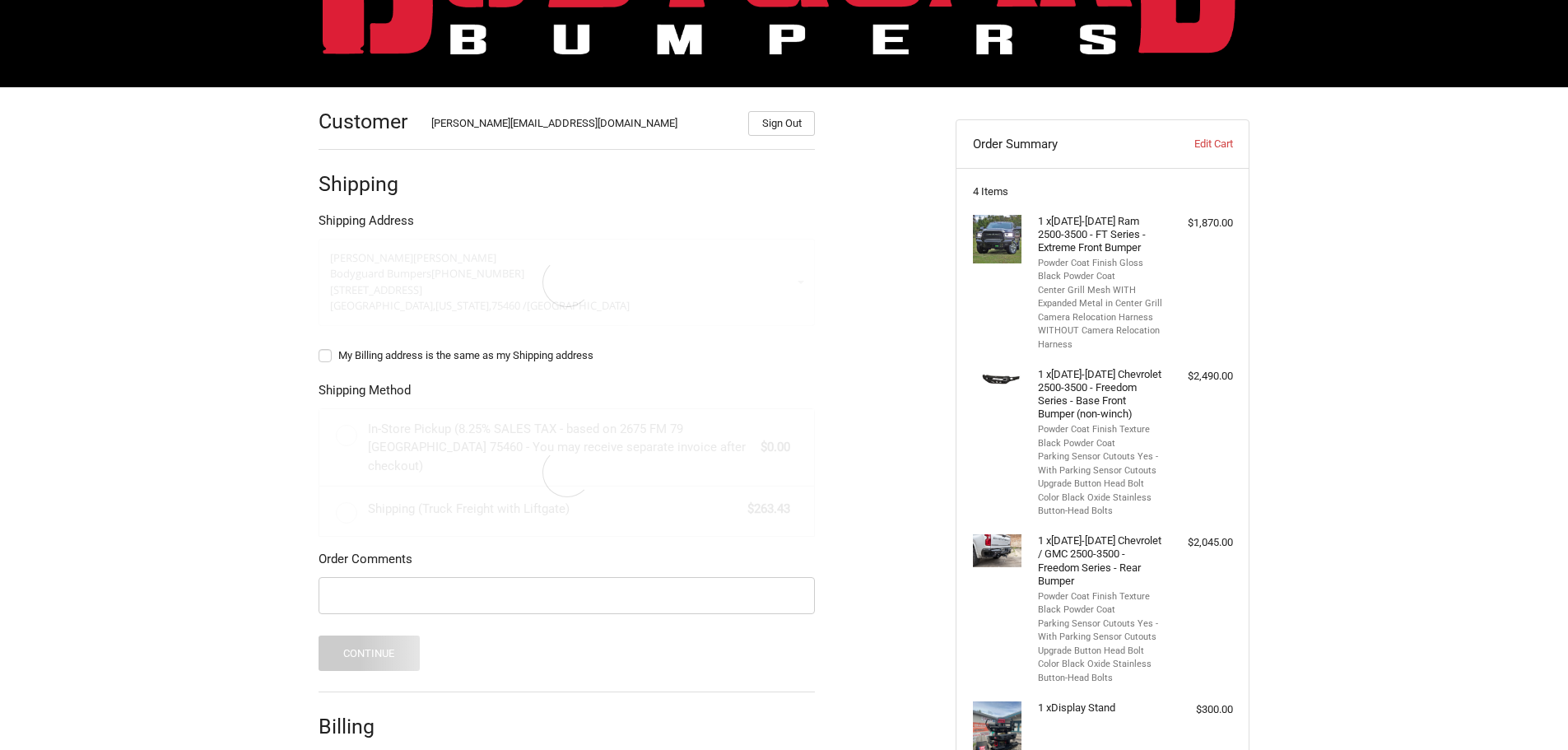
select select "US"
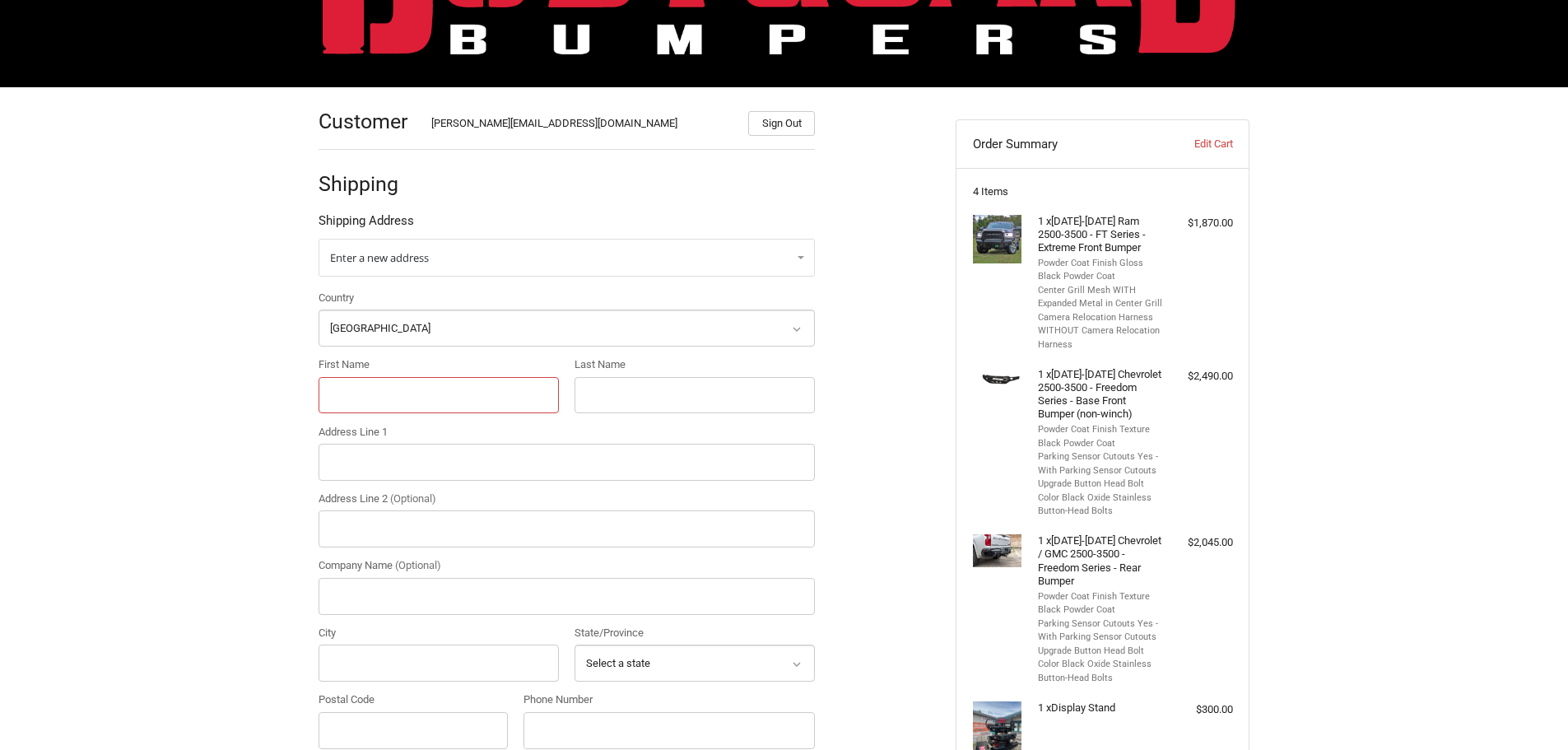
click at [418, 402] on input "First Name" at bounding box center [439, 396] width 240 height 37
type input "[PERSON_NAME]"
click at [484, 463] on input "Address Line 1" at bounding box center [566, 463] width 496 height 37
click at [383, 465] on input "Address Line 1" at bounding box center [566, 463] width 496 height 37
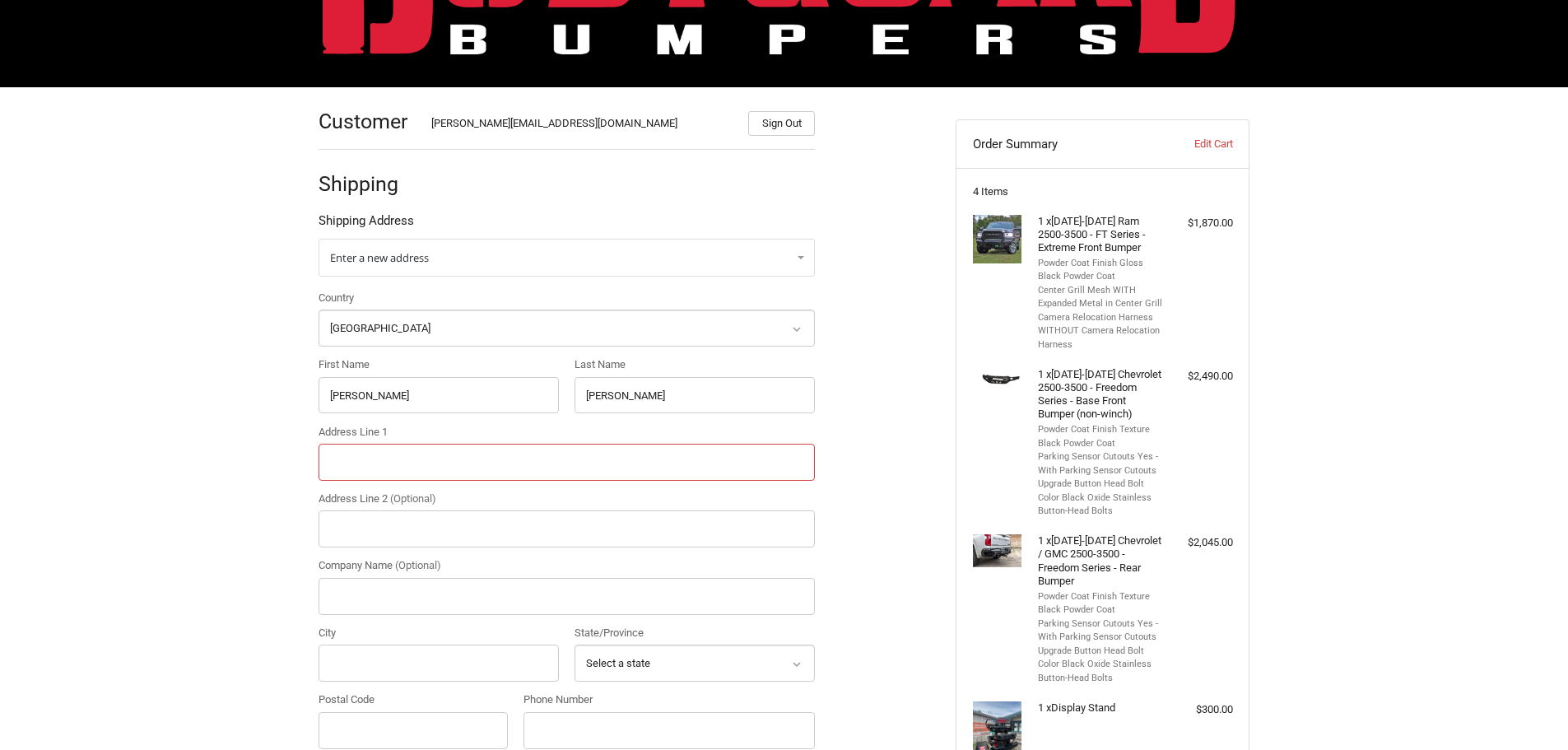
paste input "[STREET_ADDRESS]"
type input "[STREET_ADDRESS]"
click at [347, 668] on input "City" at bounding box center [439, 663] width 240 height 37
type input "[GEOGRAPHIC_DATA]"
select select "KY"
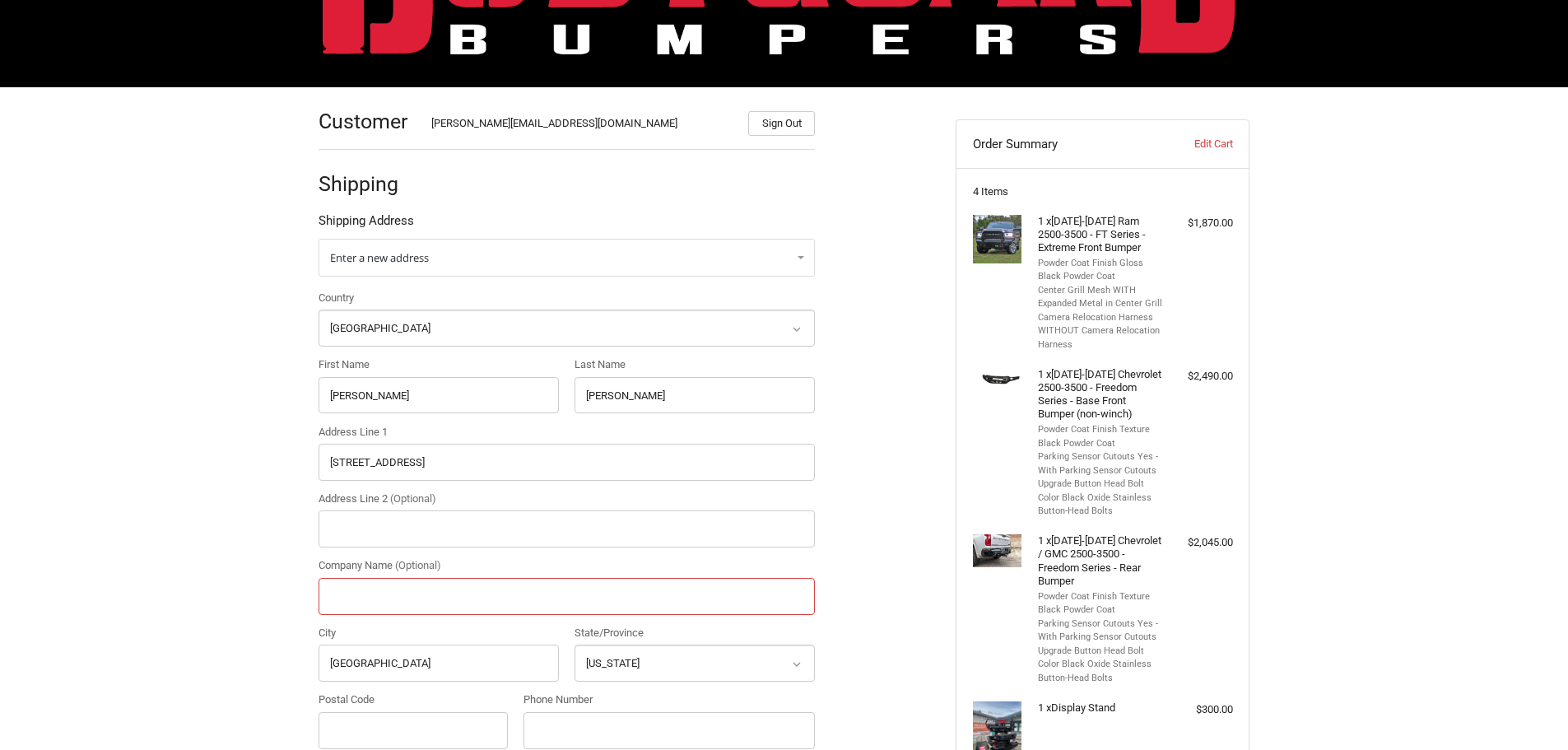
click at [371, 594] on input "Company Name (Optional)" at bounding box center [566, 597] width 496 height 37
type input "Ky Truck Brothers"
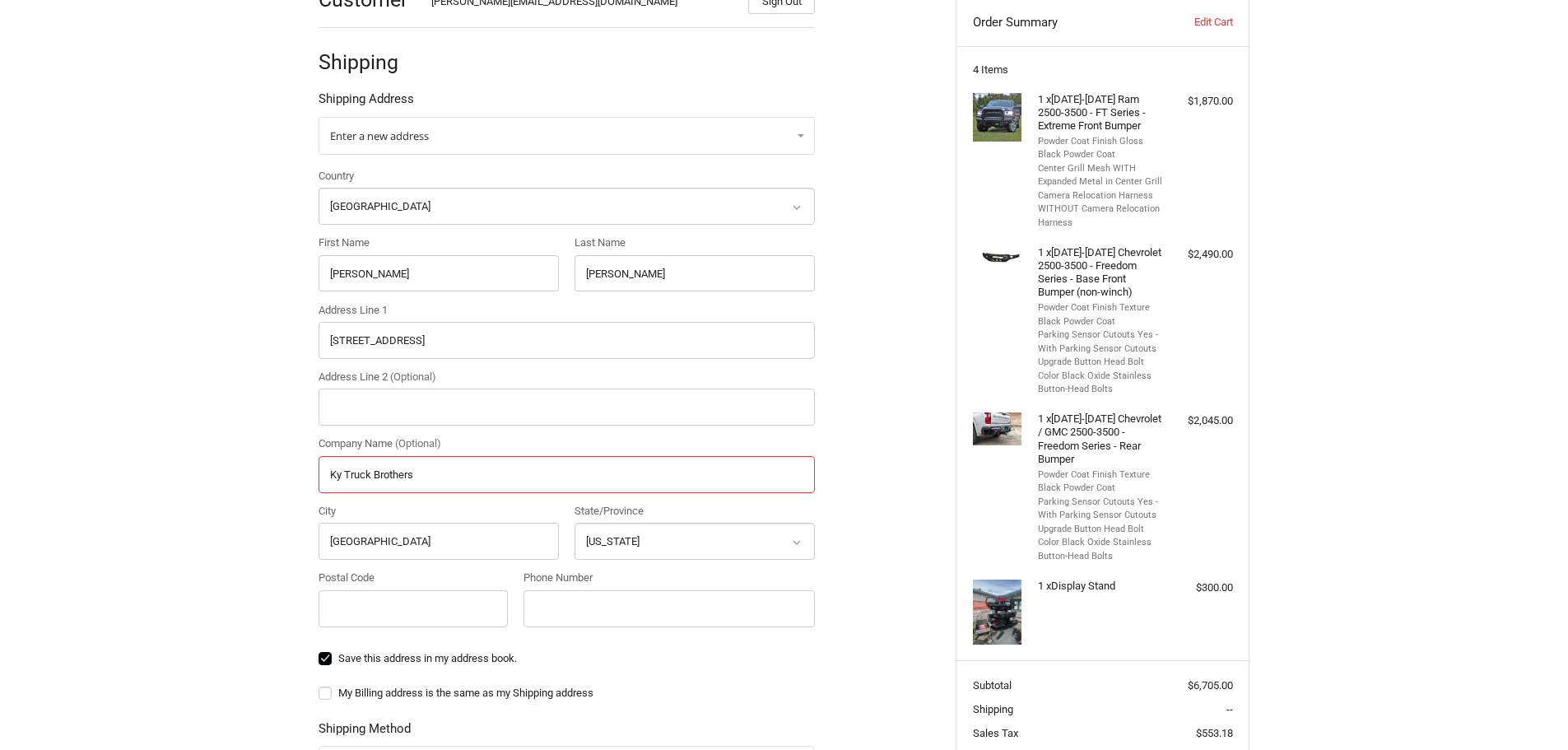
scroll to position [407, 0]
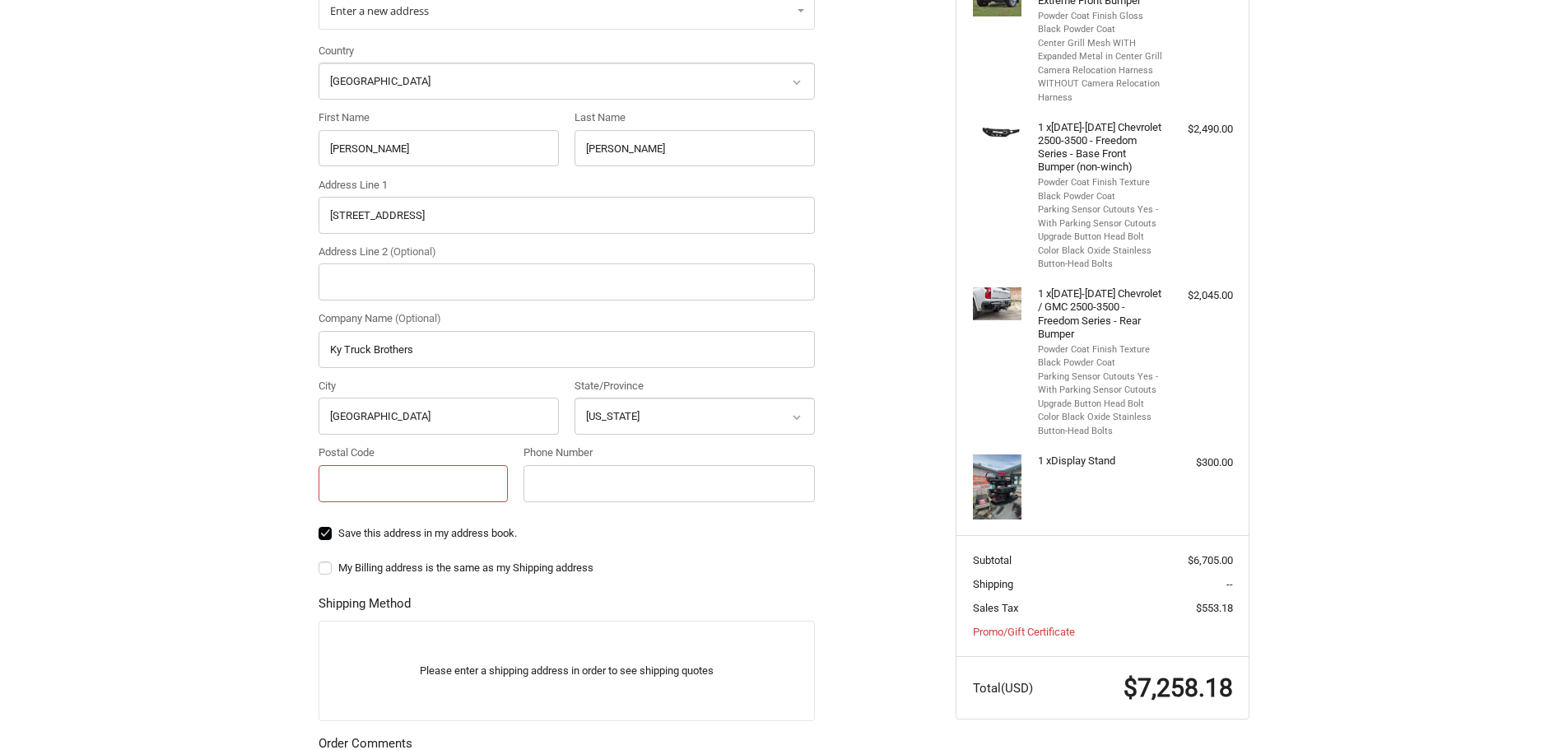
click at [345, 497] on input "Postal Code" at bounding box center [412, 484] width 189 height 37
paste input "40475"
type input "40475"
click at [574, 487] on input "Phone Number" at bounding box center [669, 484] width 291 height 37
paste input "[PHONE_NUMBER]"
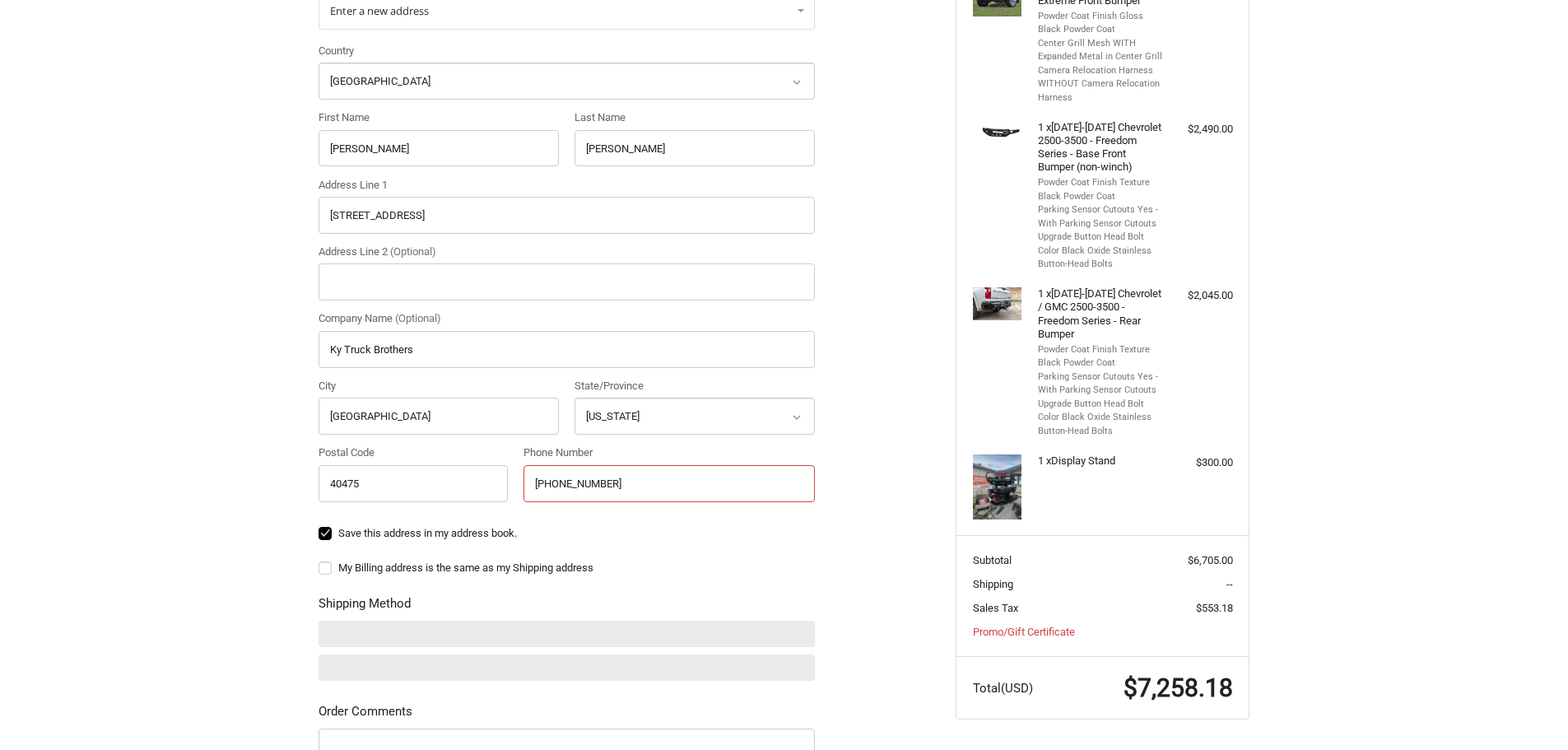
click at [561, 483] on input "[PHONE_NUMBER]" at bounding box center [669, 484] width 291 height 37
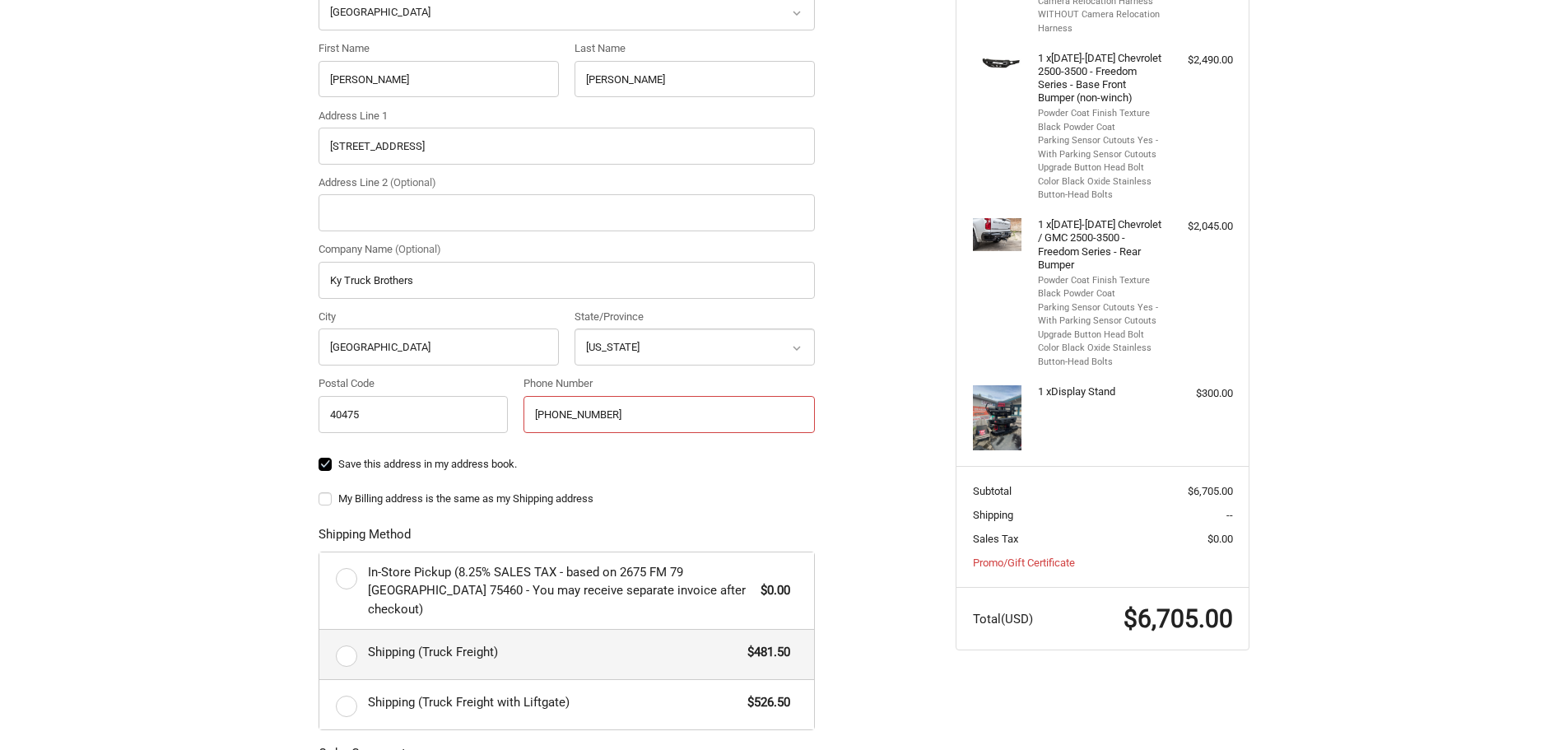
scroll to position [572, 0]
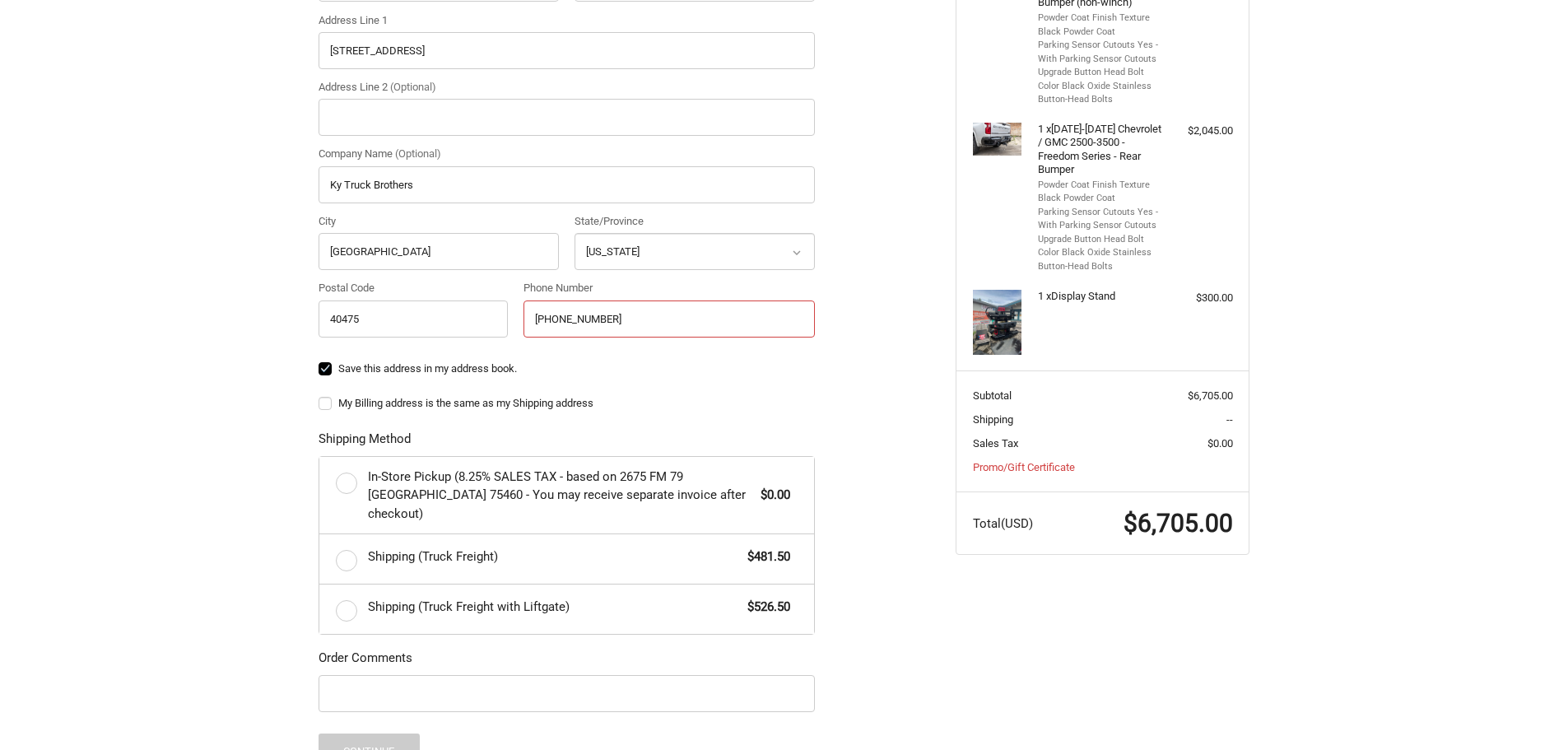
type input "[PHONE_NUMBER]"
click at [349, 541] on label "Shipping (Truck Freight) $481.50" at bounding box center [566, 559] width 494 height 49
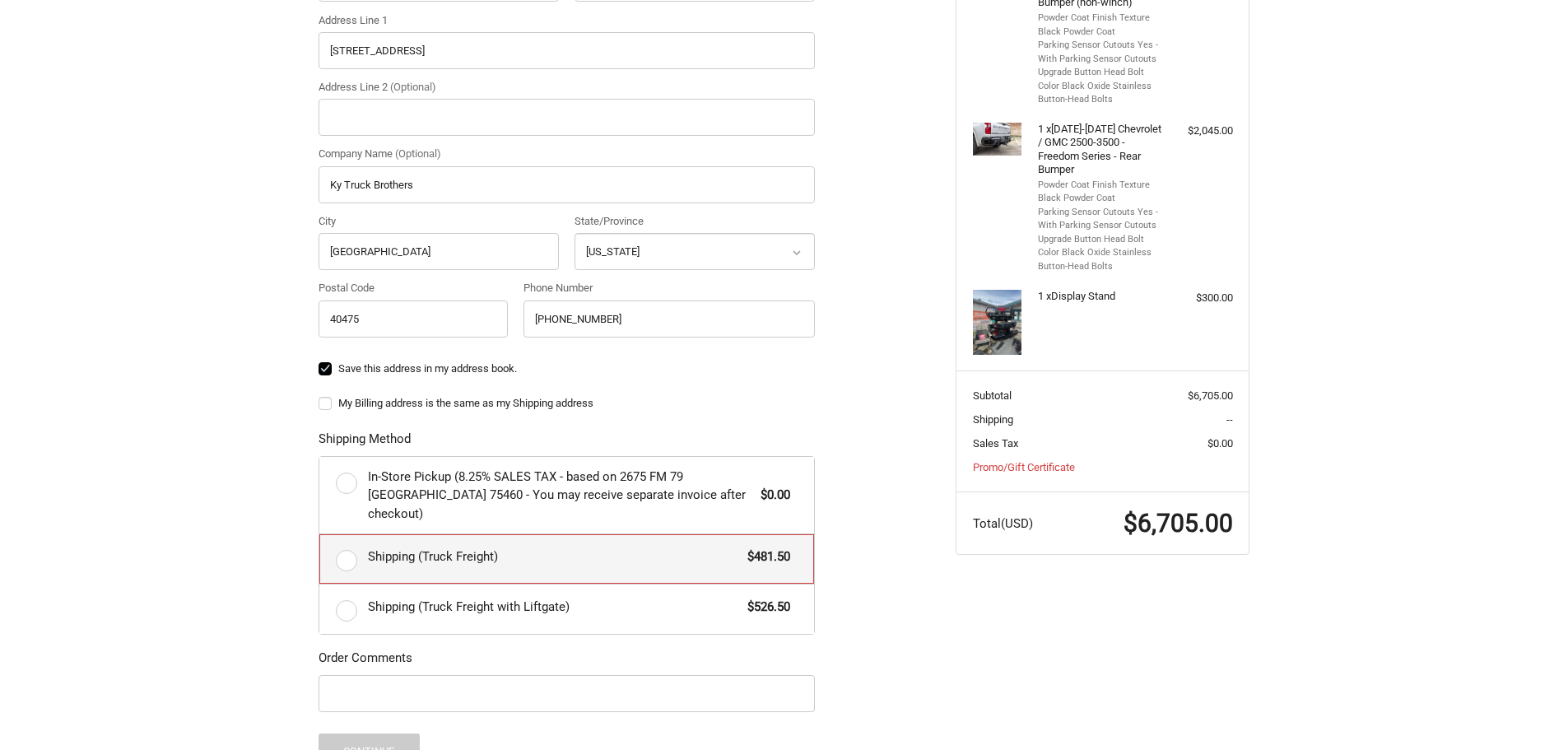
click at [320, 536] on input "Shipping (Truck Freight) $481.50" at bounding box center [319, 535] width 1 height 1
radio input "true"
